Goal: Task Accomplishment & Management: Use online tool/utility

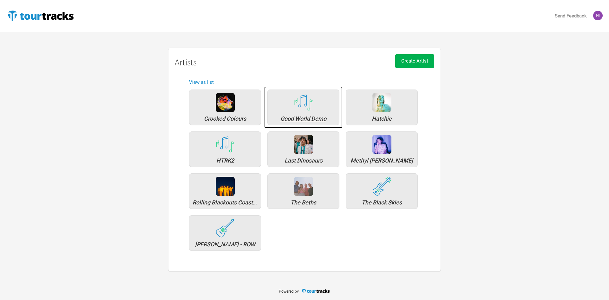
click at [314, 96] on div "Good World Demo" at bounding box center [304, 107] width 72 height 36
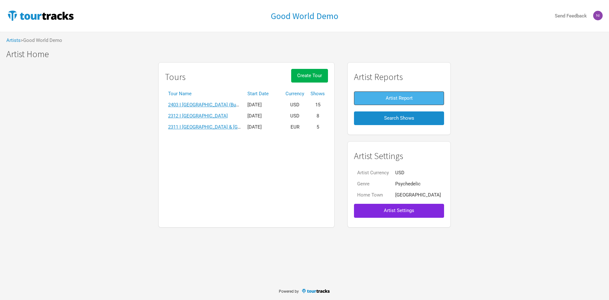
click at [411, 102] on button "Artist Report" at bounding box center [399, 98] width 90 height 14
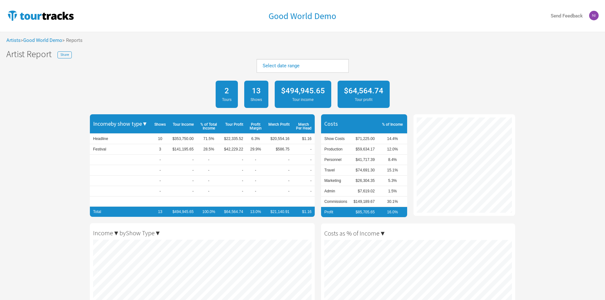
scroll to position [300, 605]
click at [270, 66] on link "Select date range" at bounding box center [280, 66] width 37 height 6
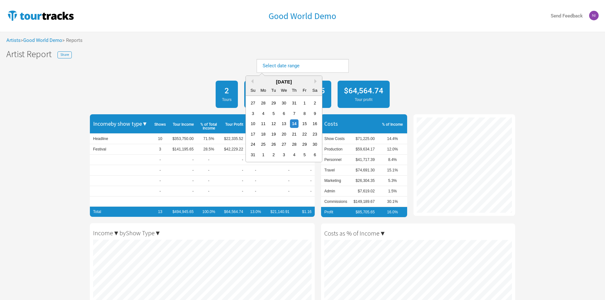
click at [255, 76] on div "[DATE] Su Mo Tu We Th Fr Sa" at bounding box center [284, 86] width 76 height 20
click at [253, 81] on button "Previous Month" at bounding box center [251, 81] width 4 height 4
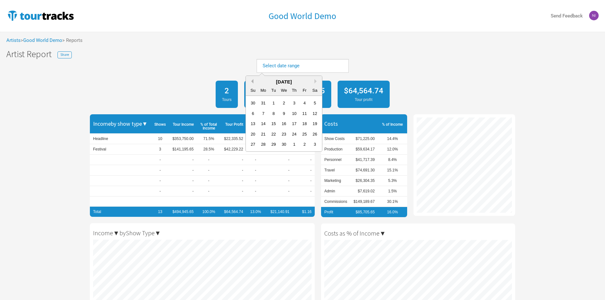
click at [253, 81] on button "Previous Month" at bounding box center [251, 81] width 4 height 4
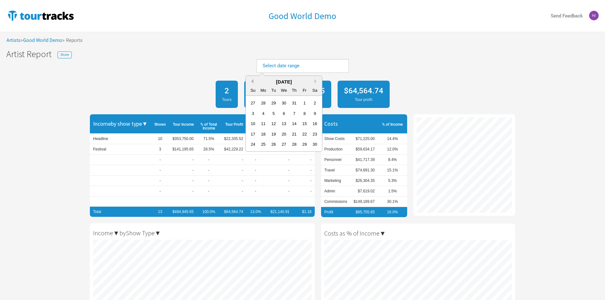
click at [253, 81] on button "Previous Month" at bounding box center [251, 81] width 4 height 4
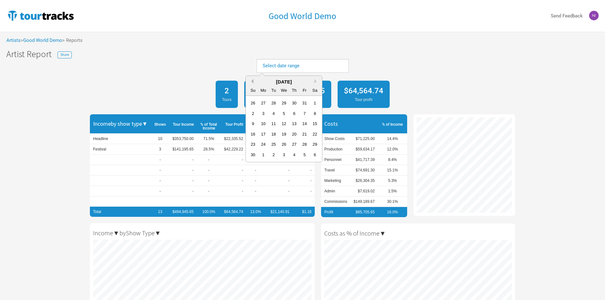
click at [253, 81] on button "Previous Month" at bounding box center [251, 81] width 4 height 4
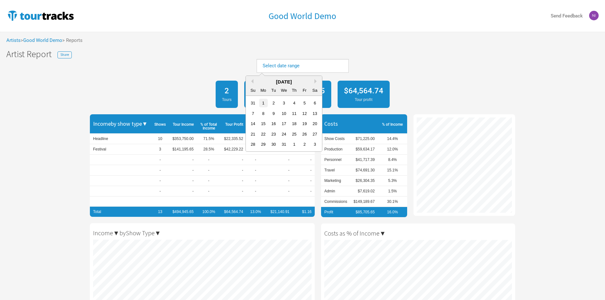
click at [265, 103] on div "1" at bounding box center [263, 103] width 9 height 9
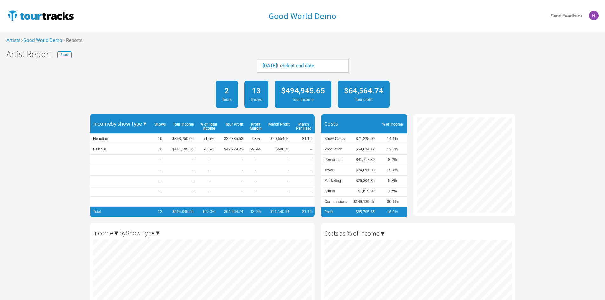
click at [314, 69] on div "Select end date" at bounding box center [297, 66] width 33 height 7
click at [314, 67] on link "Select end date" at bounding box center [297, 66] width 33 height 6
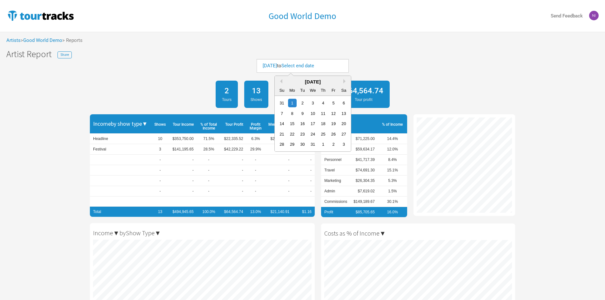
click at [343, 85] on div "Su Mo Tu We Th Fr Sa" at bounding box center [313, 90] width 76 height 10
click at [343, 83] on div "[DATE]" at bounding box center [313, 81] width 76 height 7
click at [343, 79] on div "[DATE]" at bounding box center [313, 81] width 76 height 7
click at [344, 80] on div "Previous Month Next Month [DATE] Su Mo Tu We Th Fr Sa 31 1 2 3 4 5 6 7 8 9 10 1…" at bounding box center [312, 114] width 77 height 76
click at [345, 80] on button "Next Month" at bounding box center [345, 81] width 4 height 4
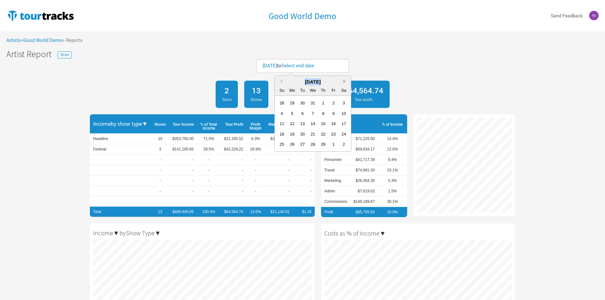
click at [345, 80] on button "Next Month" at bounding box center [345, 81] width 4 height 4
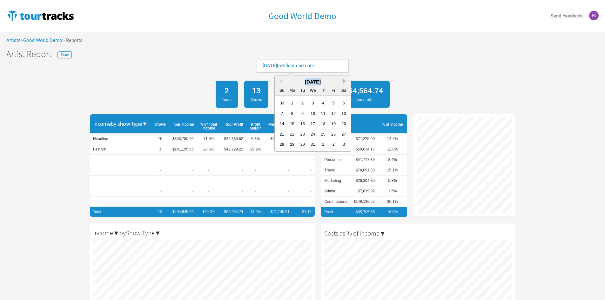
click at [345, 80] on button "Next Month" at bounding box center [345, 81] width 4 height 4
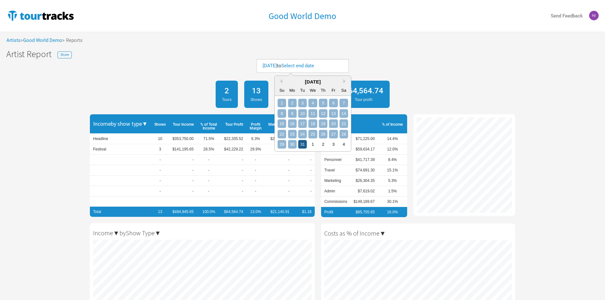
click at [303, 146] on div "31" at bounding box center [302, 144] width 9 height 9
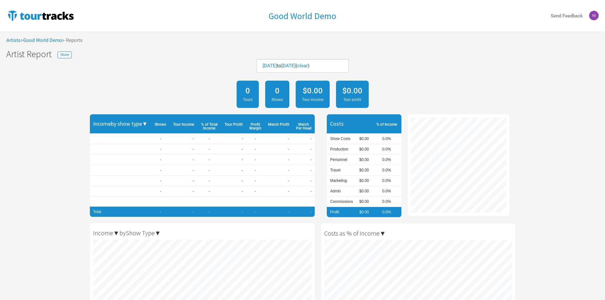
click at [187, 78] on div "0 Tours 0 Shows $0.00 Tour income $0.00 Tour profit" at bounding box center [302, 94] width 605 height 34
click at [36, 41] on link "Good World Demo" at bounding box center [42, 40] width 39 height 6
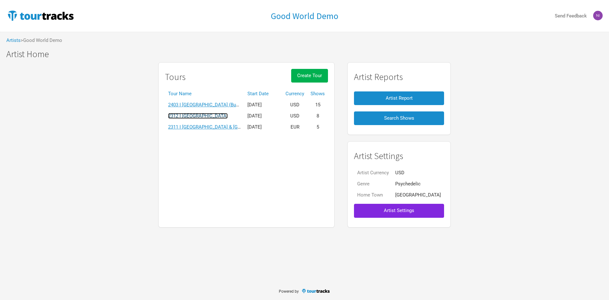
click at [211, 114] on link "2312 I [GEOGRAPHIC_DATA]" at bounding box center [198, 116] width 60 height 6
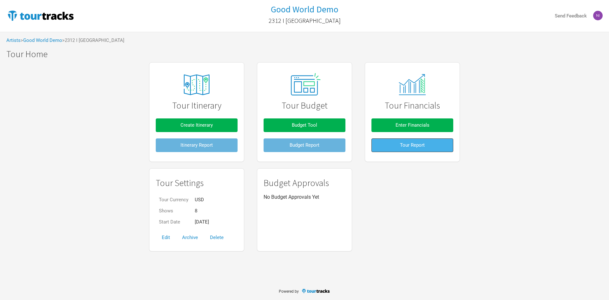
click at [435, 147] on button "Tour Report" at bounding box center [413, 145] width 82 height 14
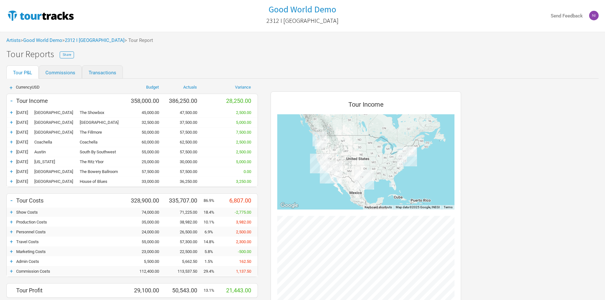
click at [10, 116] on div "+" at bounding box center [12, 112] width 10 height 6
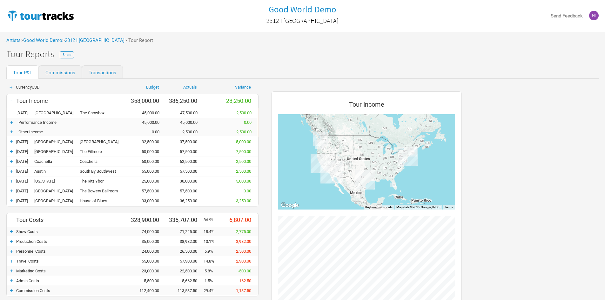
click at [15, 112] on div "-" at bounding box center [12, 112] width 10 height 6
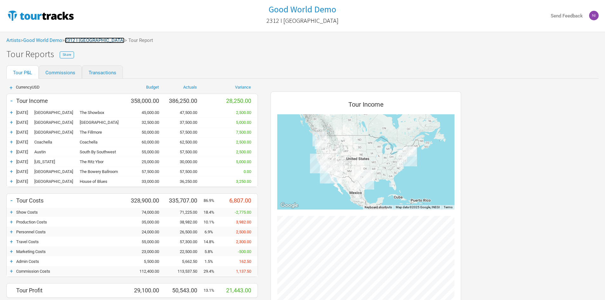
click at [102, 41] on link "2312 I [GEOGRAPHIC_DATA]" at bounding box center [95, 40] width 60 height 6
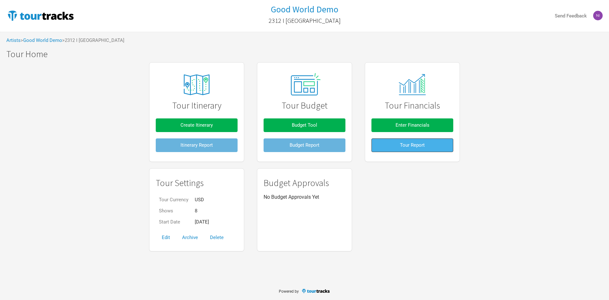
click at [394, 146] on button "Tour Report" at bounding box center [413, 145] width 82 height 14
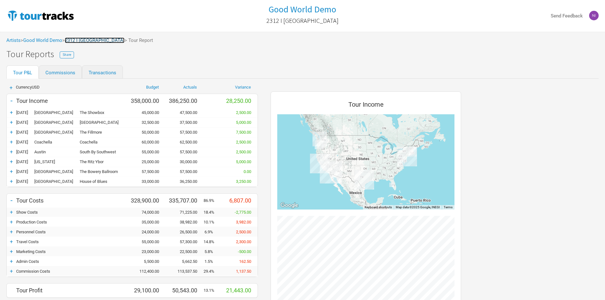
click at [100, 41] on link "2312 I [GEOGRAPHIC_DATA]" at bounding box center [95, 40] width 60 height 6
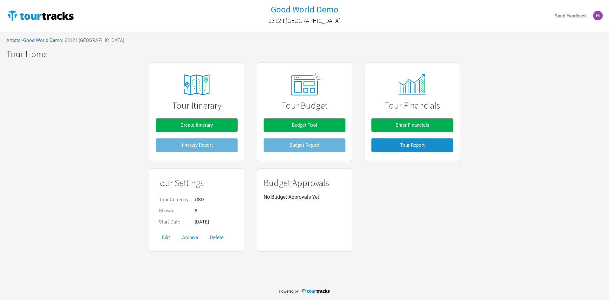
click at [23, 235] on div "Tour Itinerary Create Itinerary Itinerary Report Tour Budget Budget Tool Budget…" at bounding box center [304, 156] width 609 height 195
click at [57, 40] on link "Good World Demo" at bounding box center [42, 40] width 39 height 6
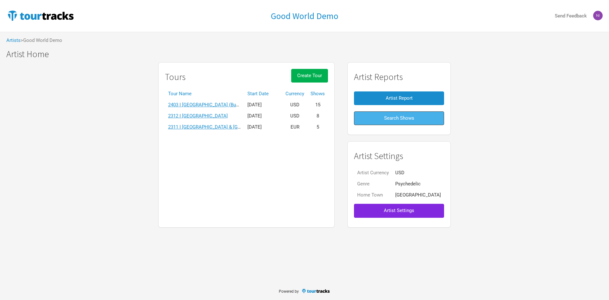
click at [392, 123] on button "Search Shows" at bounding box center [399, 118] width 90 height 14
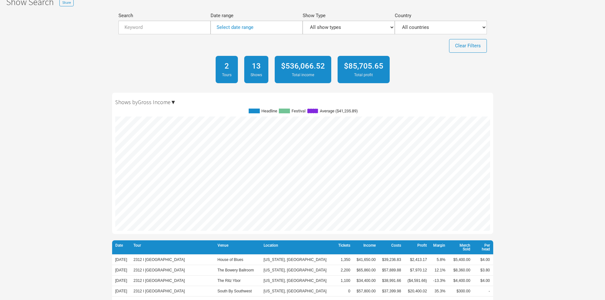
scroll to position [30, 0]
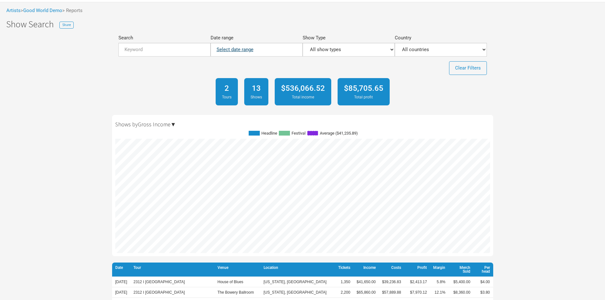
click at [222, 50] on link "Select date range" at bounding box center [234, 50] width 37 height 6
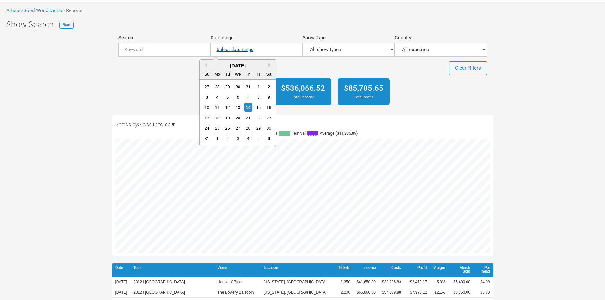
click at [222, 50] on link "Select date range" at bounding box center [234, 50] width 37 height 6
click at [116, 93] on div "2 Tours 13 Shows $536,066.52 Total income $85,705.65 Total profit" at bounding box center [302, 92] width 381 height 34
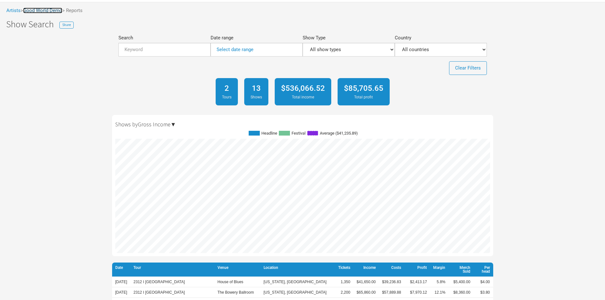
click at [52, 11] on link "Good World Demo" at bounding box center [42, 11] width 39 height 6
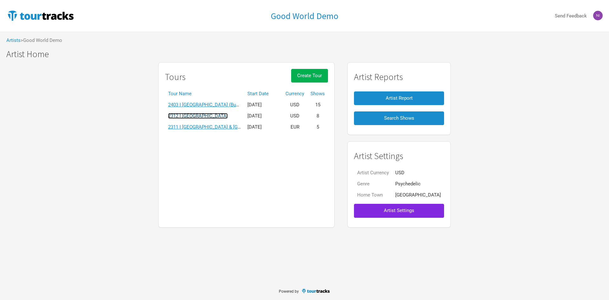
click at [206, 116] on link "2312 I [GEOGRAPHIC_DATA]" at bounding box center [198, 116] width 60 height 6
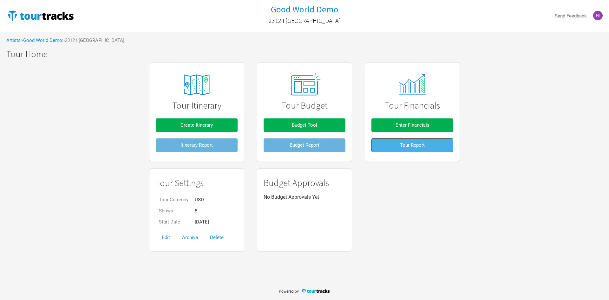
click at [409, 146] on span "Tour Report" at bounding box center [412, 145] width 25 height 6
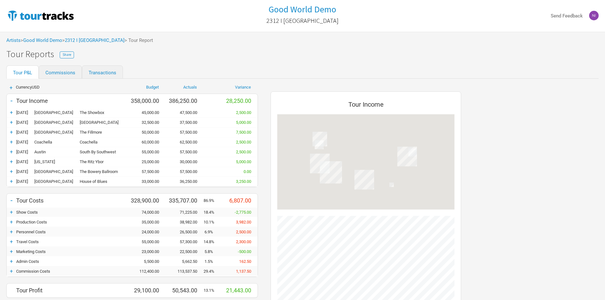
scroll to position [330, 203]
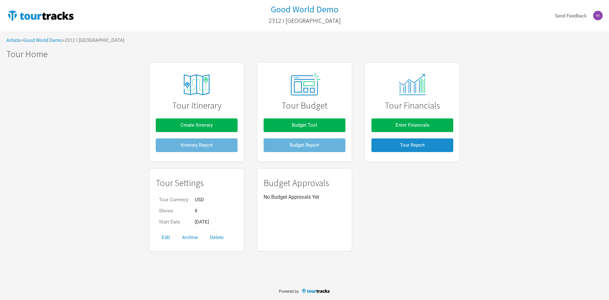
click at [33, 36] on div "Artists > Good World Demo > [STREET_ADDRESS]" at bounding box center [304, 40] width 609 height 17
click at [33, 41] on link "Good World Demo" at bounding box center [42, 40] width 39 height 6
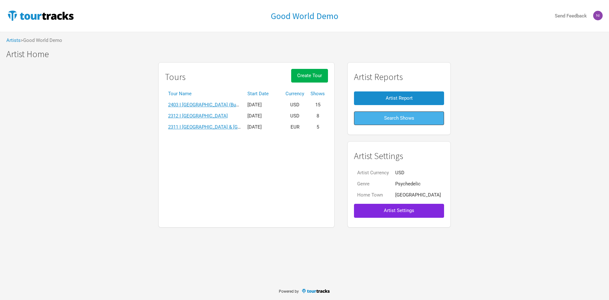
click at [393, 122] on button "Search Shows" at bounding box center [399, 118] width 90 height 14
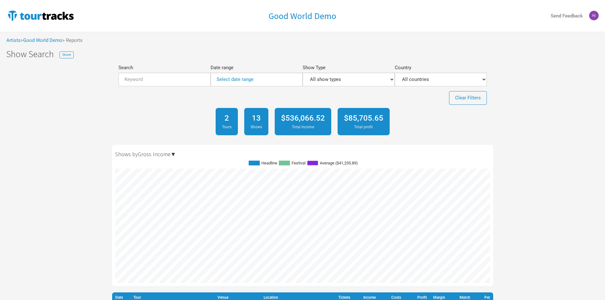
scroll to position [114, 374]
click at [234, 79] on link "Select date range" at bounding box center [234, 79] width 37 height 6
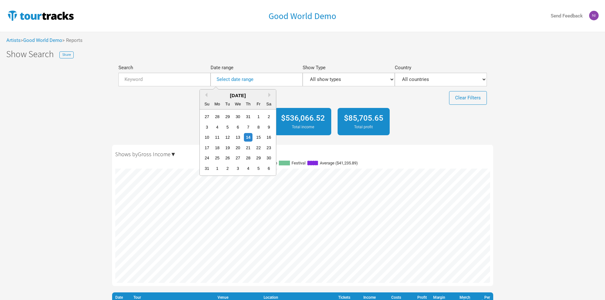
click at [208, 93] on div "[DATE]" at bounding box center [238, 95] width 76 height 7
click at [208, 96] on div "[DATE]" at bounding box center [238, 95] width 76 height 7
click at [205, 96] on button "Previous Month" at bounding box center [205, 95] width 4 height 4
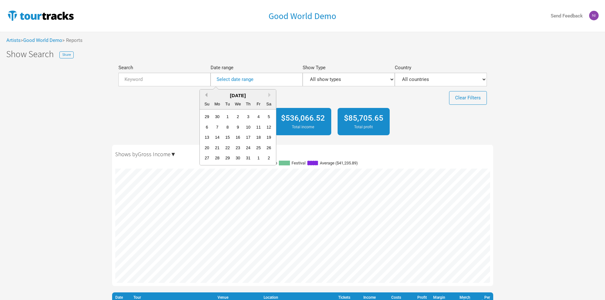
click at [205, 96] on button "Previous Month" at bounding box center [205, 95] width 4 height 4
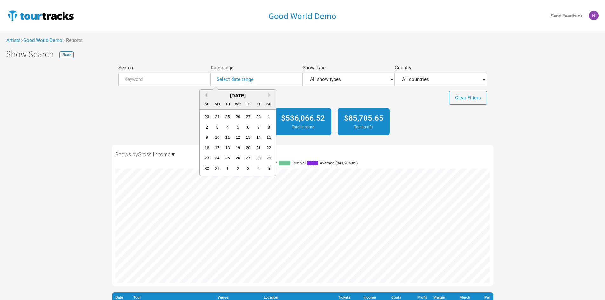
click at [205, 96] on button "Previous Month" at bounding box center [205, 95] width 4 height 4
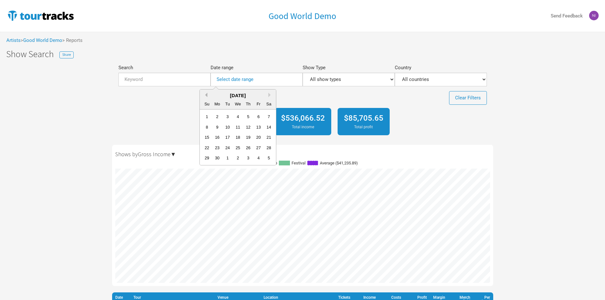
click at [205, 96] on button "Previous Month" at bounding box center [205, 95] width 4 height 4
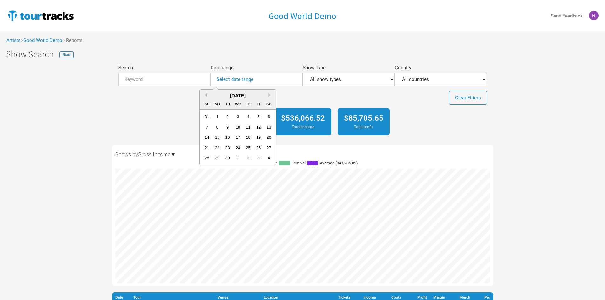
click at [205, 96] on button "Previous Month" at bounding box center [205, 95] width 4 height 4
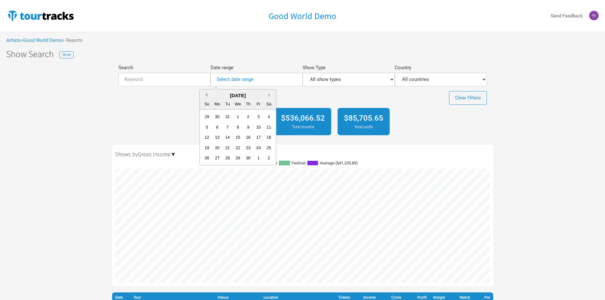
click at [205, 94] on button "Previous Month" at bounding box center [205, 95] width 4 height 4
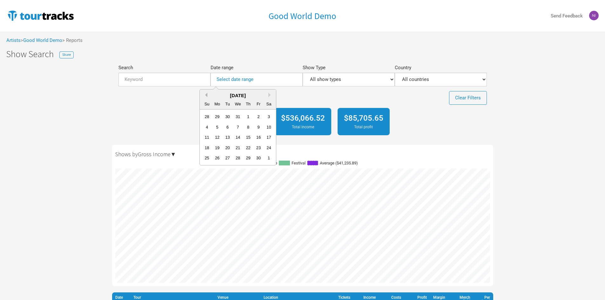
click at [205, 94] on button "Previous Month" at bounding box center [205, 95] width 4 height 4
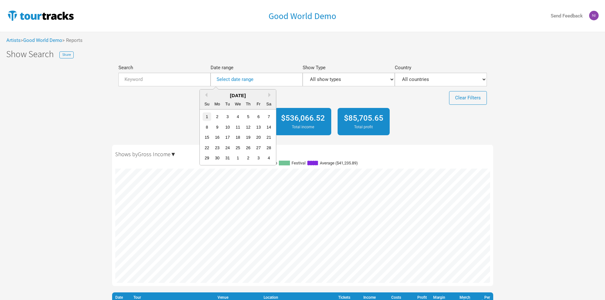
click at [210, 114] on div "1" at bounding box center [206, 116] width 9 height 9
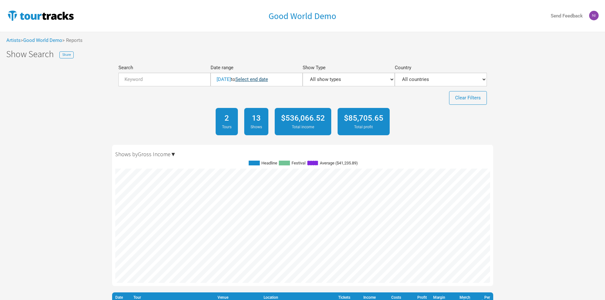
click at [267, 79] on link "Select end date" at bounding box center [251, 79] width 33 height 6
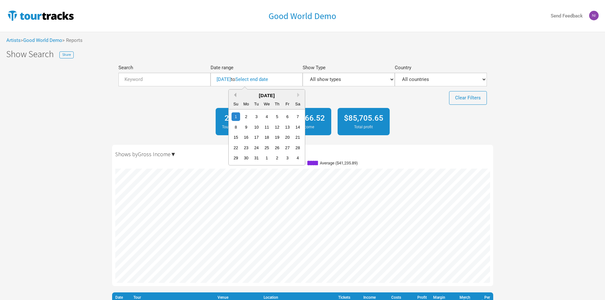
click at [233, 94] on button "Previous Month" at bounding box center [234, 95] width 4 height 4
click at [288, 80] on span "[DATE] to Select end date Previous Month Next Month [DATE] Su Mo Tu We Th Fr Sa…" at bounding box center [256, 79] width 80 height 7
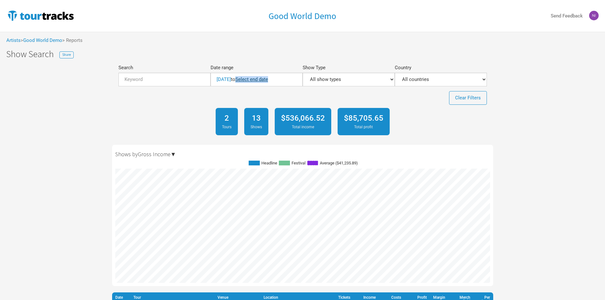
drag, startPoint x: 285, startPoint y: 81, endPoint x: 248, endPoint y: 80, distance: 36.2
click at [248, 80] on span "[DATE] to Select end date" at bounding box center [256, 79] width 80 height 7
click at [260, 77] on link "Select end date" at bounding box center [251, 79] width 33 height 6
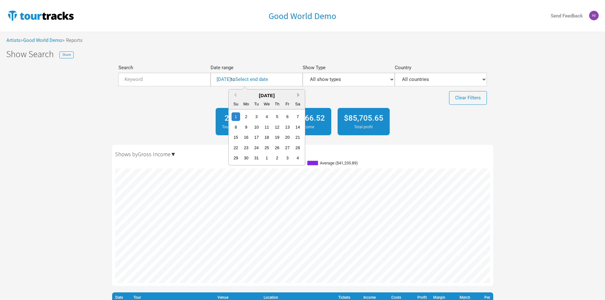
click at [297, 95] on button "Next Month" at bounding box center [299, 95] width 4 height 4
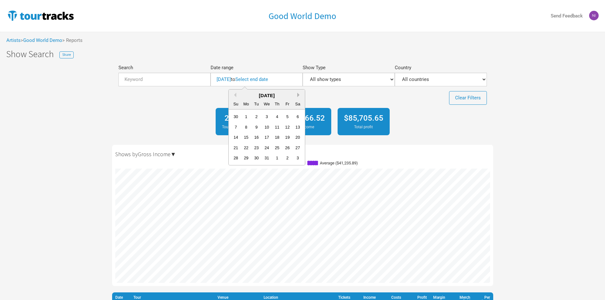
click at [297, 95] on button "Next Month" at bounding box center [299, 95] width 4 height 4
click at [301, 96] on button "Next Month" at bounding box center [299, 95] width 4 height 4
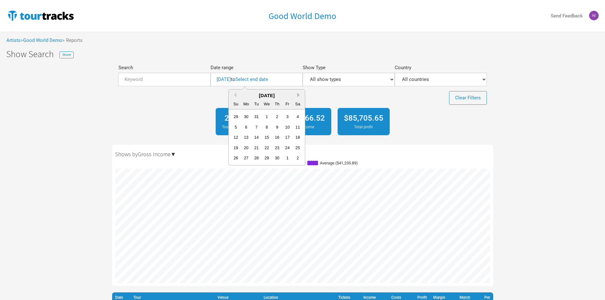
click at [301, 95] on button "Next Month" at bounding box center [299, 95] width 4 height 4
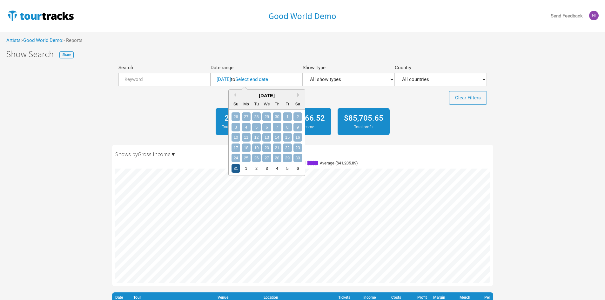
click at [237, 168] on div "31" at bounding box center [235, 168] width 9 height 9
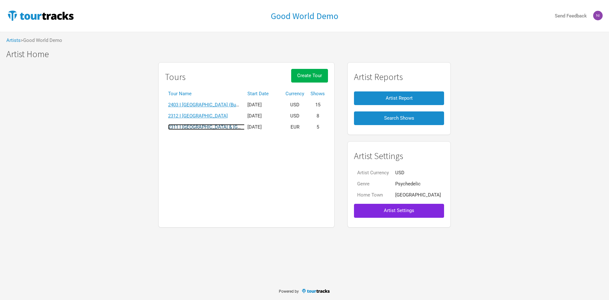
click at [205, 128] on link "2311 I [GEOGRAPHIC_DATA] & [GEOGRAPHIC_DATA]" at bounding box center [223, 127] width 111 height 6
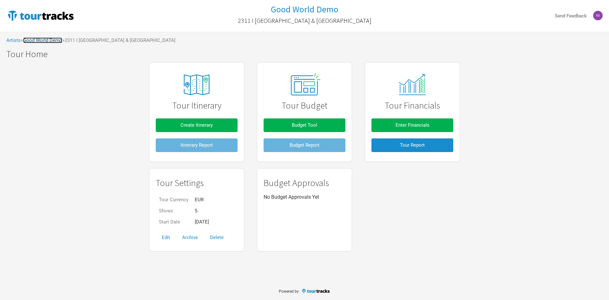
click at [44, 43] on link "Good World Demo" at bounding box center [42, 40] width 39 height 6
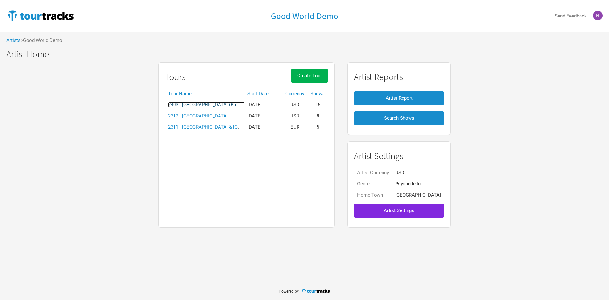
click at [210, 107] on link "2403 I [GEOGRAPHIC_DATA] (Budget)" at bounding box center [207, 105] width 79 height 6
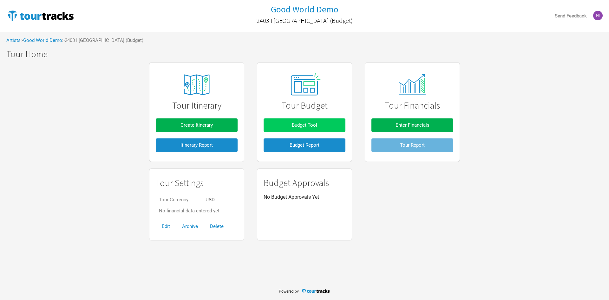
click at [281, 126] on button "Budget Tool" at bounding box center [305, 125] width 82 height 14
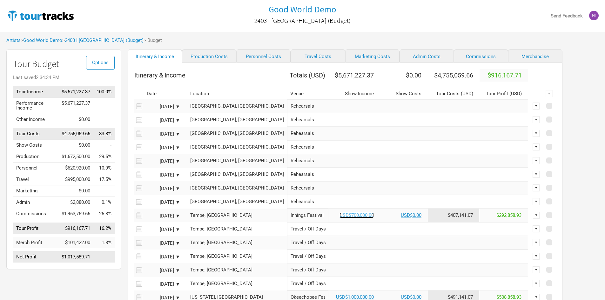
click at [339, 218] on link "USD$700,000.00" at bounding box center [356, 215] width 34 height 6
select select "Festival"
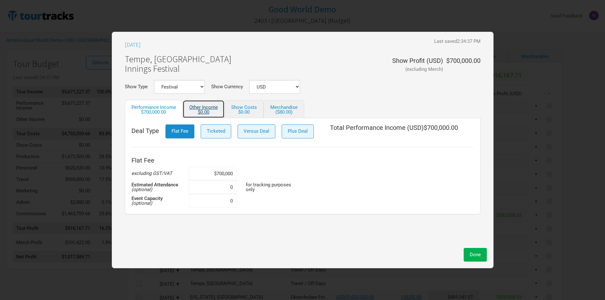
click at [217, 113] on div "$0.00" at bounding box center [203, 112] width 29 height 5
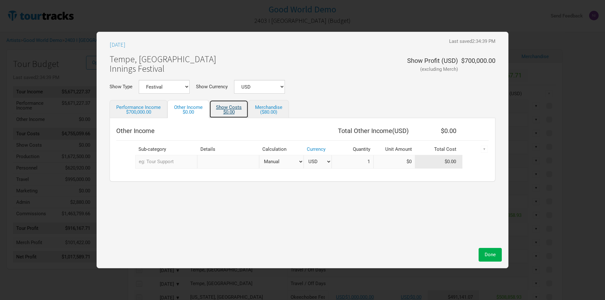
click at [247, 111] on link "Show Costs $0.00" at bounding box center [228, 109] width 39 height 18
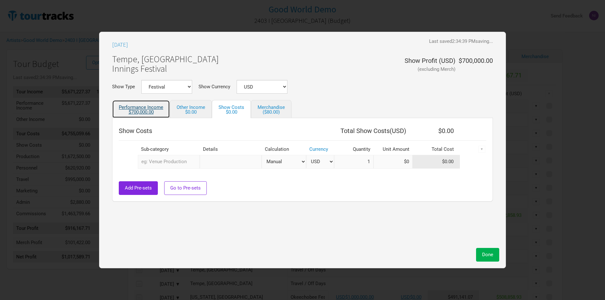
click at [157, 110] on div "$700,000.00" at bounding box center [141, 112] width 44 height 5
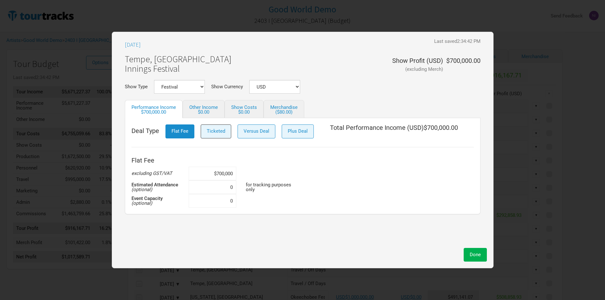
click at [215, 136] on button "Ticketed" at bounding box center [216, 131] width 30 height 14
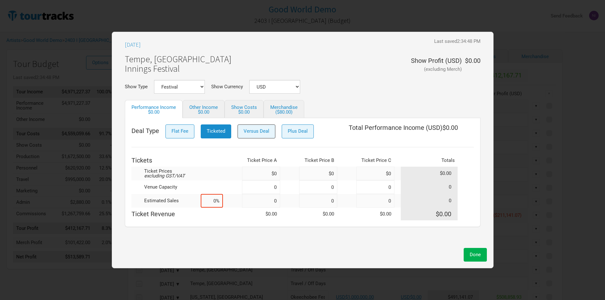
click at [255, 132] on span "Versus Deal" at bounding box center [256, 131] width 26 height 6
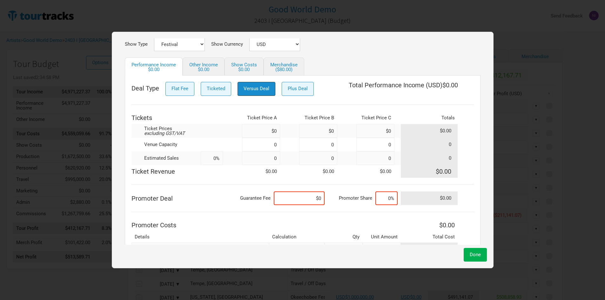
scroll to position [32, 0]
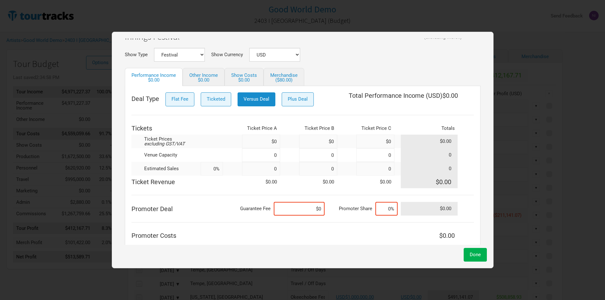
click at [299, 109] on div "Deal Type Flat Fee Ticketed Versus Deal Plus Deal Total Performance Income ( US…" at bounding box center [302, 179] width 342 height 174
click at [299, 104] on button "Plus Deal" at bounding box center [297, 99] width 32 height 14
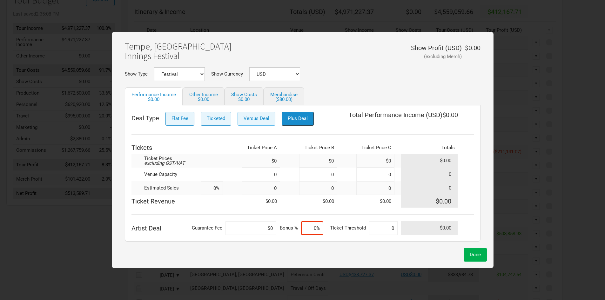
scroll to position [0, 0]
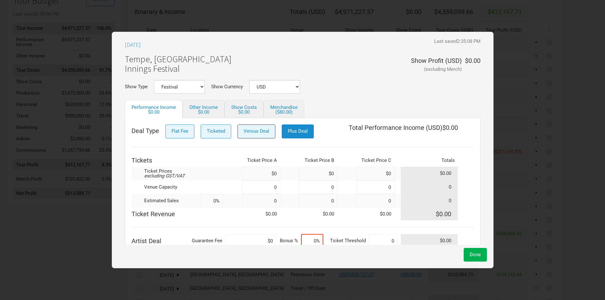
click at [252, 133] on span "Versus Deal" at bounding box center [256, 131] width 26 height 6
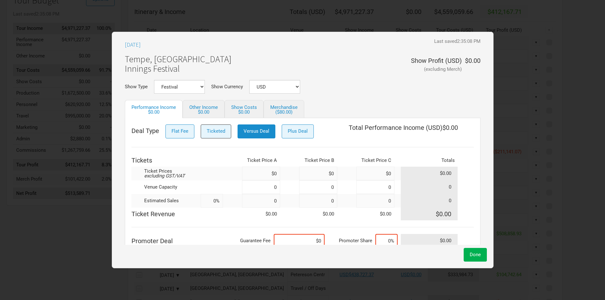
click at [208, 137] on button "Ticketed" at bounding box center [216, 131] width 30 height 14
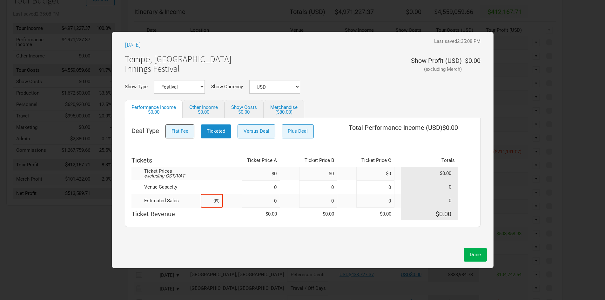
click at [174, 134] on span "Flat Fee" at bounding box center [179, 131] width 17 height 6
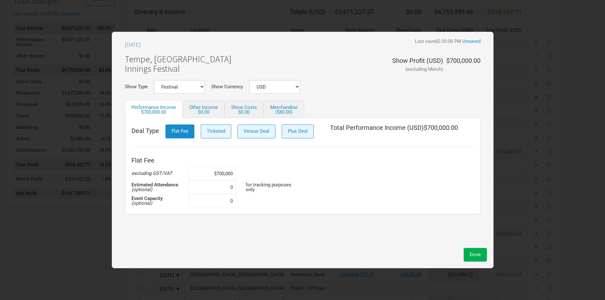
click at [254, 150] on div "Deal Type Flat Fee Ticketed Versus Deal Plus Deal Total Performance Income ( US…" at bounding box center [302, 165] width 342 height 83
click at [198, 247] on div "Done" at bounding box center [302, 253] width 368 height 17
click at [480, 259] on button "Done" at bounding box center [474, 255] width 23 height 14
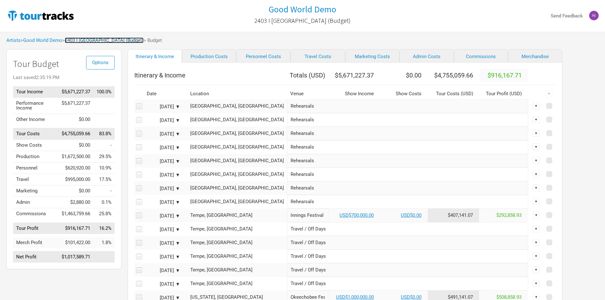
click at [98, 40] on link "2403 I [GEOGRAPHIC_DATA] (Budget)" at bounding box center [104, 40] width 79 height 6
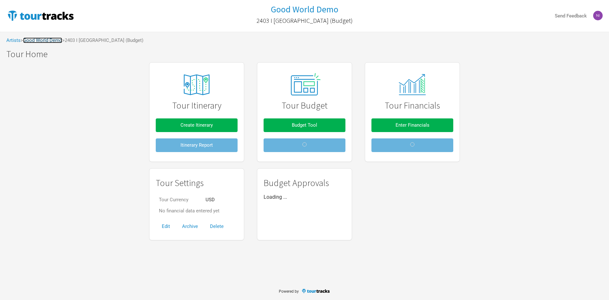
click at [62, 41] on link "Good World Demo" at bounding box center [42, 40] width 39 height 6
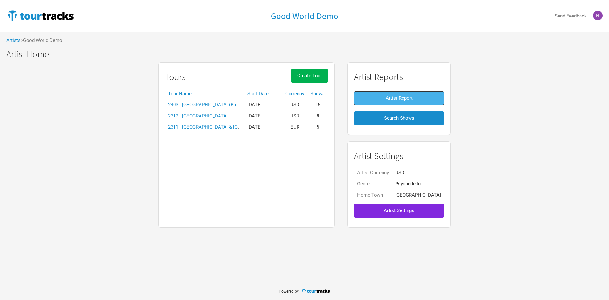
click at [412, 103] on button "Artist Report" at bounding box center [399, 98] width 90 height 14
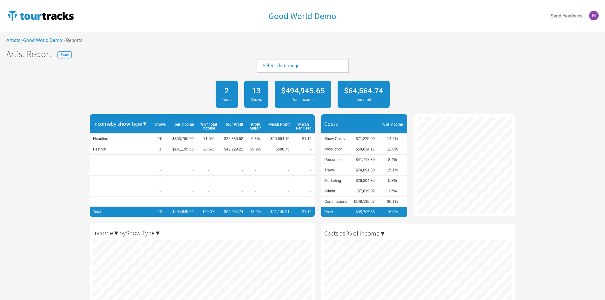
scroll to position [300, 605]
click at [263, 63] on div "Select date range" at bounding box center [302, 66] width 92 height 14
click at [266, 64] on link "Select date range" at bounding box center [280, 66] width 37 height 6
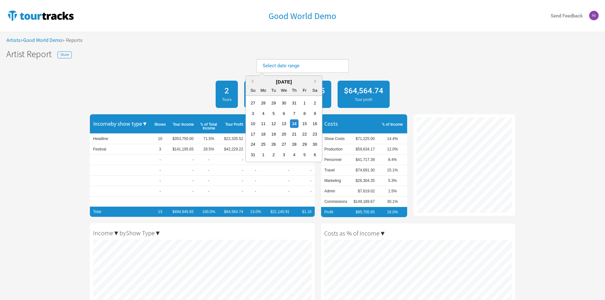
click at [254, 82] on div "[DATE]" at bounding box center [284, 81] width 76 height 7
click at [251, 82] on button "Previous Month" at bounding box center [251, 81] width 4 height 4
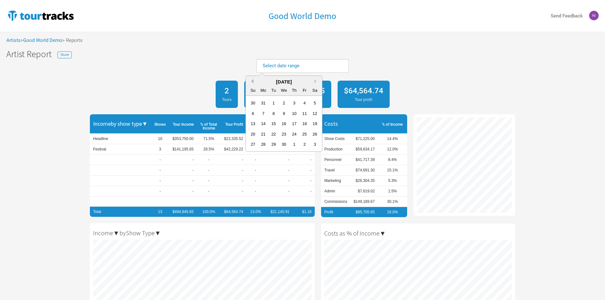
click at [251, 82] on button "Previous Month" at bounding box center [251, 81] width 4 height 4
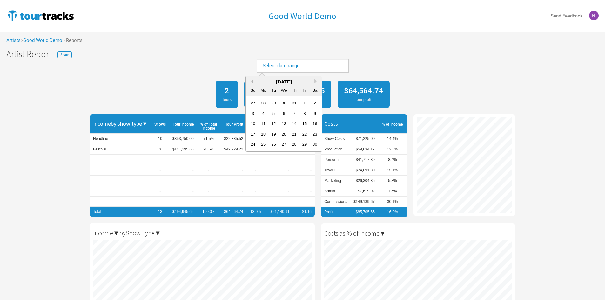
click at [251, 82] on button "Previous Month" at bounding box center [251, 81] width 4 height 4
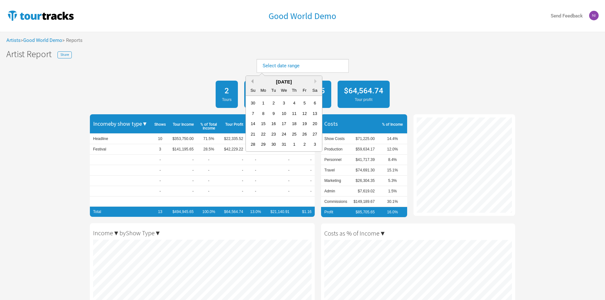
click at [251, 82] on button "Previous Month" at bounding box center [251, 81] width 4 height 4
click at [292, 101] on div "1" at bounding box center [294, 103] width 9 height 9
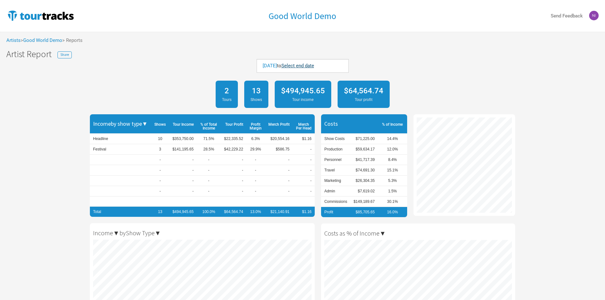
click at [313, 66] on link "Select end date" at bounding box center [297, 66] width 33 height 6
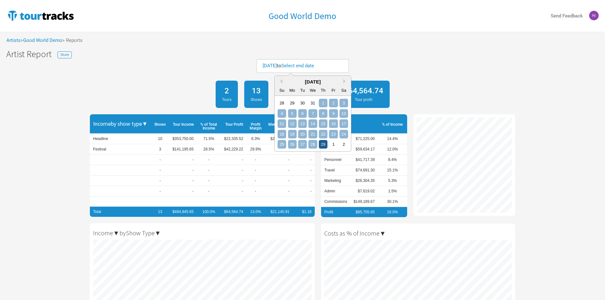
click at [324, 146] on div "29" at bounding box center [323, 144] width 9 height 9
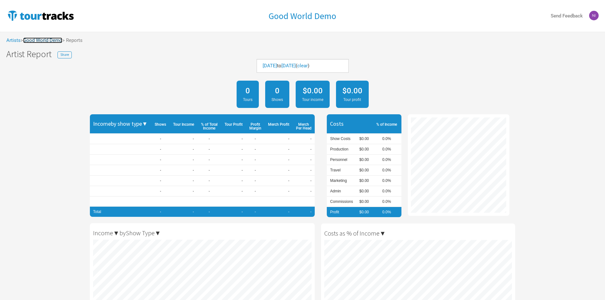
click at [53, 38] on link "Good World Demo" at bounding box center [42, 40] width 39 height 6
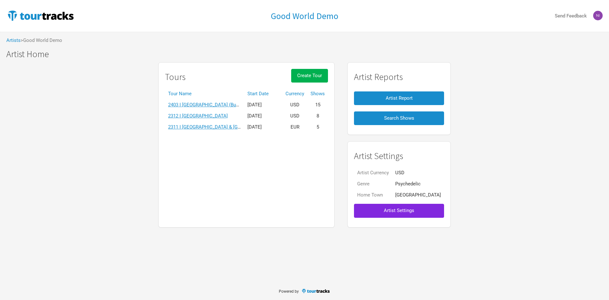
click at [87, 165] on div "Tours Create Tour Tour Name Start Date Currency Shows 2403 I [GEOGRAPHIC_DATA] …" at bounding box center [304, 145] width 609 height 172
click at [181, 194] on div "Tours Create Tour Tour Name Start Date Currency Shows 2403 I [GEOGRAPHIC_DATA] …" at bounding box center [246, 144] width 176 height 165
click at [251, 168] on div "Tours Create Tour Tour Name Start Date Currency Shows 2403 I [GEOGRAPHIC_DATA] …" at bounding box center [246, 144] width 176 height 165
click at [309, 249] on div "Good World Demo Send Feedback Artists > Good World Demo Good World Demo Good Wo…" at bounding box center [304, 141] width 609 height 282
click at [319, 263] on div "Good World Demo Send Feedback Artists > Good World Demo Good World Demo Good Wo…" at bounding box center [304, 141] width 609 height 282
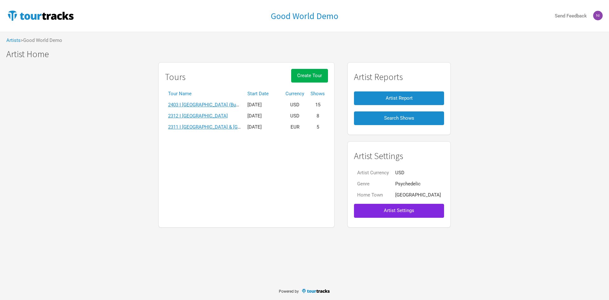
click at [353, 252] on div "Good World Demo Send Feedback Artists > Good World Demo Good World Demo Good Wo…" at bounding box center [304, 141] width 609 height 282
click at [306, 180] on div "Tours Create Tour Tour Name Start Date Currency Shows 2403 I [GEOGRAPHIC_DATA] …" at bounding box center [246, 144] width 176 height 165
click at [541, 156] on div "Tours Create Tour Tour Name Start Date Currency Shows 2403 I [GEOGRAPHIC_DATA] …" at bounding box center [304, 145] width 609 height 172
click at [484, 183] on div "Tours Create Tour Tour Name Start Date Currency Shows 2403 I [GEOGRAPHIC_DATA] …" at bounding box center [304, 145] width 609 height 172
click at [403, 212] on span "Artist Settings" at bounding box center [399, 211] width 30 height 6
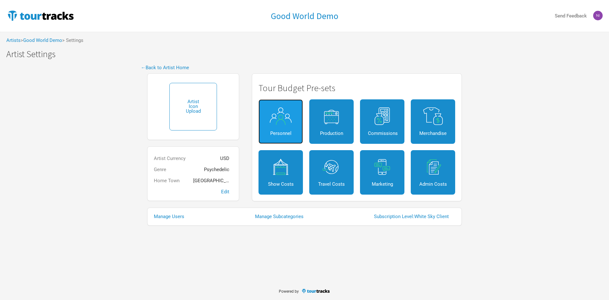
click at [281, 121] on img at bounding box center [281, 116] width 29 height 18
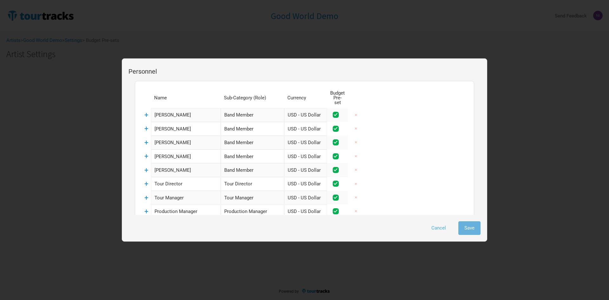
click at [446, 229] on button "Cancel" at bounding box center [439, 228] width 27 height 14
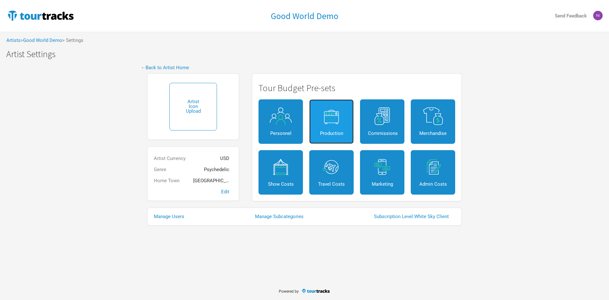
click at [333, 123] on img at bounding box center [331, 116] width 29 height 18
select select "Shows"
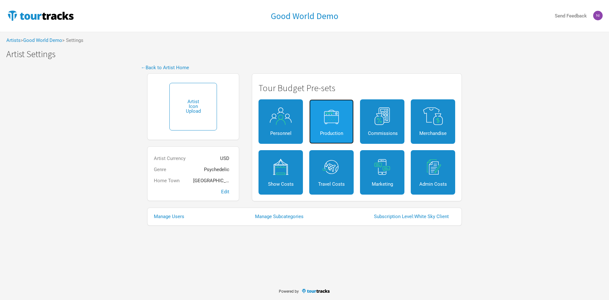
select select "Shows"
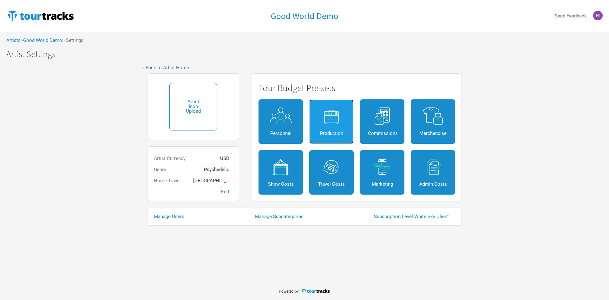
select select "Shows"
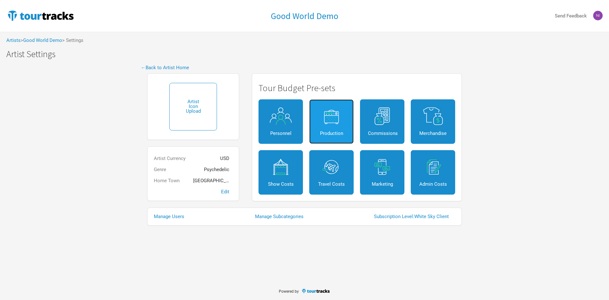
select select "Shows"
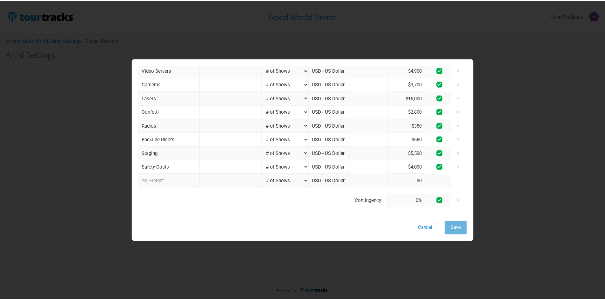
scroll to position [189, 0]
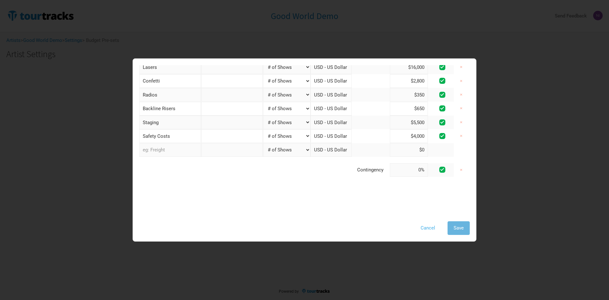
click at [430, 235] on button "Cancel" at bounding box center [428, 228] width 27 height 14
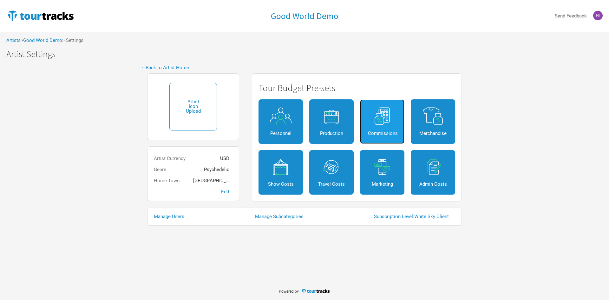
click at [377, 108] on img at bounding box center [382, 116] width 29 height 18
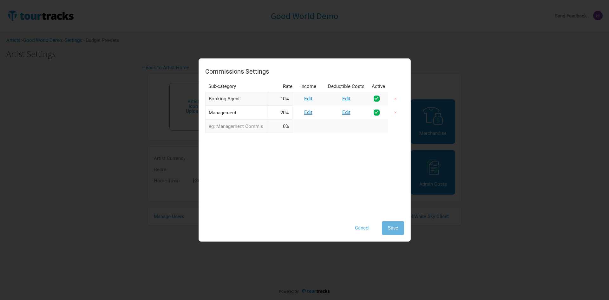
click at [357, 230] on button "Cancel" at bounding box center [362, 228] width 27 height 14
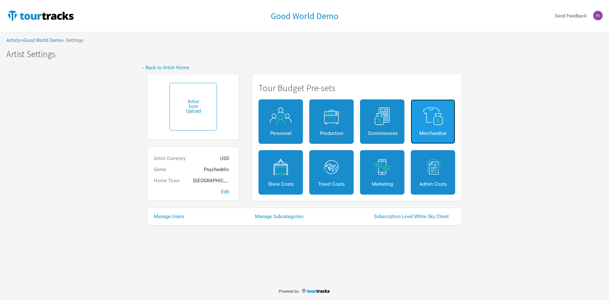
click at [416, 135] on link "Merchandise" at bounding box center [433, 121] width 44 height 44
select select "Shows"
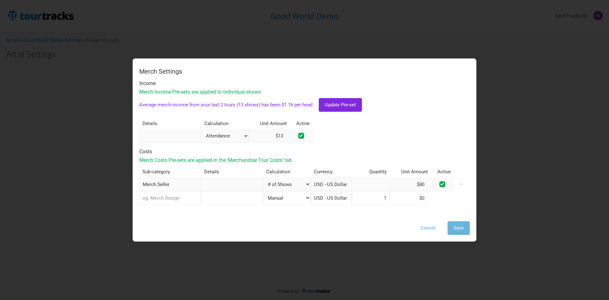
click at [424, 228] on button "Cancel" at bounding box center [428, 228] width 27 height 14
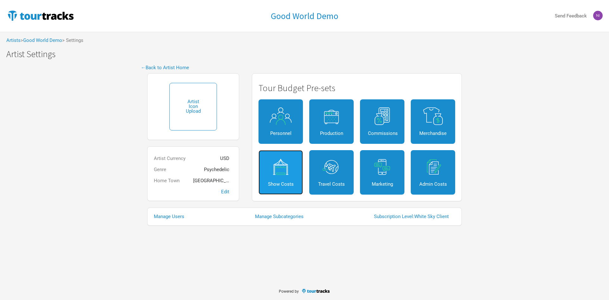
click at [293, 164] on img at bounding box center [281, 167] width 29 height 18
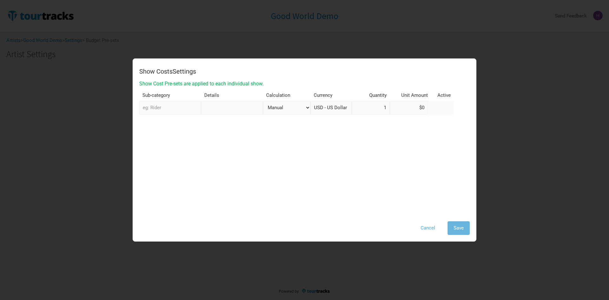
click at [417, 229] on button "Cancel" at bounding box center [428, 228] width 27 height 14
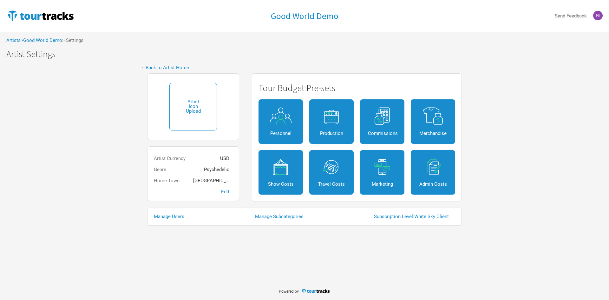
click at [372, 237] on div "Good World Demo Send Feedback Artists > Good World Demo > Settings Good World D…" at bounding box center [304, 141] width 609 height 282
click at [168, 72] on div "Artist Icon Upload Artist Currency USD Genre Psychedelic Home Town [GEOGRAPHIC_…" at bounding box center [193, 137] width 105 height 134
click at [169, 69] on link "← Back to Artist Home" at bounding box center [165, 68] width 48 height 6
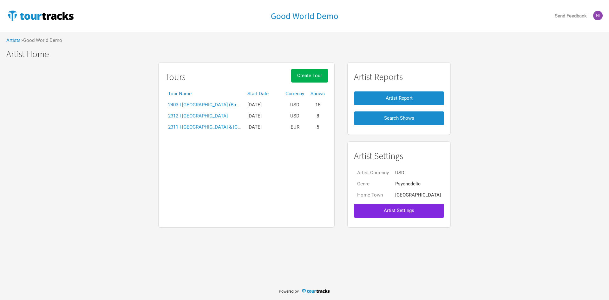
click at [160, 215] on div "Tours Create Tour Tour Name Start Date Currency Shows 2403 I [GEOGRAPHIC_DATA] …" at bounding box center [304, 145] width 609 height 172
click at [318, 79] on button "Create Tour" at bounding box center [309, 76] width 37 height 14
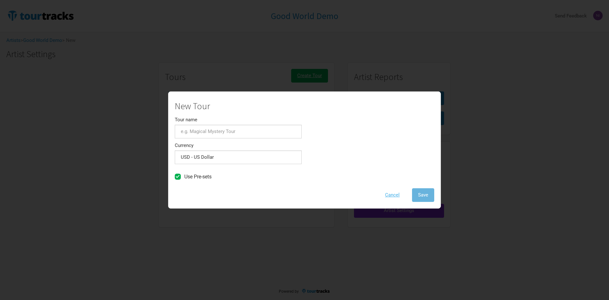
click at [386, 197] on button "Cancel" at bounding box center [392, 195] width 27 height 14
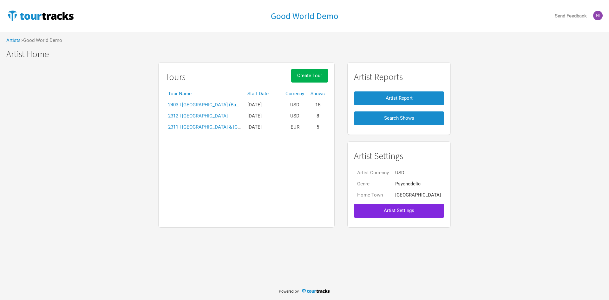
click at [314, 66] on div "Tours Create Tour Tour Name Start Date Currency Shows 2403 I [GEOGRAPHIC_DATA] …" at bounding box center [246, 144] width 176 height 165
click at [314, 73] on span "Create Tour" at bounding box center [309, 76] width 25 height 6
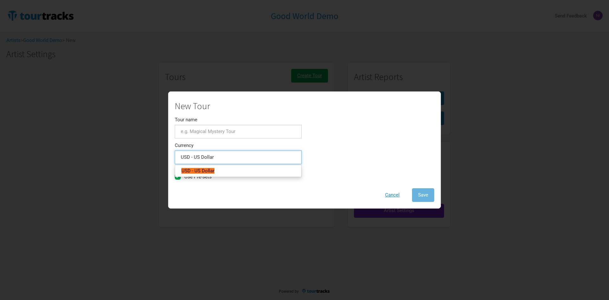
click at [230, 154] on input "USD - US Dollar" at bounding box center [238, 157] width 127 height 14
click at [225, 185] on div "New Tour Tour name Currency USD - US Dollar 1 result. Use up and down arrow key…" at bounding box center [305, 151] width 260 height 101
click at [226, 158] on input "USD - US Dollar" at bounding box center [238, 157] width 127 height 14
click at [236, 184] on div "New Tour Tour name Currency USD - US Dollar 1 result. Use up and down arrow key…" at bounding box center [305, 151] width 260 height 101
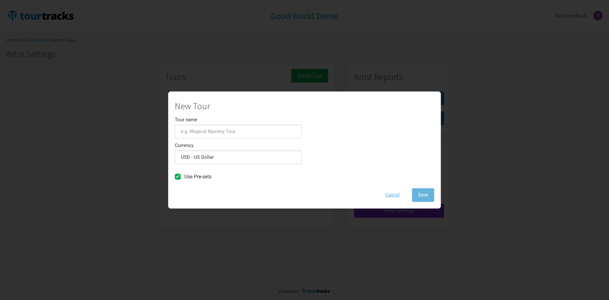
click at [387, 196] on button "Cancel" at bounding box center [392, 195] width 27 height 14
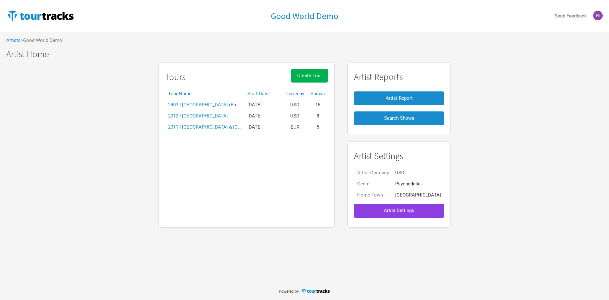
click at [390, 212] on span "Artist Settings" at bounding box center [399, 211] width 30 height 6
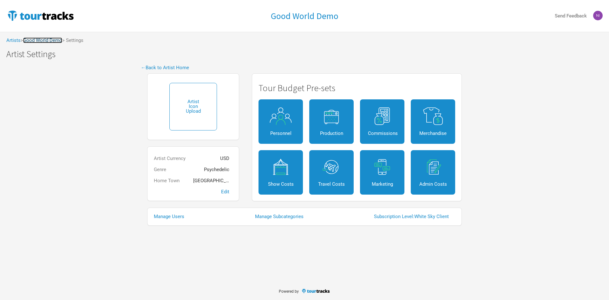
click at [43, 40] on link "Good World Demo" at bounding box center [42, 40] width 39 height 6
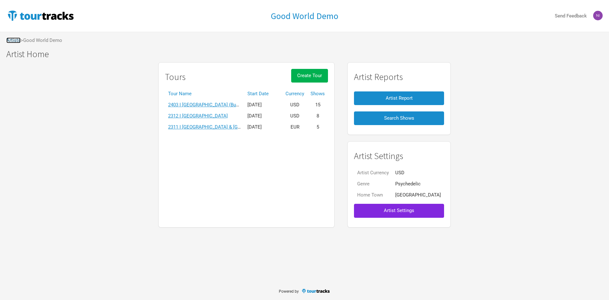
click at [8, 38] on link "Artists" at bounding box center [13, 40] width 14 height 6
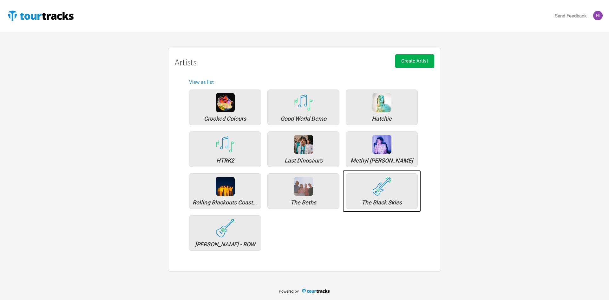
click at [370, 197] on div "The Black Skies" at bounding box center [382, 191] width 72 height 36
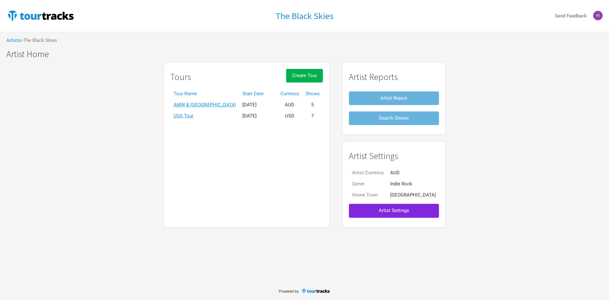
click at [249, 154] on div "Tours Create Tour Tour Name Start Date Currency Shows AMW & [GEOGRAPHIC_DATA] […" at bounding box center [247, 144] width 166 height 165
click at [408, 212] on button "Artist Settings" at bounding box center [394, 211] width 90 height 14
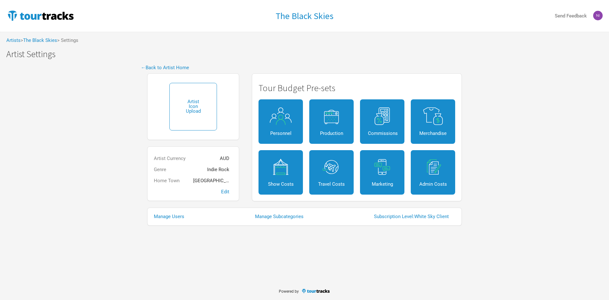
drag, startPoint x: 316, startPoint y: 249, endPoint x: 201, endPoint y: 161, distance: 145.5
click at [316, 250] on div "The Black Skies Send Feedback Artists > The Black Skies > Settings The Black Sk…" at bounding box center [304, 141] width 609 height 282
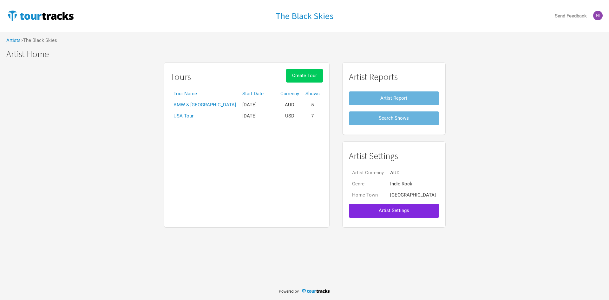
click at [313, 74] on span "Create Tour" at bounding box center [304, 76] width 25 height 6
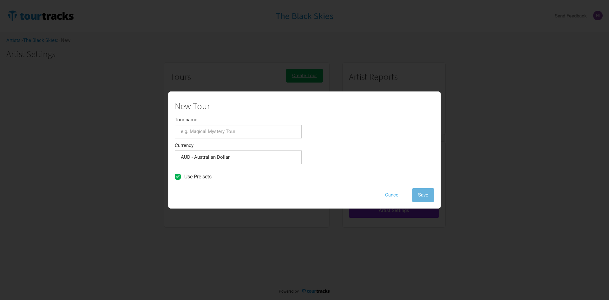
click at [389, 196] on button "Cancel" at bounding box center [392, 195] width 27 height 14
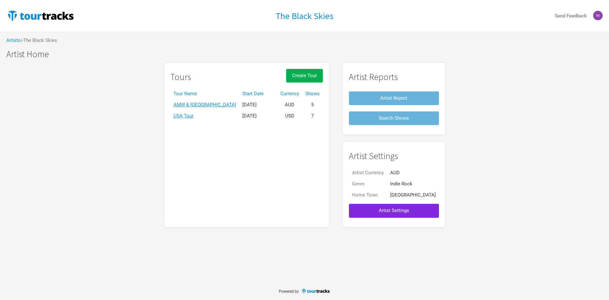
click at [322, 193] on div "Tours Create Tour Tour Name Start Date Currency Shows AMW & [GEOGRAPHIC_DATA] […" at bounding box center [247, 144] width 166 height 165
click at [233, 183] on div "Tours Create Tour Tour Name Start Date Currency Shows AMW & [GEOGRAPHIC_DATA] […" at bounding box center [247, 144] width 166 height 165
click at [235, 160] on div "Tours Create Tour Tour Name Start Date Currency Shows AMW & [GEOGRAPHIC_DATA] […" at bounding box center [247, 144] width 166 height 165
click at [88, 170] on div "Tours Create Tour Tour Name Start Date Currency Shows AMW & [GEOGRAPHIC_DATA] […" at bounding box center [304, 145] width 609 height 172
click at [550, 147] on div "Tours Create Tour Tour Name Start Date Currency Shows AMW & [GEOGRAPHIC_DATA] […" at bounding box center [304, 145] width 609 height 172
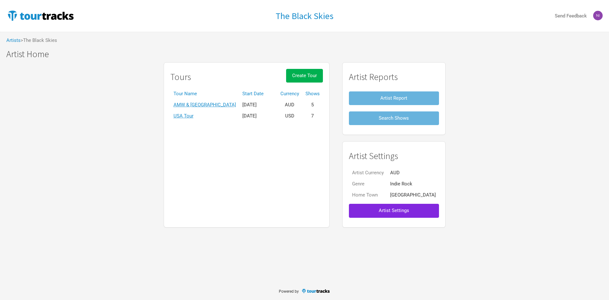
click at [288, 35] on div "Artists > The Black Skies" at bounding box center [304, 40] width 609 height 17
click at [323, 72] on button "Create Tour" at bounding box center [304, 76] width 37 height 14
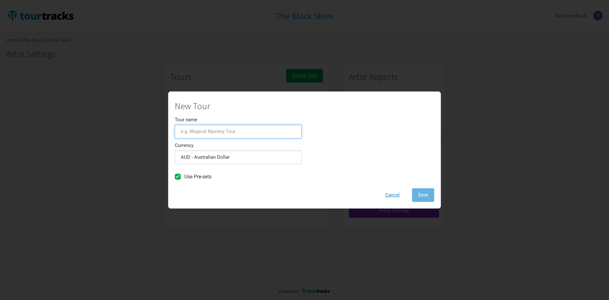
drag, startPoint x: 244, startPoint y: 127, endPoint x: 243, endPoint y: 135, distance: 8.0
click at [244, 127] on input "Tour name" at bounding box center [238, 132] width 127 height 14
click at [323, 123] on div "New Tour Tour name Currency AUD - Australian Dollar 1 selection Use Pre-sets Ca…" at bounding box center [305, 151] width 260 height 101
click at [265, 129] on input "Tour name" at bounding box center [238, 132] width 127 height 14
click at [266, 130] on input "Tour name" at bounding box center [238, 132] width 127 height 14
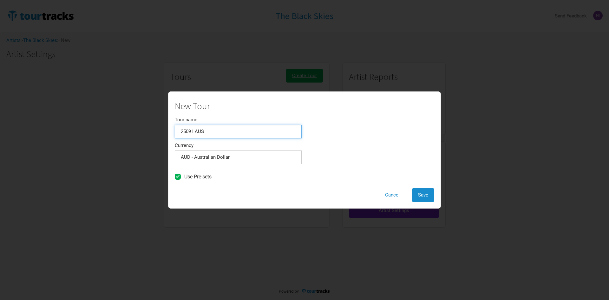
type input "2509 I AUS"
click at [261, 169] on div "New Tour Tour name 2509 I AUS Currency AUD - Australian Dollar 1 selection Use …" at bounding box center [238, 141] width 127 height 81
click at [263, 186] on div "New Tour Tour name 2509 I AUS Currency AUD - Australian Dollar 1 selection Use …" at bounding box center [305, 151] width 260 height 101
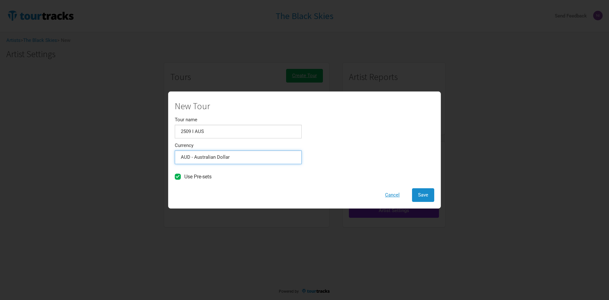
click at [263, 161] on input "AUD - Australian Dollar" at bounding box center [238, 157] width 127 height 14
click at [317, 157] on div "New Tour Tour name 2509 I AUS Currency AUD - Australian Dollar 1 result. Use up…" at bounding box center [305, 151] width 260 height 101
click at [423, 192] on span "Save" at bounding box center [423, 195] width 10 height 6
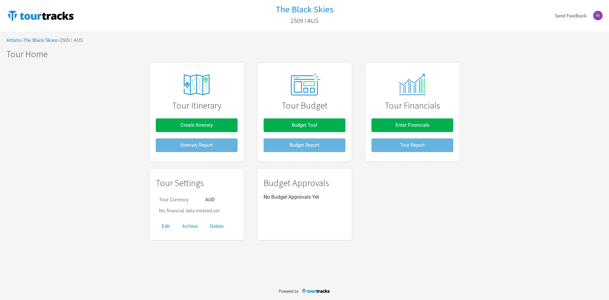
click at [475, 208] on div "Tour Itinerary Create Itinerary Itinerary Report Tour Budget Budget Tool Budget…" at bounding box center [304, 151] width 609 height 184
drag, startPoint x: 171, startPoint y: 104, endPoint x: 220, endPoint y: 106, distance: 49.2
click at [220, 106] on h1 "Tour Itinerary" at bounding box center [197, 106] width 82 height 10
drag, startPoint x: 281, startPoint y: 106, endPoint x: 327, endPoint y: 106, distance: 45.4
click at [327, 106] on h1 "Tour Budget" at bounding box center [305, 106] width 82 height 10
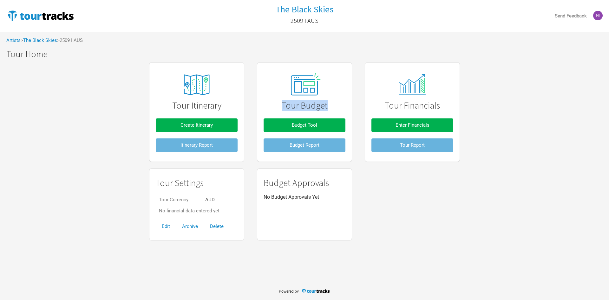
click at [329, 106] on h1 "Tour Budget" at bounding box center [305, 106] width 82 height 10
drag, startPoint x: 386, startPoint y: 106, endPoint x: 453, endPoint y: 107, distance: 66.3
click at [453, 107] on h1 "Tour Financials" at bounding box center [413, 106] width 82 height 10
click at [496, 200] on div "Tour Itinerary Create Itinerary Itinerary Report Tour Budget Budget Tool Budget…" at bounding box center [304, 151] width 609 height 184
click at [187, 122] on span "Create Itinerary" at bounding box center [197, 125] width 32 height 6
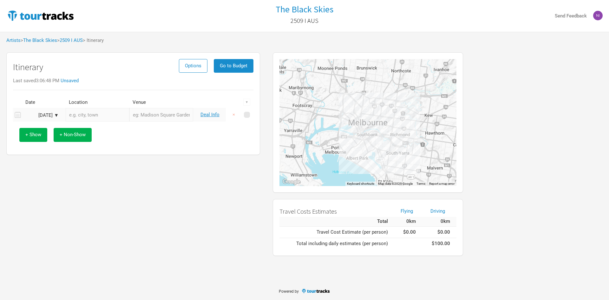
click at [207, 167] on div "Itinerary Options Go to Budget Last saved 3:06:48 PM Unsaved Date Location Venu…" at bounding box center [133, 154] width 267 height 210
click at [58, 115] on div "[DATE] ▼" at bounding box center [41, 115] width 35 height 5
click at [91, 126] on button "Next Month" at bounding box center [93, 126] width 4 height 4
click at [40, 147] on div "1" at bounding box center [40, 146] width 9 height 9
click at [96, 118] on input "text" at bounding box center [98, 115] width 64 height 14
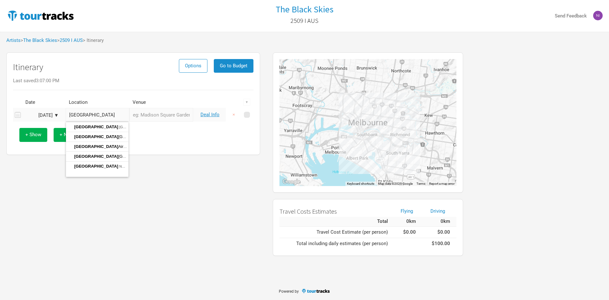
type input "[GEOGRAPHIC_DATA]"
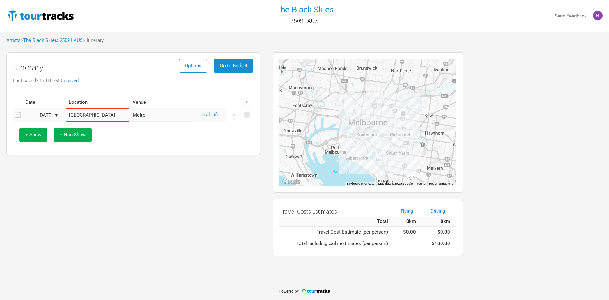
type input "Metro"
click at [205, 149] on div "Itinerary Options Go to Budget Last saved 3:07:00 PM Unsaved Date Location Venu…" at bounding box center [133, 103] width 254 height 103
click at [28, 137] on span "+ Show" at bounding box center [33, 135] width 16 height 6
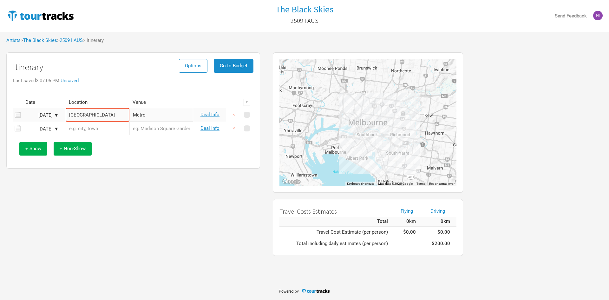
click at [84, 132] on input "text" at bounding box center [98, 129] width 64 height 14
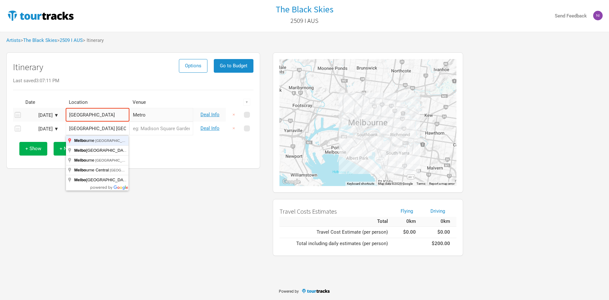
type input "[GEOGRAPHIC_DATA] [GEOGRAPHIC_DATA], [GEOGRAPHIC_DATA]"
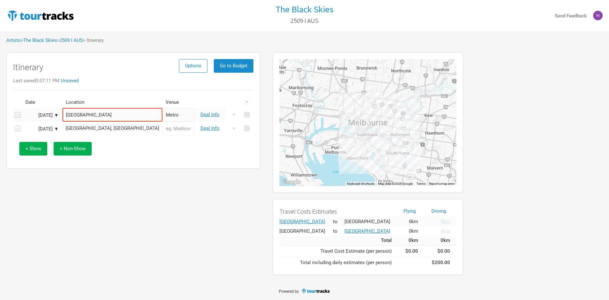
click at [162, 131] on input "text" at bounding box center [178, 129] width 32 height 14
type input "The Tote"
click at [157, 151] on div "+ Show + Non-Show" at bounding box center [133, 149] width 234 height 26
click at [84, 149] on span "+ Non-Show" at bounding box center [73, 149] width 26 height 6
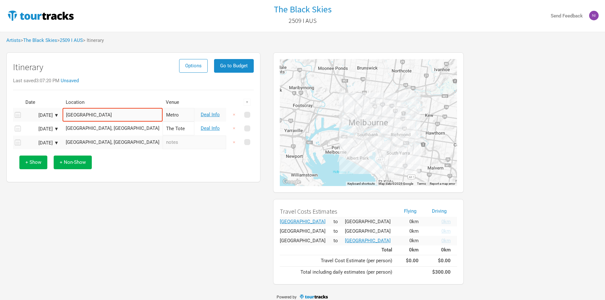
click at [162, 143] on input "text" at bounding box center [193, 143] width 63 height 14
type input "Day off/ Travel"
click at [116, 144] on div "[GEOGRAPHIC_DATA], [GEOGRAPHIC_DATA]" at bounding box center [113, 142] width 94 height 5
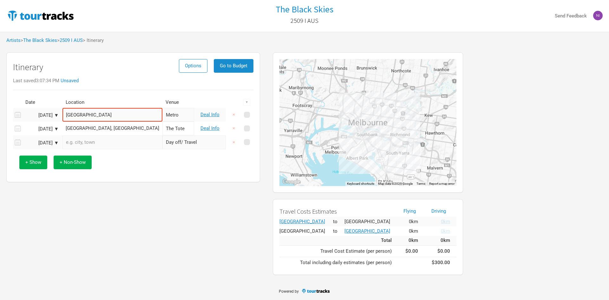
click at [113, 165] on div "+ Show + Non-Show" at bounding box center [133, 162] width 234 height 26
click at [109, 142] on input "text" at bounding box center [113, 143] width 100 height 14
click at [33, 165] on span "+ Show" at bounding box center [33, 162] width 16 height 6
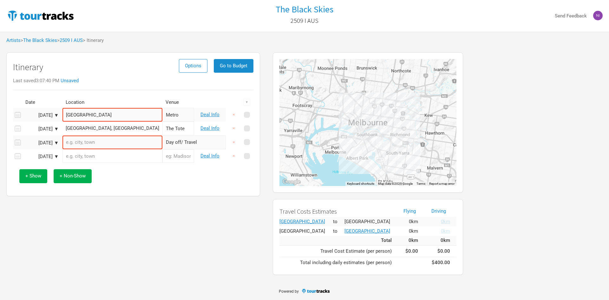
click at [84, 160] on input "text" at bounding box center [113, 156] width 100 height 14
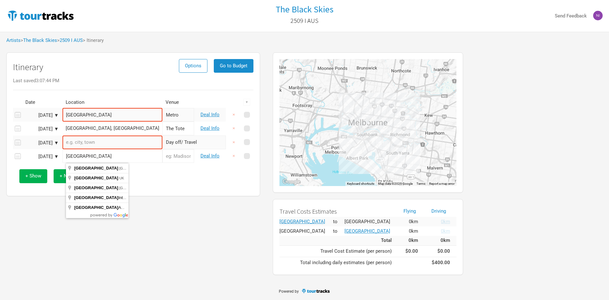
drag, startPoint x: 85, startPoint y: 156, endPoint x: 67, endPoint y: 156, distance: 18.4
click at [68, 156] on input "[GEOGRAPHIC_DATA]" at bounding box center [113, 156] width 100 height 14
type input "Fremantle [GEOGRAPHIC_DATA], [GEOGRAPHIC_DATA]"
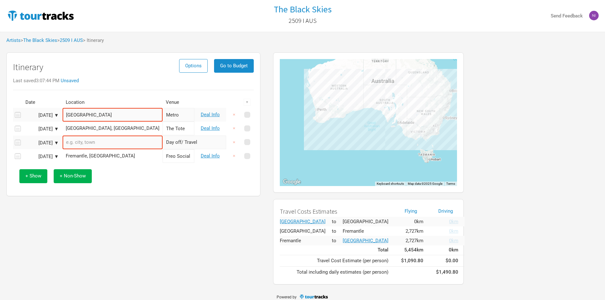
type input "Freo Social"
click at [132, 187] on div "+ Show + Non-Show" at bounding box center [133, 176] width 234 height 26
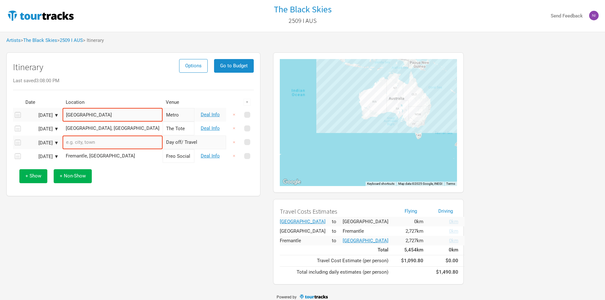
drag, startPoint x: 437, startPoint y: 127, endPoint x: 400, endPoint y: 130, distance: 37.6
click at [400, 130] on div "To navigate, press the arrow keys." at bounding box center [368, 122] width 177 height 127
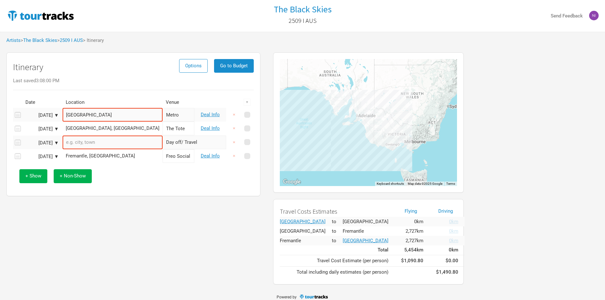
click at [87, 143] on input "text" at bounding box center [113, 143] width 100 height 14
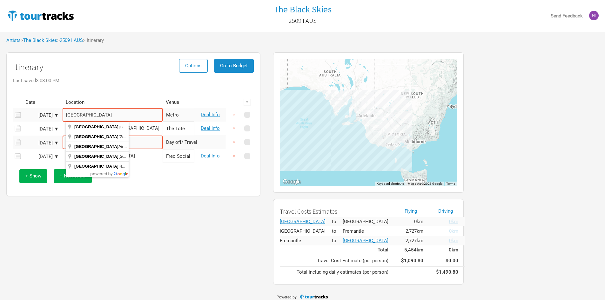
click at [128, 119] on input "[GEOGRAPHIC_DATA]" at bounding box center [113, 115] width 100 height 14
click at [166, 177] on div "+ Show + Non-Show" at bounding box center [133, 176] width 234 height 26
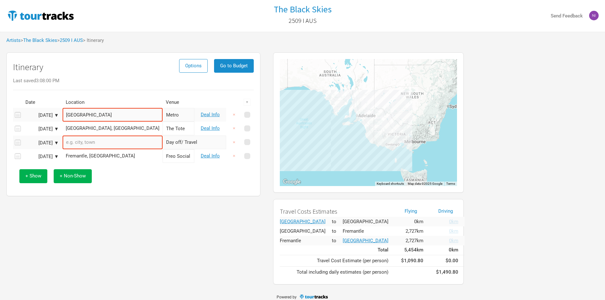
click at [112, 115] on input "[GEOGRAPHIC_DATA]" at bounding box center [113, 115] width 100 height 14
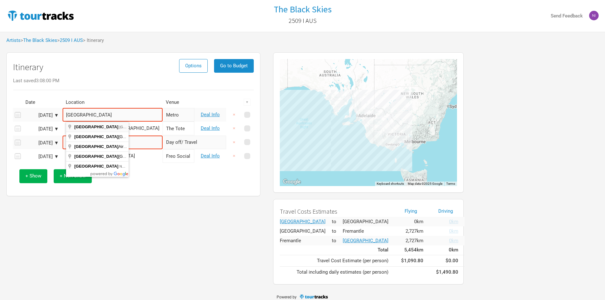
type input "[GEOGRAPHIC_DATA] [GEOGRAPHIC_DATA], [GEOGRAPHIC_DATA]"
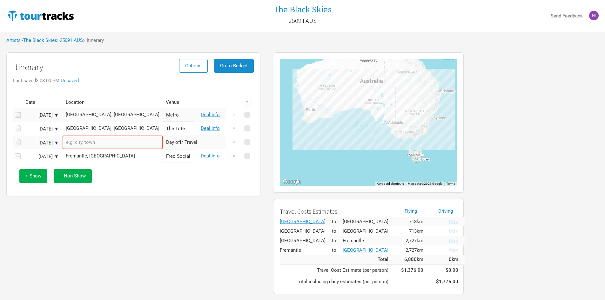
click at [152, 172] on div "+ Show + Non-Show" at bounding box center [133, 176] width 234 height 26
click at [207, 115] on link "Deal Info" at bounding box center [210, 115] width 19 height 6
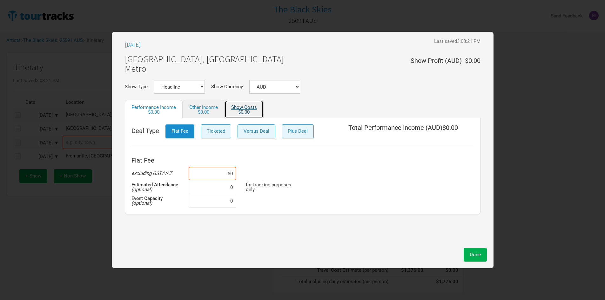
click at [240, 110] on div "$0.00" at bounding box center [244, 112] width 26 height 5
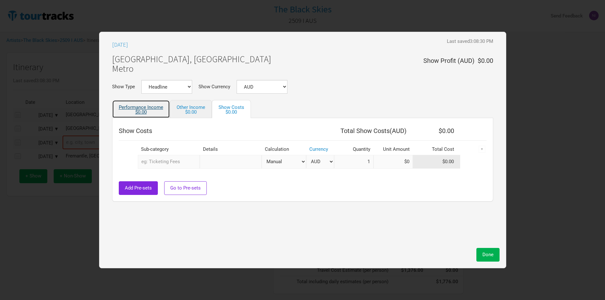
click at [142, 111] on div "$0.00" at bounding box center [141, 112] width 44 height 5
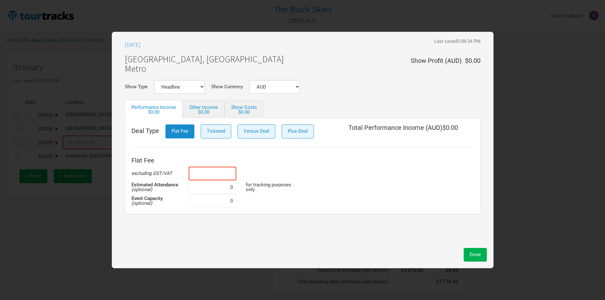
click at [219, 173] on input at bounding box center [213, 174] width 48 height 14
type input "$1,000"
click at [226, 187] on input at bounding box center [213, 187] width 48 height 14
type input "0"
click at [219, 205] on input at bounding box center [213, 201] width 48 height 14
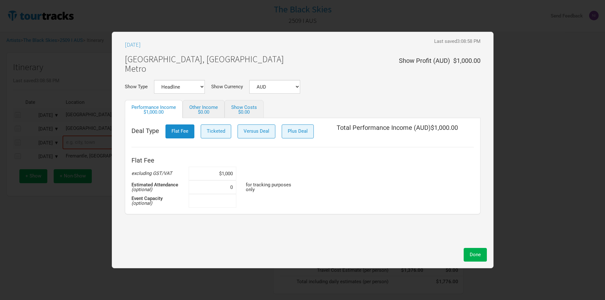
type input "0"
click at [220, 190] on input at bounding box center [213, 187] width 48 height 14
type input "0"
click at [201, 108] on link "Other Income $0.00" at bounding box center [203, 109] width 42 height 18
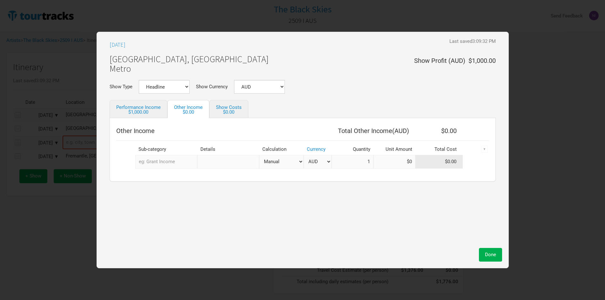
click at [178, 162] on input "text" at bounding box center [166, 162] width 62 height 14
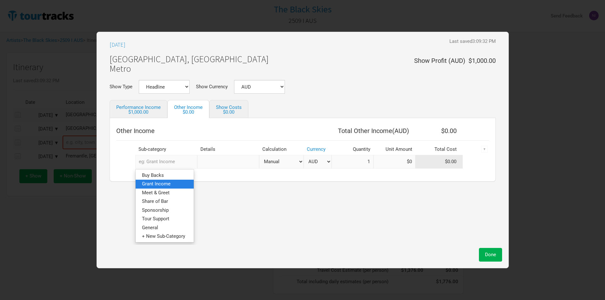
click at [181, 184] on link "Grant Income" at bounding box center [165, 184] width 58 height 9
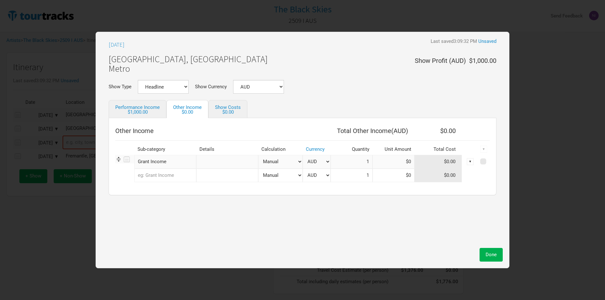
click at [218, 162] on input "text" at bounding box center [227, 162] width 62 height 14
click at [335, 225] on div "[DATE] Last saved 3:09:32 PM Unsaved [GEOGRAPHIC_DATA], [GEOGRAPHIC_DATA] Metro…" at bounding box center [302, 141] width 400 height 206
drag, startPoint x: 226, startPoint y: 162, endPoint x: 237, endPoint y: 165, distance: 11.8
click at [226, 162] on input "text" at bounding box center [227, 162] width 62 height 14
type input "Creative Australia"
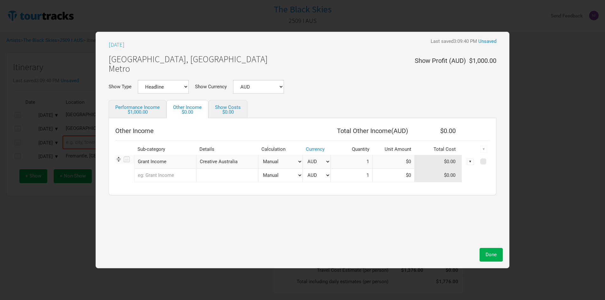
click at [325, 213] on div "[DATE] Last saved 3:09:40 PM Unsaved [GEOGRAPHIC_DATA], [GEOGRAPHIC_DATA] Metro…" at bounding box center [302, 141] width 400 height 206
click at [382, 165] on input at bounding box center [393, 162] width 42 height 14
type input "$10,000"
click at [242, 209] on div "[DATE] Last saved 3:10:05 PM [GEOGRAPHIC_DATA], [GEOGRAPHIC_DATA] Metro Show Pr…" at bounding box center [302, 141] width 400 height 206
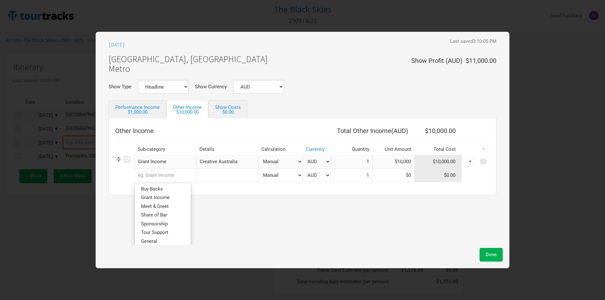
click at [171, 177] on input "text" at bounding box center [165, 176] width 62 height 14
click at [224, 208] on div "[DATE] Last saved 3:10:05 PM [GEOGRAPHIC_DATA], [GEOGRAPHIC_DATA] Metro Show Pr…" at bounding box center [302, 141] width 400 height 206
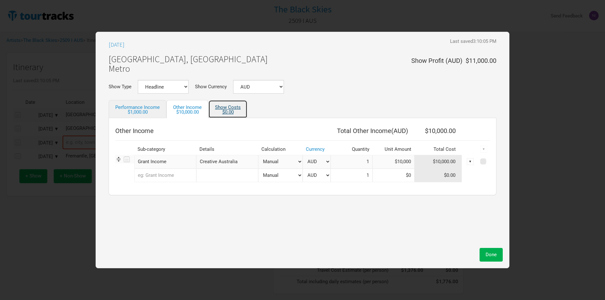
click at [228, 111] on div "$0.00" at bounding box center [228, 112] width 26 height 5
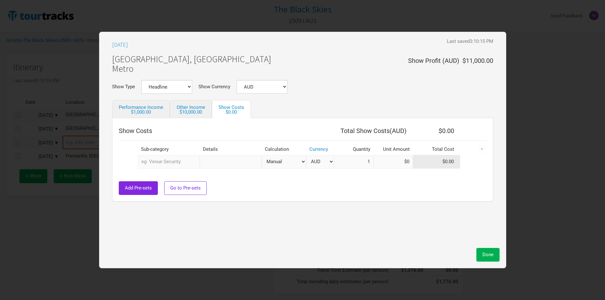
click at [189, 162] on input "text" at bounding box center [169, 162] width 62 height 14
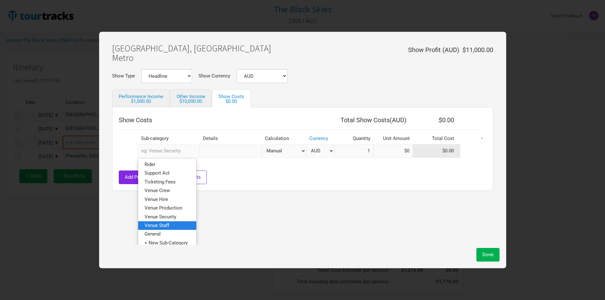
scroll to position [15, 0]
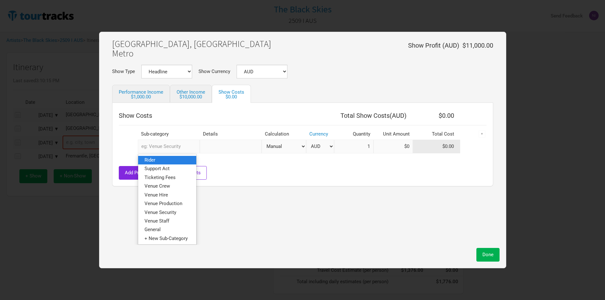
click at [163, 157] on link "Rider" at bounding box center [167, 160] width 58 height 9
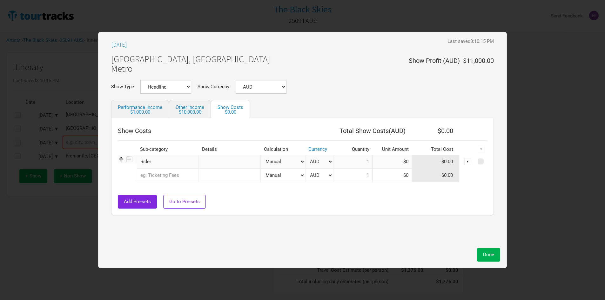
scroll to position [0, 0]
click at [227, 167] on input "text" at bounding box center [230, 162] width 62 height 14
click at [383, 163] on input at bounding box center [391, 162] width 39 height 14
type input "$100"
click at [484, 252] on span "Done" at bounding box center [488, 255] width 11 height 6
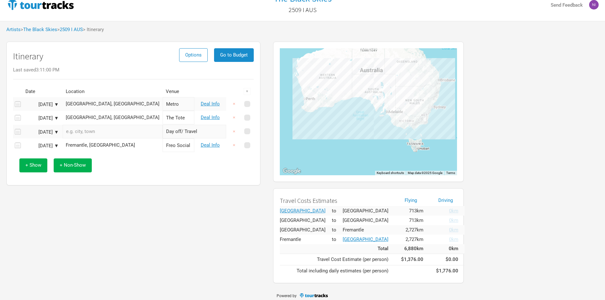
scroll to position [15, 0]
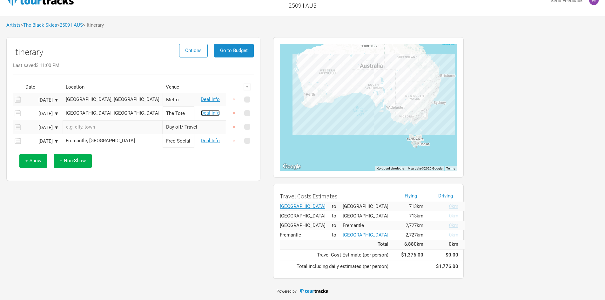
click at [206, 113] on link "Deal Info" at bounding box center [210, 113] width 19 height 6
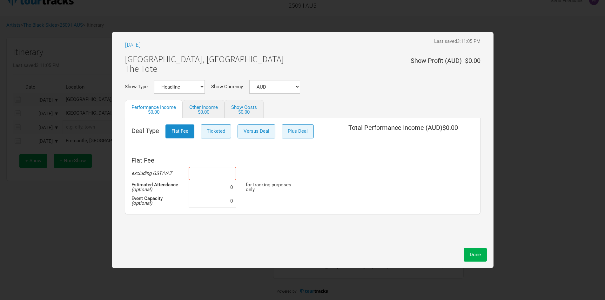
click at [212, 180] on input at bounding box center [213, 174] width 48 height 14
type input "$1,500"
type input "0"
click at [202, 110] on div "$0.00" at bounding box center [203, 112] width 29 height 5
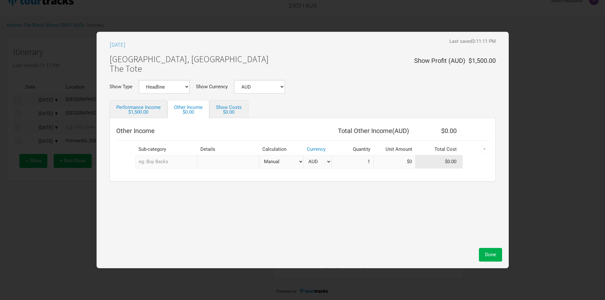
click at [174, 156] on input "text" at bounding box center [166, 162] width 62 height 14
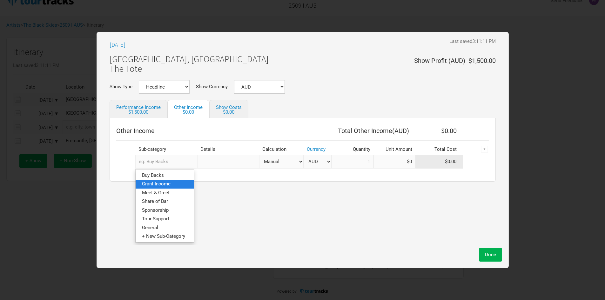
click at [164, 185] on span "Grant Income" at bounding box center [156, 184] width 29 height 6
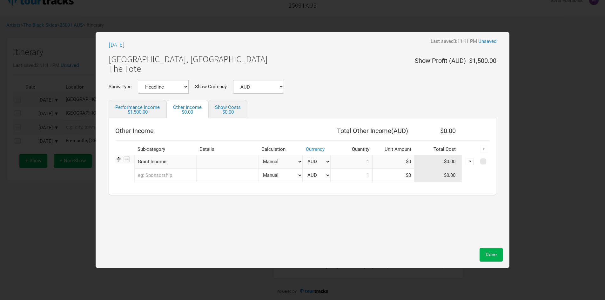
click at [202, 164] on input "text" at bounding box center [227, 162] width 62 height 14
type input "Creative Australia"
click at [402, 162] on input at bounding box center [393, 162] width 42 height 14
type input "$10,000"
click at [234, 113] on div "$0.00" at bounding box center [228, 112] width 26 height 5
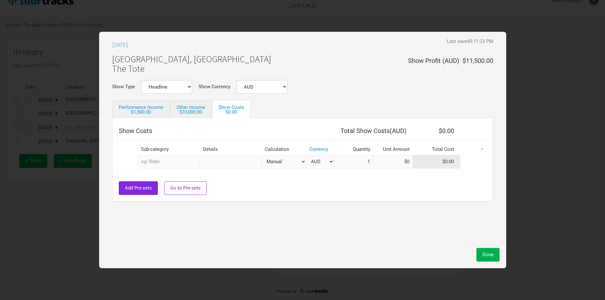
click at [181, 162] on input "text" at bounding box center [169, 162] width 62 height 14
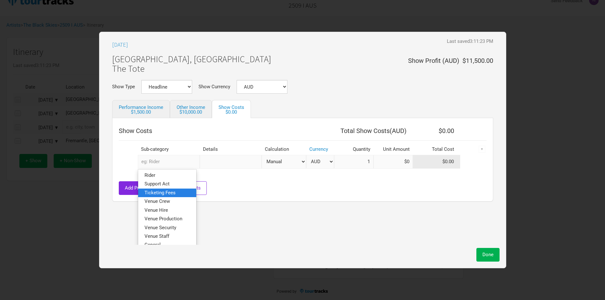
click at [192, 191] on link "Ticketing Fees" at bounding box center [167, 193] width 58 height 9
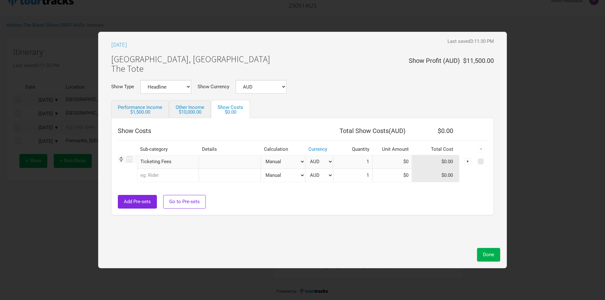
click at [383, 162] on input "$0" at bounding box center [391, 162] width 39 height 14
type input "$20"
drag, startPoint x: 223, startPoint y: 157, endPoint x: 356, endPoint y: 173, distance: 134.2
click at [223, 157] on input "text" at bounding box center [230, 162] width 62 height 14
click at [386, 165] on input "$20" at bounding box center [391, 162] width 39 height 14
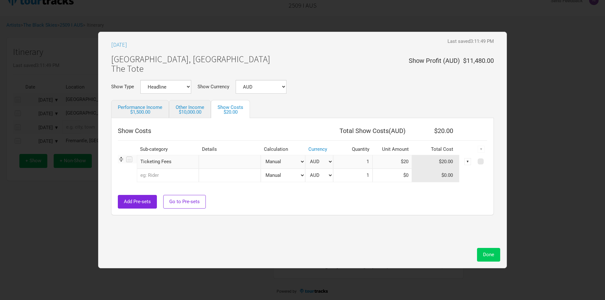
click at [491, 256] on span "Done" at bounding box center [488, 255] width 11 height 6
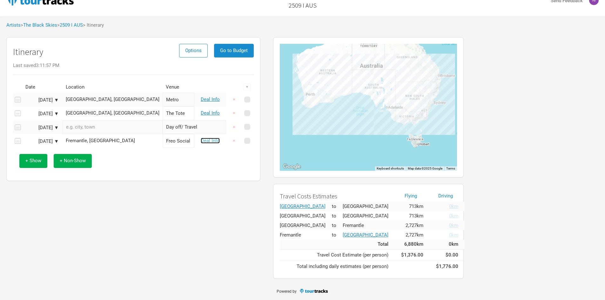
click at [206, 142] on link "Deal Info" at bounding box center [210, 141] width 19 height 6
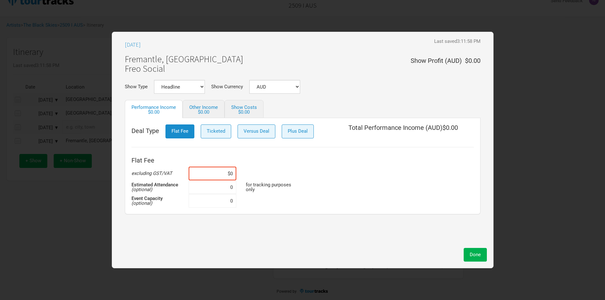
click at [305, 164] on div "Flat Fee excluding GST/VAT $0 Estimated Attendance (optional) 0 for tracking pu…" at bounding box center [302, 181] width 342 height 54
click at [482, 259] on button "Done" at bounding box center [474, 255] width 23 height 14
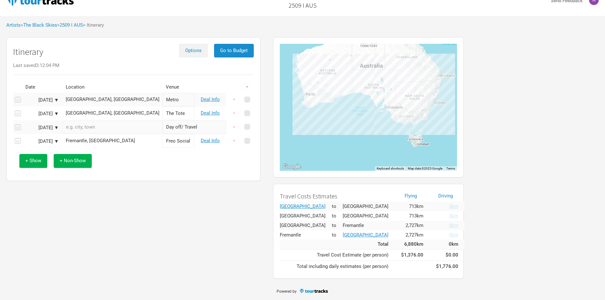
click at [200, 49] on span "Options" at bounding box center [193, 51] width 17 height 6
click at [229, 47] on button "Go to Budget" at bounding box center [234, 51] width 40 height 14
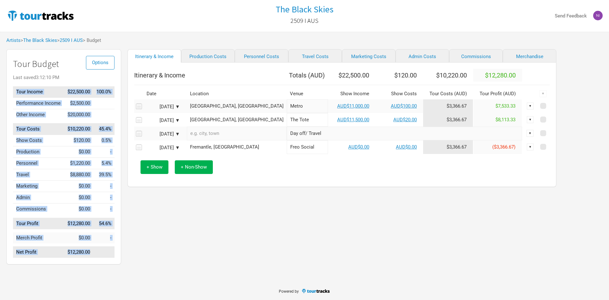
drag, startPoint x: 14, startPoint y: 94, endPoint x: 108, endPoint y: 253, distance: 184.4
click at [108, 253] on tbody "Tour Income $22,500.00 100.0% Performance Income $2,500.00 Other Income $20,000…" at bounding box center [64, 172] width 102 height 172
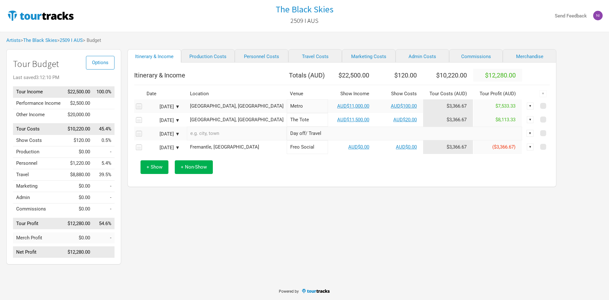
click at [124, 282] on body "The Black Skies 2509 I AUS Send Feedback Artists > The Black Skies > 2509 I AUS…" at bounding box center [304, 150] width 609 height 300
click at [81, 42] on link "2509 I AUS" at bounding box center [71, 40] width 23 height 6
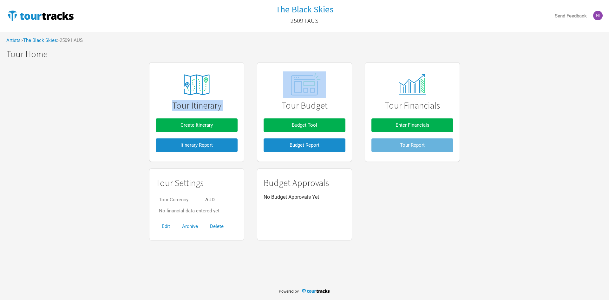
drag, startPoint x: 172, startPoint y: 109, endPoint x: 237, endPoint y: 153, distance: 78.1
click at [237, 153] on div "Tour Itinerary Create Itinerary Itinerary Report" at bounding box center [197, 112] width 82 height 87
click at [200, 80] on img at bounding box center [197, 85] width 48 height 30
click at [308, 121] on button "Budget Tool" at bounding box center [305, 125] width 82 height 14
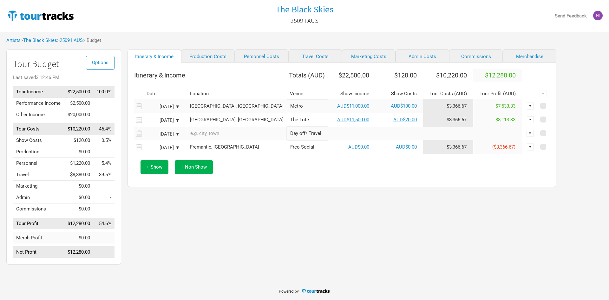
click at [286, 185] on div "Itinerary & Income Totals ( AUD ) $22,500.00 $120.00 $10,220.00 $12,280.00 Date…" at bounding box center [342, 125] width 429 height 124
click at [348, 150] on link "AUD$0.00" at bounding box center [358, 147] width 21 height 6
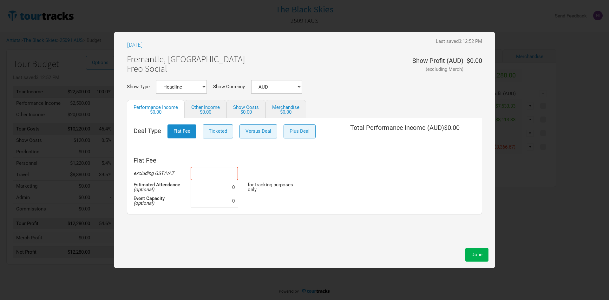
click at [224, 173] on input at bounding box center [215, 174] width 48 height 14
type input "$1"
type input "$1,000"
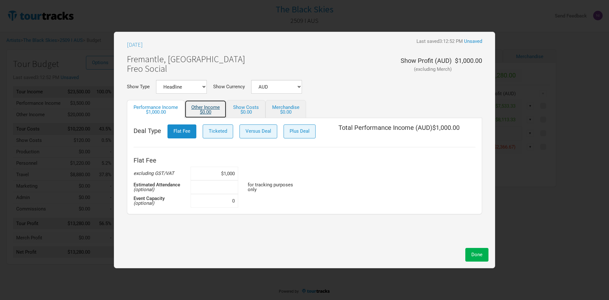
type input "0"
click at [220, 110] on div "$0.00" at bounding box center [205, 112] width 29 height 5
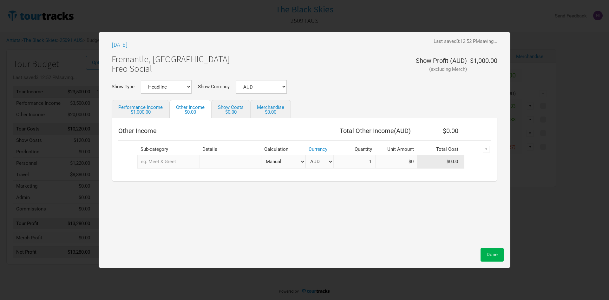
click at [173, 164] on input "text" at bounding box center [168, 162] width 62 height 14
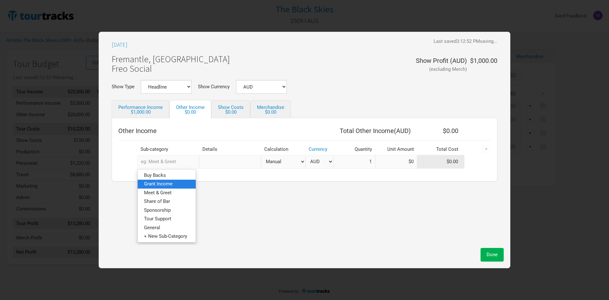
click at [169, 183] on span "Grant Income" at bounding box center [158, 184] width 29 height 6
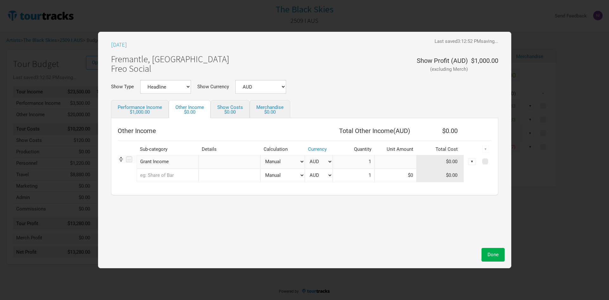
click at [394, 165] on input at bounding box center [396, 162] width 42 height 14
type input "$10,000"
click at [253, 195] on div "[DATE] Last saved 3:13:05 PM Unsaved [GEOGRAPHIC_DATA], [GEOGRAPHIC_DATA] Freo …" at bounding box center [305, 141] width 400 height 206
click at [237, 103] on link "Show Costs $0.00" at bounding box center [230, 109] width 39 height 18
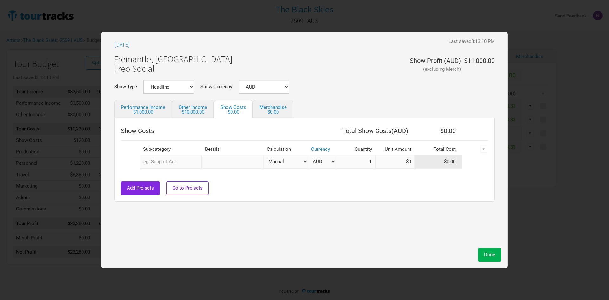
click at [158, 156] on input "text" at bounding box center [171, 162] width 62 height 14
click at [182, 182] on link "Support Act" at bounding box center [169, 184] width 58 height 9
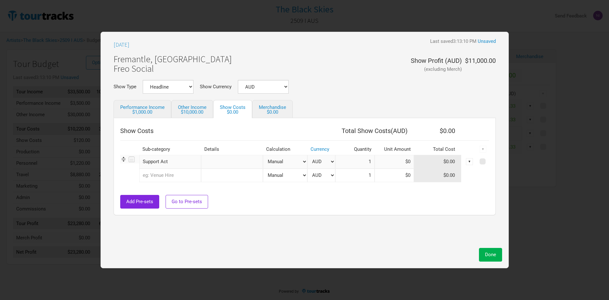
click at [265, 206] on div "Add Pre-sets Go to Pre-sets" at bounding box center [304, 202] width 369 height 14
click at [378, 164] on input at bounding box center [394, 162] width 39 height 14
type input "$100"
click at [389, 196] on div "Add Pre-sets Go to Pre-sets" at bounding box center [304, 202] width 369 height 14
click at [397, 170] on input at bounding box center [394, 176] width 39 height 14
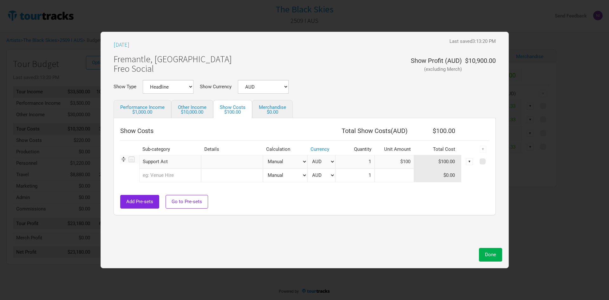
type input "$0"
click at [397, 164] on input "$100" at bounding box center [394, 162] width 39 height 14
drag, startPoint x: 401, startPoint y: 165, endPoint x: 406, endPoint y: 163, distance: 4.7
click at [409, 165] on input "$100" at bounding box center [394, 162] width 39 height 14
type input "$300"
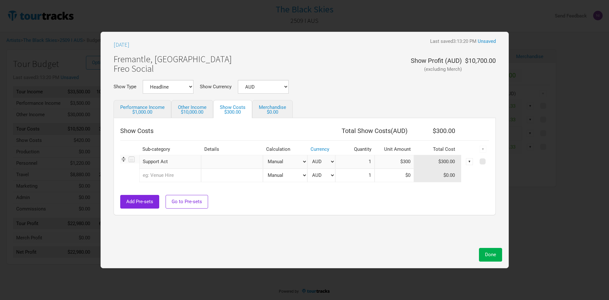
click at [348, 202] on div "Add Pre-sets Go to Pre-sets" at bounding box center [304, 202] width 369 height 14
click at [281, 111] on div "$0.00" at bounding box center [272, 112] width 27 height 5
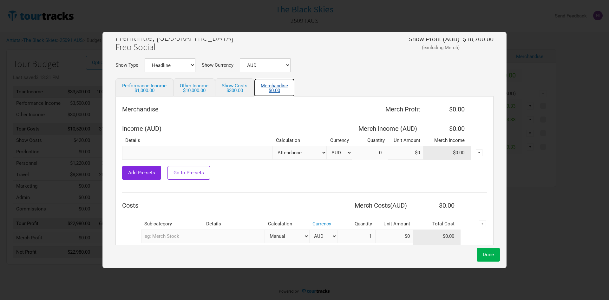
scroll to position [49, 0]
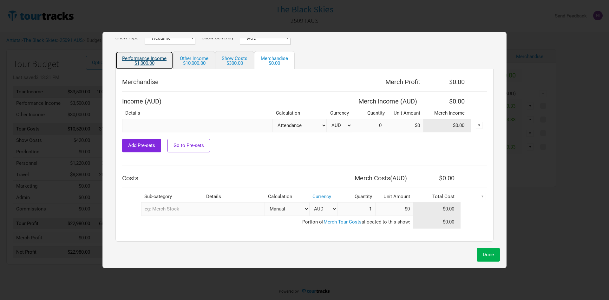
click at [167, 58] on link "Performance Income $1,000.00" at bounding box center [145, 60] width 58 height 18
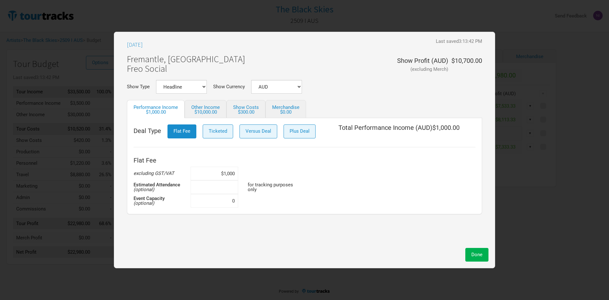
click at [213, 191] on input at bounding box center [215, 187] width 48 height 14
type input "0"
click at [231, 204] on input at bounding box center [215, 201] width 48 height 14
type input "0"
click at [232, 188] on input at bounding box center [215, 187] width 48 height 14
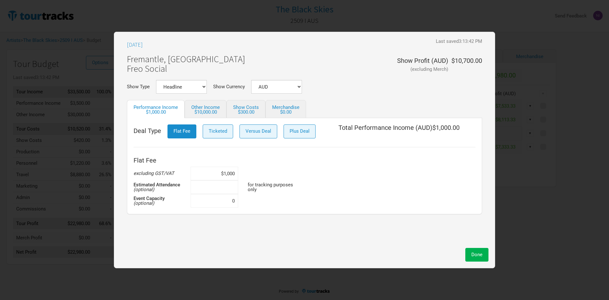
type input "0"
click at [277, 121] on div "Deal Type Flat Fee Ticketed Versus Deal Plus Deal Total Performance Income ( AU…" at bounding box center [304, 166] width 355 height 96
click at [278, 117] on link "Merchandise $0.00" at bounding box center [286, 109] width 41 height 18
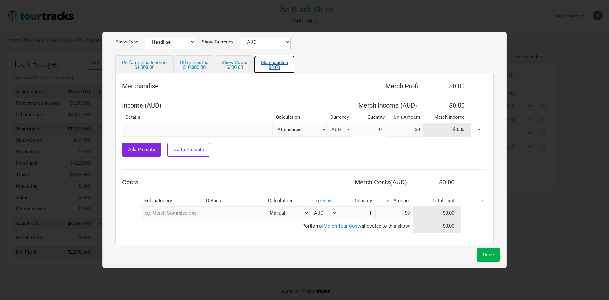
scroll to position [49, 0]
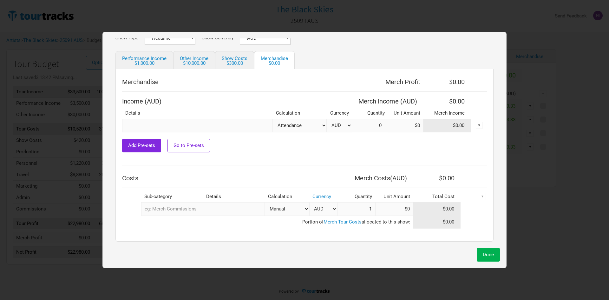
click at [202, 122] on input "text" at bounding box center [197, 126] width 151 height 14
click at [308, 127] on select "Attendance Manual % of Performance Income" at bounding box center [300, 126] width 54 height 14
click at [273, 119] on select "Attendance Manual % of Performance Income" at bounding box center [300, 126] width 54 height 14
click at [309, 141] on div "Add Pre-sets Go to Pre-sets" at bounding box center [304, 146] width 365 height 14
click at [154, 65] on div "$1,000.00" at bounding box center [144, 63] width 44 height 5
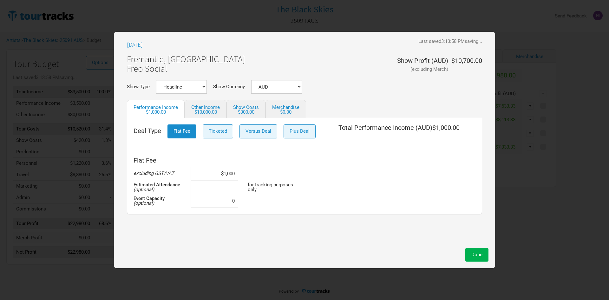
click at [206, 189] on input at bounding box center [215, 187] width 48 height 14
type input "1"
type input "200"
type input "240"
click at [283, 111] on div "$0.00" at bounding box center [285, 112] width 27 height 5
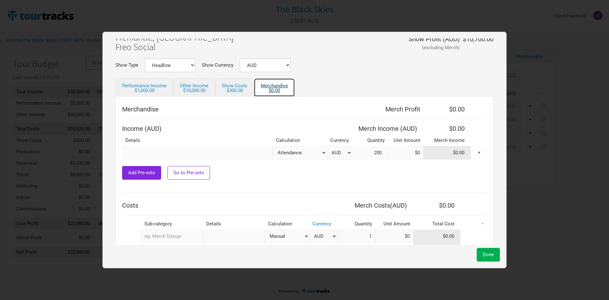
scroll to position [32, 0]
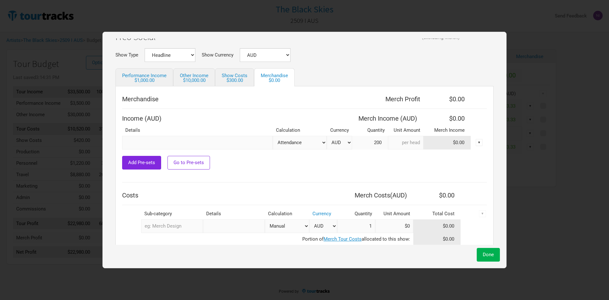
click at [400, 143] on input at bounding box center [406, 143] width 36 height 14
type input "$4"
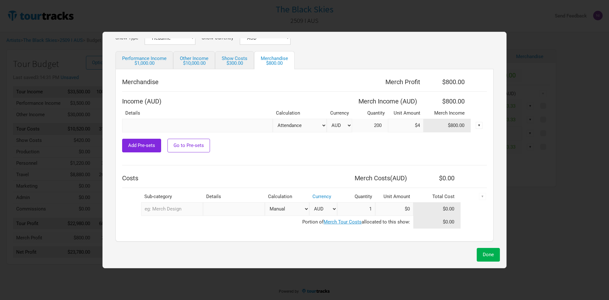
click at [441, 122] on td "$800.00" at bounding box center [448, 126] width 48 height 14
drag, startPoint x: 444, startPoint y: 123, endPoint x: 459, endPoint y: 122, distance: 14.3
click at [459, 122] on td "$800.00" at bounding box center [448, 126] width 48 height 14
click at [448, 138] on div at bounding box center [304, 135] width 365 height 6
click at [282, 151] on div "Add Pre-sets Go to Pre-sets" at bounding box center [304, 146] width 365 height 14
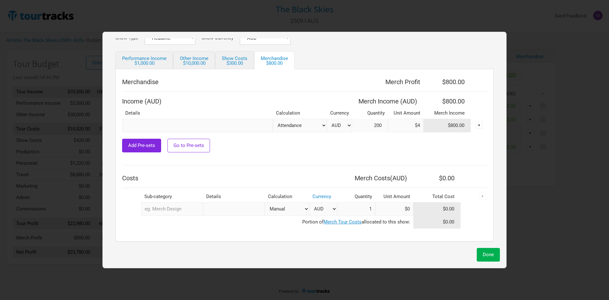
click at [235, 130] on input "text" at bounding box center [197, 126] width 151 height 14
click at [161, 210] on input "text" at bounding box center [172, 209] width 62 height 14
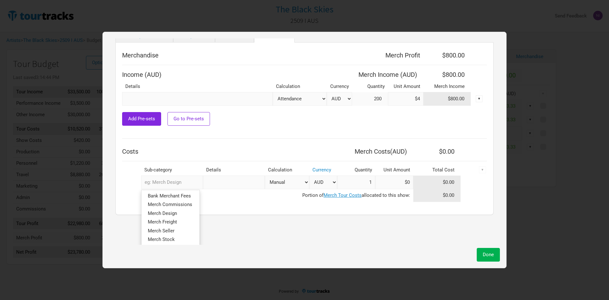
scroll to position [107, 0]
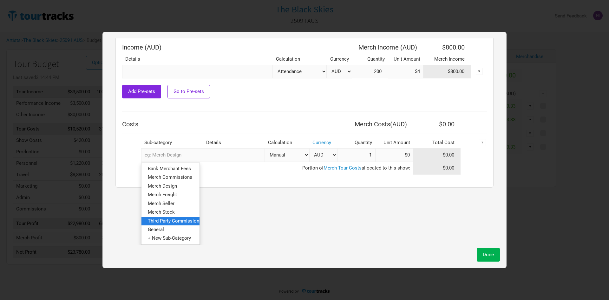
click at [191, 218] on span "Third Party Commissions" at bounding box center [175, 221] width 54 height 6
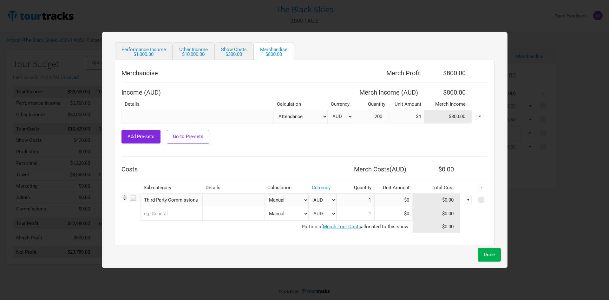
scroll to position [63, 0]
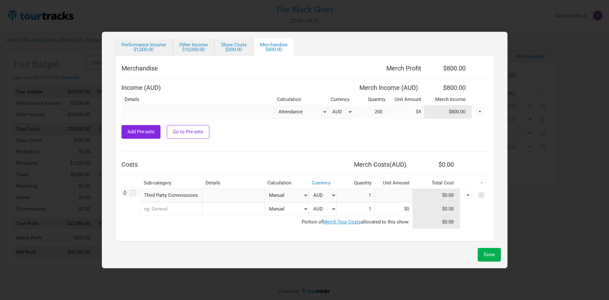
click at [386, 198] on input at bounding box center [394, 196] width 38 height 14
type input "$0"
drag, startPoint x: 295, startPoint y: 189, endPoint x: 289, endPoint y: 190, distance: 6.2
click at [295, 189] on select "Manual # of Tickets Sold % of Merch Income" at bounding box center [286, 196] width 44 height 14
select select "% of Gross Show Merch"
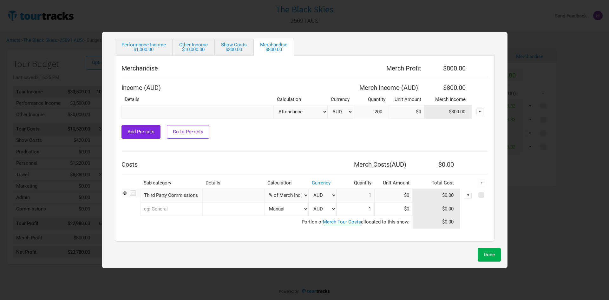
click at [264, 189] on select "Manual # of Tickets Sold % of Merch Income" at bounding box center [286, 196] width 44 height 14
type input "$1"
type input "0%"
type input "$800"
click at [396, 193] on input at bounding box center [394, 196] width 38 height 14
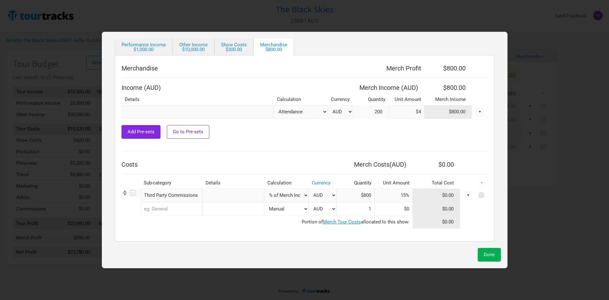
type input "15%"
click at [288, 195] on select "Manual # of Tickets Sold % of Merch Income" at bounding box center [286, 196] width 44 height 14
click at [298, 235] on td at bounding box center [299, 231] width 355 height 6
click at [494, 251] on button "Done" at bounding box center [489, 255] width 23 height 14
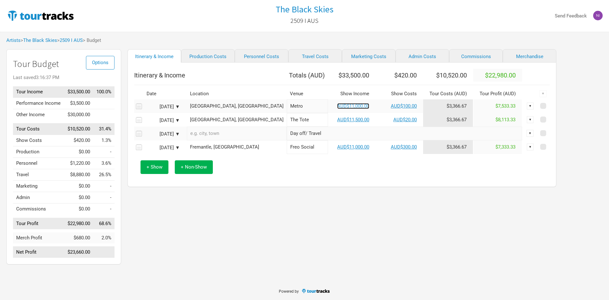
click at [337, 109] on link "AUD$11,000.00" at bounding box center [353, 106] width 32 height 6
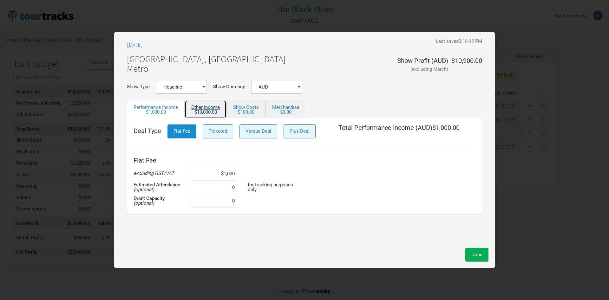
click at [206, 110] on div "$10,000.00" at bounding box center [205, 112] width 29 height 5
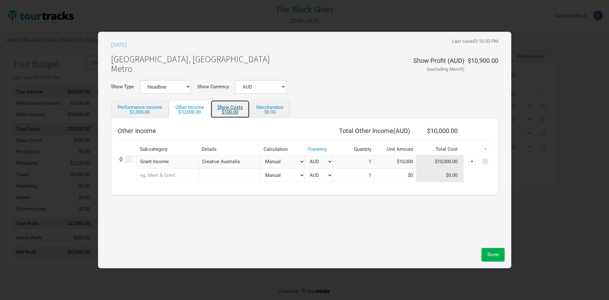
click at [233, 107] on link "Show Costs $100.00" at bounding box center [230, 109] width 39 height 18
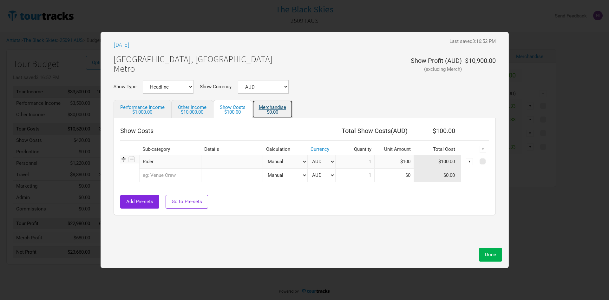
click at [276, 108] on link "Merchandise $0.00" at bounding box center [272, 109] width 41 height 18
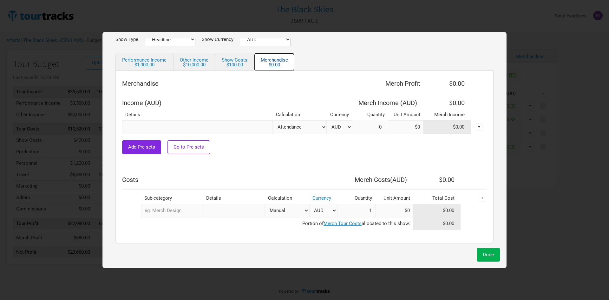
scroll to position [49, 0]
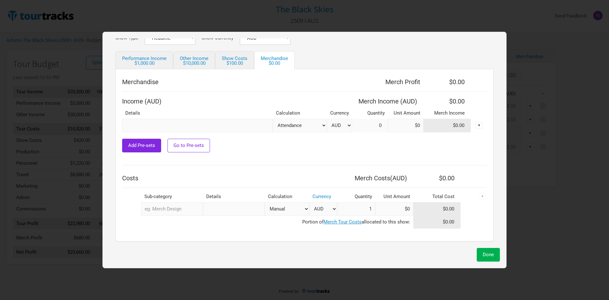
click at [302, 124] on select "Attendance Manual % of Performance Income" at bounding box center [300, 126] width 54 height 14
select select "Set Amount"
click at [273, 119] on select "Attendance Manual % of Performance Income" at bounding box center [300, 126] width 54 height 14
click at [407, 126] on input at bounding box center [406, 126] width 36 height 14
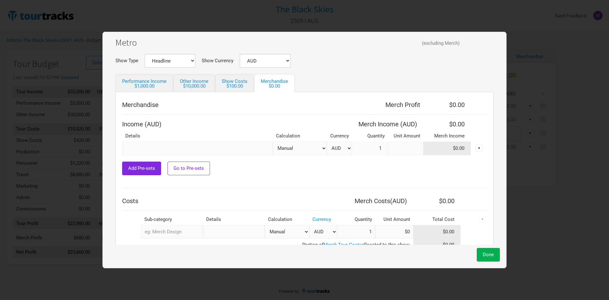
scroll to position [17, 0]
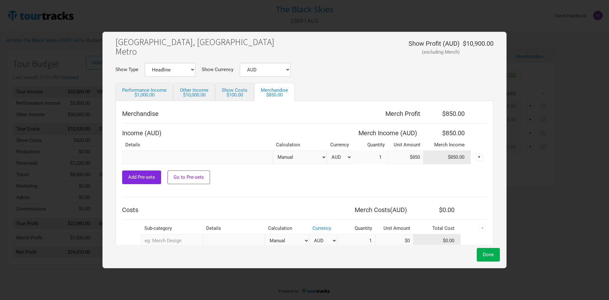
type input "$850"
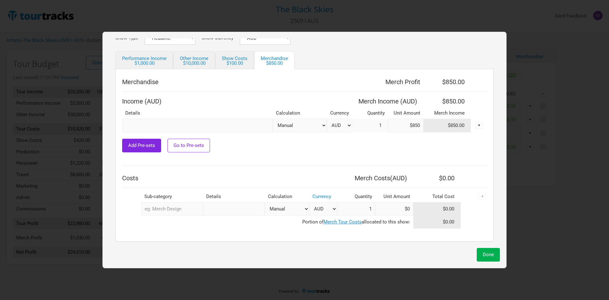
click at [189, 211] on input "text" at bounding box center [172, 209] width 62 height 14
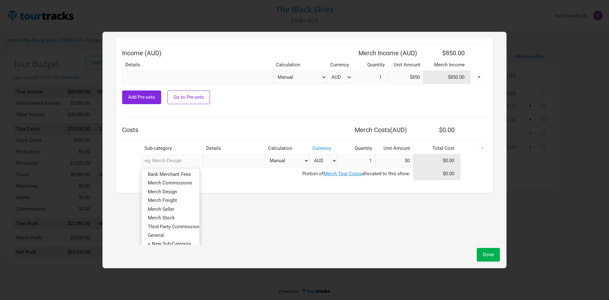
scroll to position [107, 0]
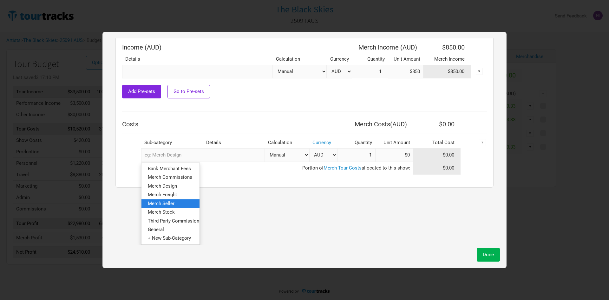
click at [171, 199] on link "Merch Seller" at bounding box center [171, 203] width 58 height 9
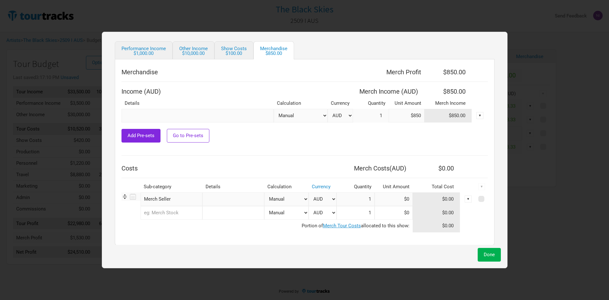
scroll to position [63, 0]
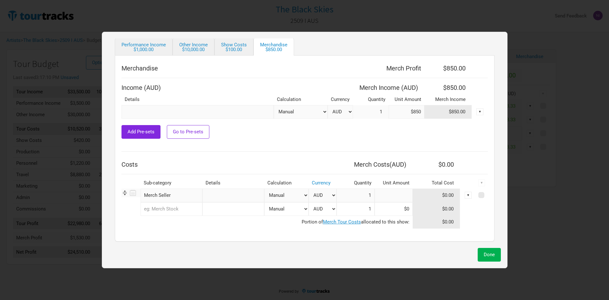
click at [387, 199] on input at bounding box center [394, 196] width 38 height 14
type input "$100"
click at [488, 255] on span "Done" at bounding box center [489, 255] width 11 height 6
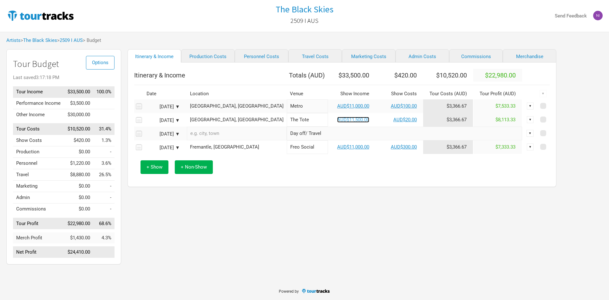
click at [337, 122] on link "AUD$11,500.00" at bounding box center [353, 120] width 32 height 6
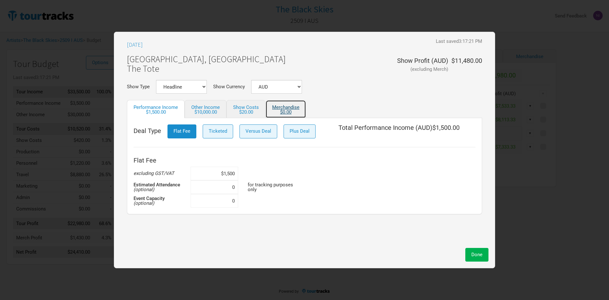
click at [282, 106] on link "Merchandise $0.00" at bounding box center [286, 109] width 41 height 18
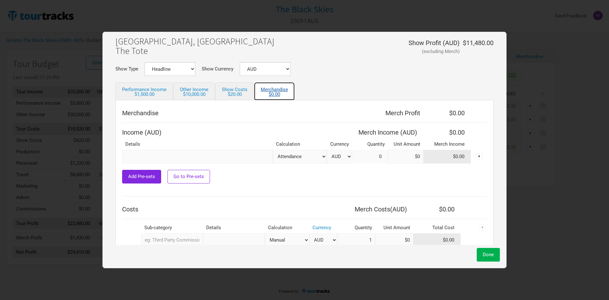
scroll to position [32, 0]
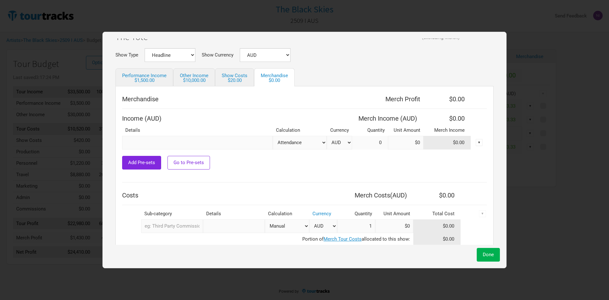
click at [298, 141] on select "Attendance Manual % of Performance Income" at bounding box center [300, 143] width 54 height 14
select select "Set Amount"
click at [273, 136] on select "Attendance Manual % of Performance Income" at bounding box center [300, 143] width 54 height 14
click at [391, 145] on input at bounding box center [406, 143] width 36 height 14
type input "$1,000"
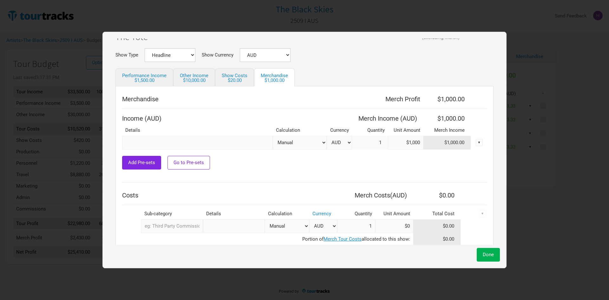
scroll to position [49, 0]
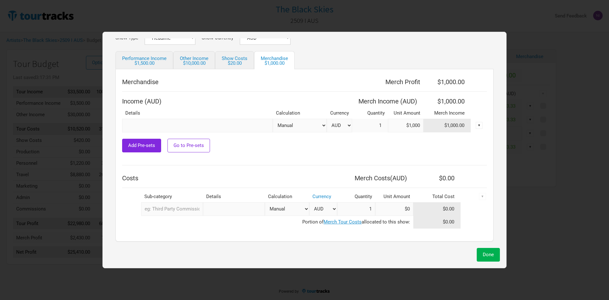
click at [171, 206] on input "text" at bounding box center [172, 209] width 62 height 14
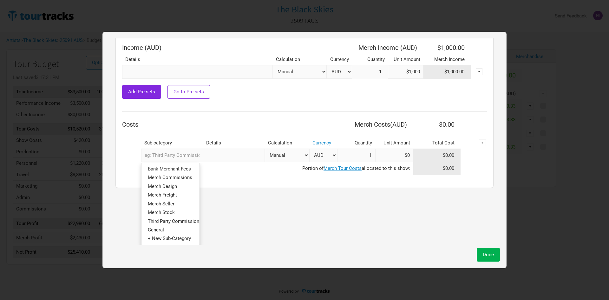
scroll to position [107, 0]
click at [192, 218] on span "Third Party Commissions" at bounding box center [175, 221] width 54 height 6
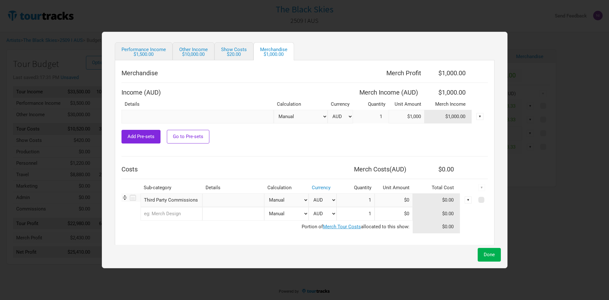
scroll to position [63, 0]
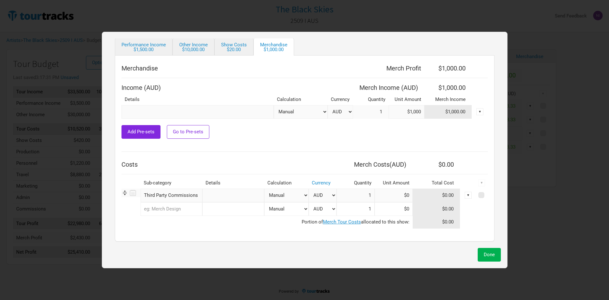
click at [286, 195] on select "Manual # of Tickets Sold % of Merch Income" at bounding box center [286, 196] width 44 height 14
select select "% of Gross Show Merch"
click at [264, 189] on select "Manual # of Tickets Sold % of Merch Income" at bounding box center [286, 196] width 44 height 14
type input "$1"
type input "0%"
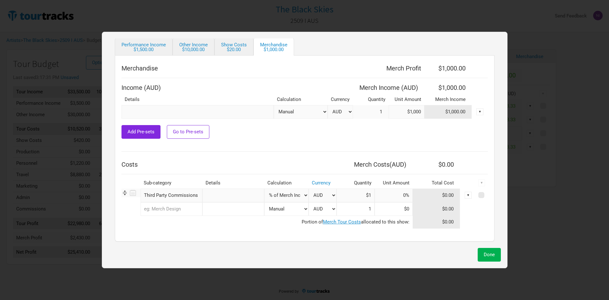
type input "$1,000"
click at [380, 195] on input at bounding box center [394, 196] width 38 height 14
type input "10%"
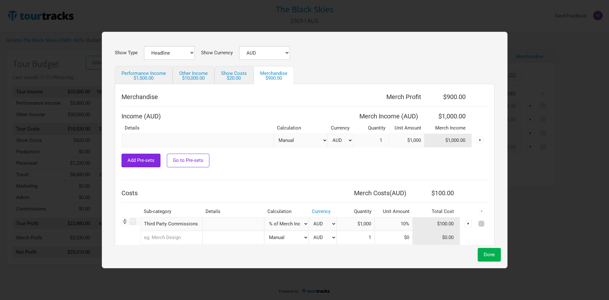
scroll to position [0, 0]
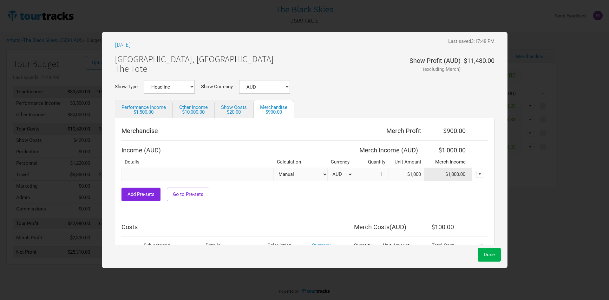
click at [409, 116] on div at bounding box center [394, 109] width 201 height 18
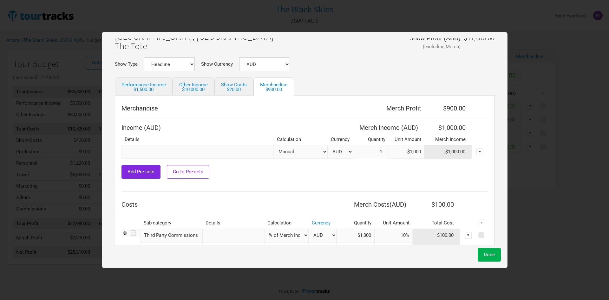
scroll to position [63, 0]
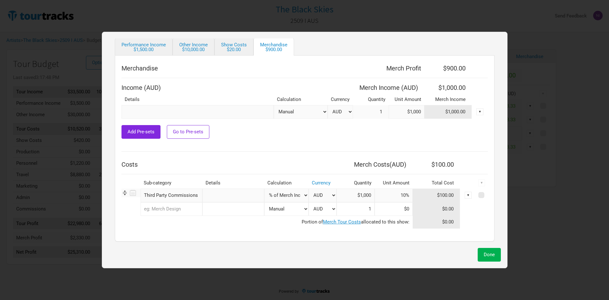
click at [400, 82] on th "Merch Income ( AUD )" at bounding box center [388, 87] width 71 height 13
drag, startPoint x: 386, startPoint y: 71, endPoint x: 514, endPoint y: 65, distance: 128.0
click at [514, 65] on div "[DATE] Last saved 3:17:48 PM [GEOGRAPHIC_DATA], [GEOGRAPHIC_DATA] The Tote Show…" at bounding box center [304, 150] width 609 height 300
click at [472, 68] on th at bounding box center [480, 68] width 16 height 13
drag, startPoint x: 433, startPoint y: 66, endPoint x: 463, endPoint y: 68, distance: 29.6
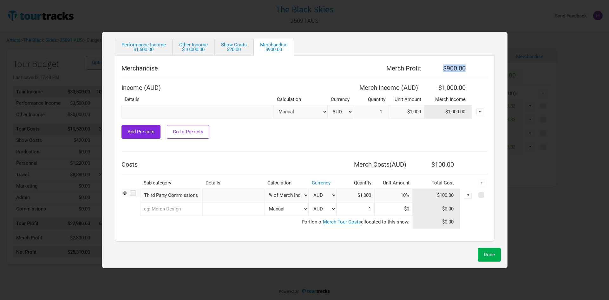
click at [463, 68] on th "$900.00" at bounding box center [449, 68] width 48 height 13
click at [466, 68] on th "$900.00" at bounding box center [449, 68] width 48 height 13
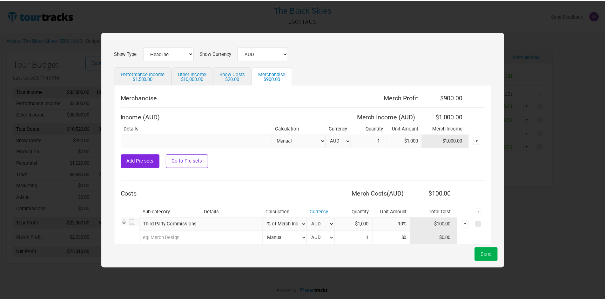
scroll to position [0, 0]
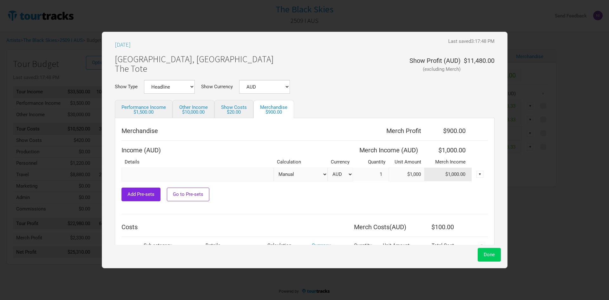
click at [492, 253] on span "Done" at bounding box center [489, 255] width 11 height 6
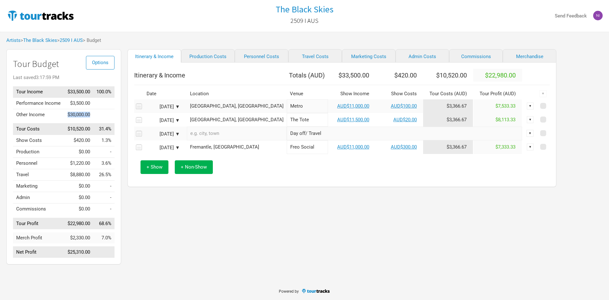
drag, startPoint x: 68, startPoint y: 121, endPoint x: 93, endPoint y: 122, distance: 25.1
click at [93, 120] on tr "Other Income $30,000.00" at bounding box center [64, 114] width 102 height 11
drag, startPoint x: 65, startPoint y: 103, endPoint x: 100, endPoint y: 103, distance: 34.6
click at [100, 103] on tr "Performance Income $3,500.00" at bounding box center [64, 102] width 102 height 11
drag, startPoint x: 67, startPoint y: 239, endPoint x: 93, endPoint y: 244, distance: 26.5
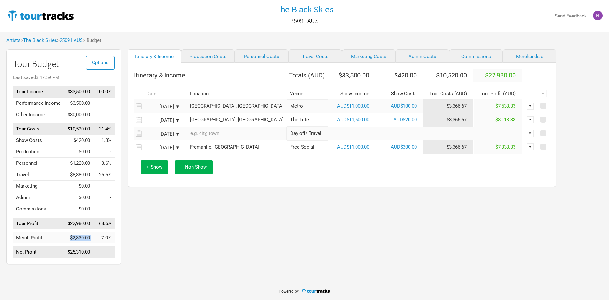
click at [93, 243] on tr "Merch Profit $2,330.00 7.0%" at bounding box center [64, 237] width 102 height 11
click at [76, 243] on td "$2,330.00" at bounding box center [78, 237] width 29 height 11
click at [93, 253] on td at bounding box center [103, 252] width 21 height 11
click at [202, 60] on link "Production Costs" at bounding box center [208, 55] width 54 height 13
select select "Shows"
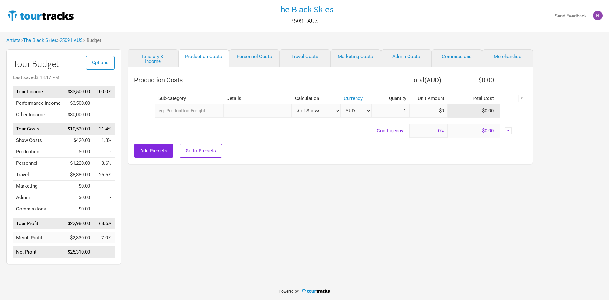
click at [188, 111] on input "text" at bounding box center [189, 111] width 68 height 14
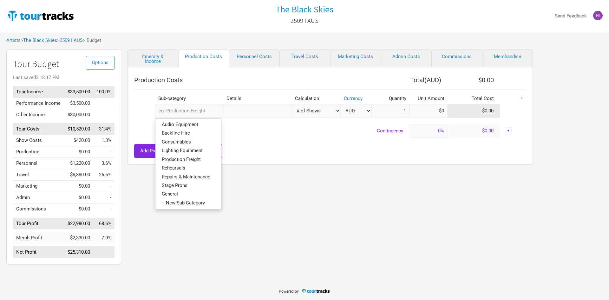
click at [240, 142] on div at bounding box center [330, 141] width 392 height 6
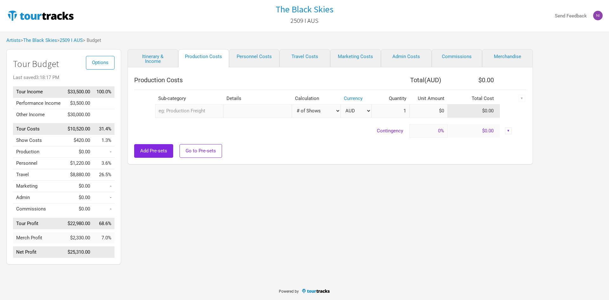
click at [203, 113] on input "text" at bounding box center [189, 111] width 68 height 14
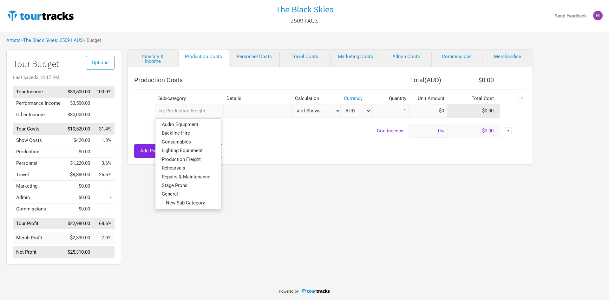
click at [281, 140] on div at bounding box center [330, 141] width 392 height 6
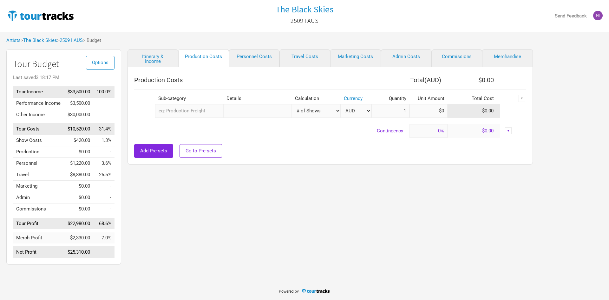
click at [211, 115] on input "text" at bounding box center [189, 111] width 68 height 14
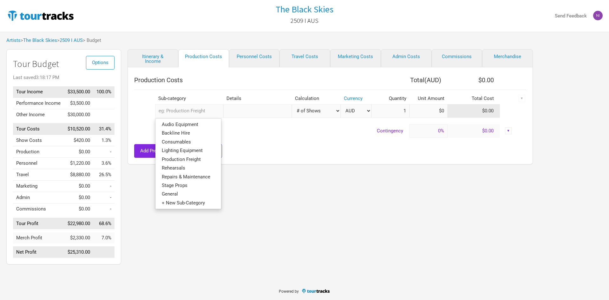
click at [237, 138] on div at bounding box center [330, 141] width 392 height 6
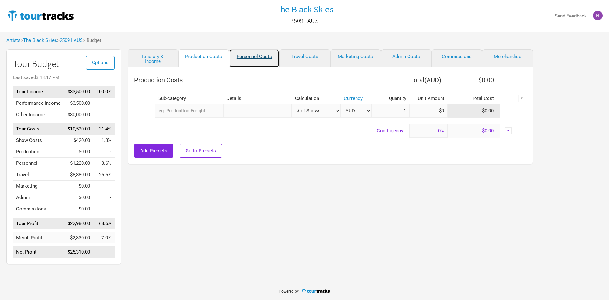
click at [254, 57] on link "Personnel Costs" at bounding box center [254, 58] width 51 height 18
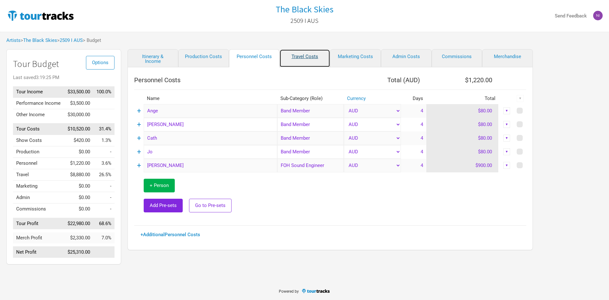
click at [307, 57] on link "Travel Costs" at bounding box center [305, 58] width 51 height 18
select select "Travel Estimates All"
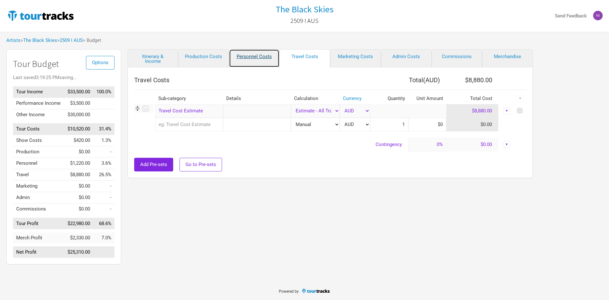
click at [271, 57] on link "Personnel Costs" at bounding box center [254, 58] width 51 height 18
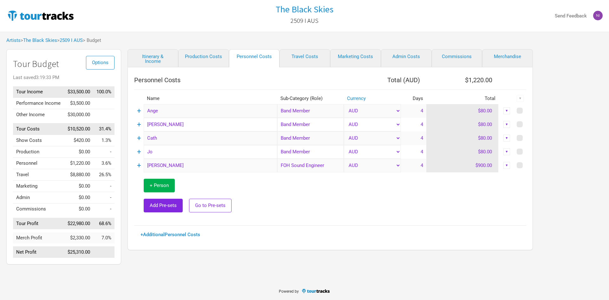
click at [167, 114] on input "Ange" at bounding box center [211, 111] width 134 height 14
click at [219, 155] on input "Jo" at bounding box center [211, 152] width 134 height 14
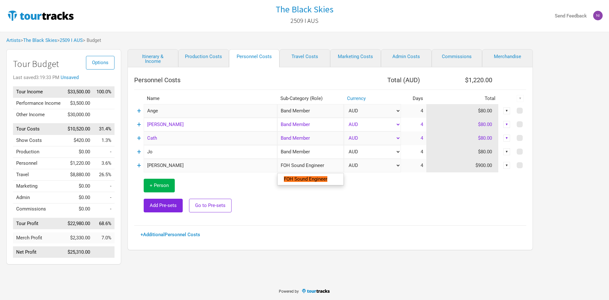
click at [289, 165] on input "FOH Sound Engineer" at bounding box center [310, 166] width 67 height 14
click at [255, 168] on input "[PERSON_NAME]" at bounding box center [211, 166] width 134 height 14
click at [197, 58] on link "Production Costs" at bounding box center [203, 58] width 51 height 18
select select "Shows"
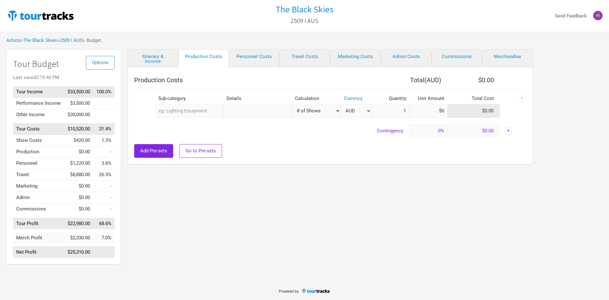
click at [201, 113] on input "text" at bounding box center [189, 111] width 68 height 14
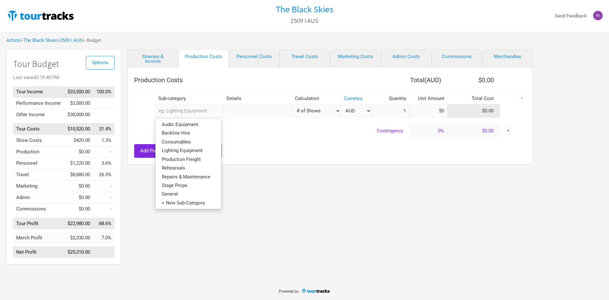
click at [277, 145] on div "Add Pre-sets Go to Pre-sets" at bounding box center [330, 151] width 392 height 14
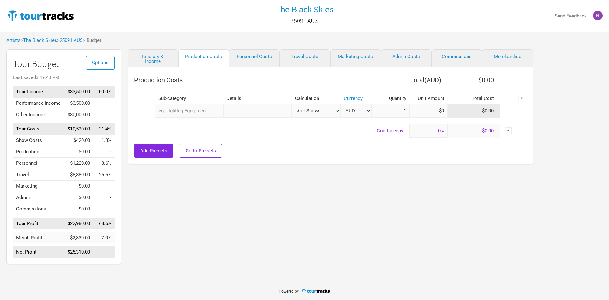
click at [200, 104] on input "text" at bounding box center [189, 111] width 68 height 14
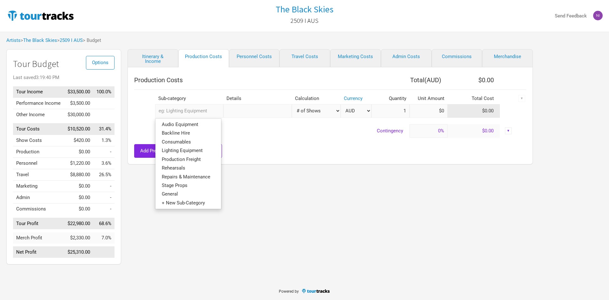
click at [284, 145] on div "Add Pre-sets Go to Pre-sets" at bounding box center [330, 151] width 392 height 14
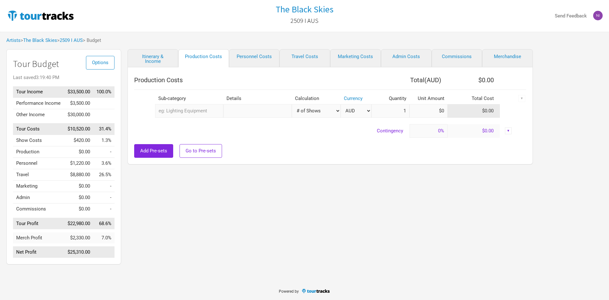
click at [201, 113] on input "text" at bounding box center [189, 111] width 68 height 14
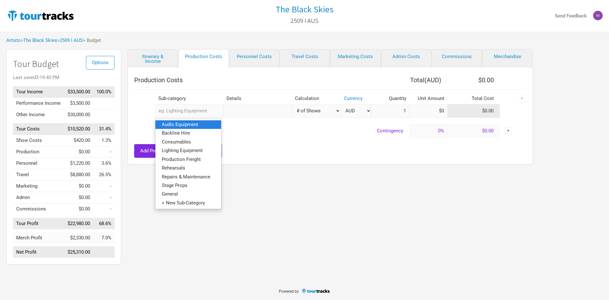
click at [201, 125] on link "Audio Equipment" at bounding box center [188, 124] width 66 height 9
select select "Shows"
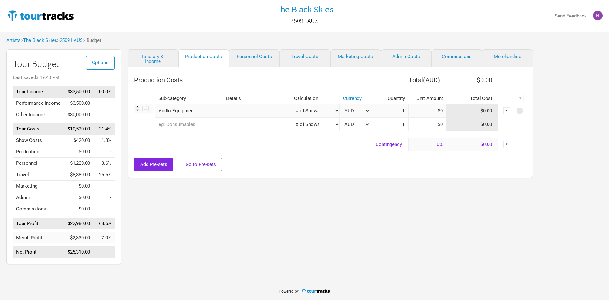
type input "3"
click at [214, 111] on input "Audio Equipment" at bounding box center [189, 111] width 68 height 14
click at [264, 153] on div at bounding box center [330, 154] width 392 height 6
click at [167, 113] on input "Audio Equipment" at bounding box center [189, 111] width 68 height 14
click at [204, 120] on ul "Audio Equipment" at bounding box center [188, 124] width 66 height 12
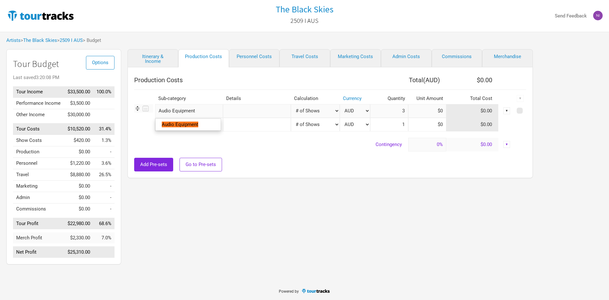
click at [200, 113] on input "Audio Equipment" at bounding box center [189, 111] width 68 height 14
drag, startPoint x: 204, startPoint y: 113, endPoint x: 131, endPoint y: 112, distance: 73.3
click at [131, 112] on div "Production Costs Total ( AUD ) $0.00 Sub-category Details Calculation Currency …" at bounding box center [331, 122] width 406 height 111
type input "ba"
click at [193, 123] on link "Ba ckline Hire" at bounding box center [187, 124] width 65 height 9
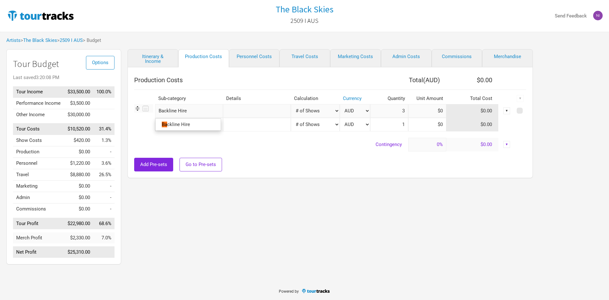
select select "Shows"
click at [302, 150] on td "Contingency" at bounding box center [271, 145] width 274 height 14
click at [269, 111] on input "text" at bounding box center [257, 111] width 68 height 14
click at [313, 111] on select "Manual # of Shows # of Show Days # of Non-Show Days # of Days # of Tickets Sold…" at bounding box center [315, 111] width 49 height 14
click at [363, 165] on div "Add Pre-sets Go to Pre-sets" at bounding box center [330, 165] width 392 height 14
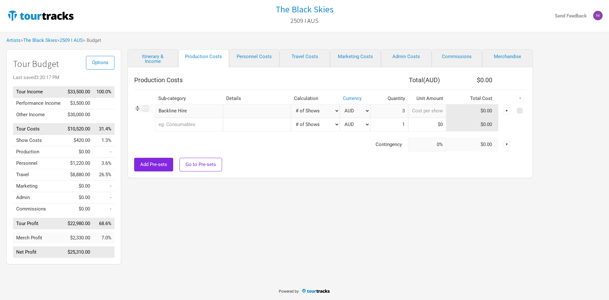
click at [427, 107] on input at bounding box center [427, 111] width 38 height 14
type input "$0"
click at [367, 175] on div "Production Costs Total ( AUD ) $0.00 Sub-category Details Calculation Currency …" at bounding box center [331, 122] width 406 height 111
click at [423, 111] on input at bounding box center [427, 111] width 38 height 14
type input "$300"
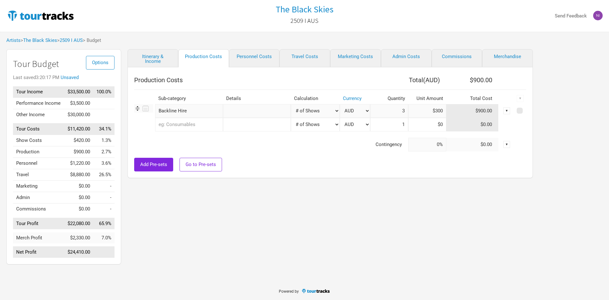
drag, startPoint x: 306, startPoint y: 180, endPoint x: 303, endPoint y: 182, distance: 3.3
click at [306, 181] on div "Itinerary & Income Production Costs Personnel Costs Travel Costs Marketing Cost…" at bounding box center [324, 158] width 406 height 218
click at [172, 124] on input "text" at bounding box center [189, 125] width 68 height 14
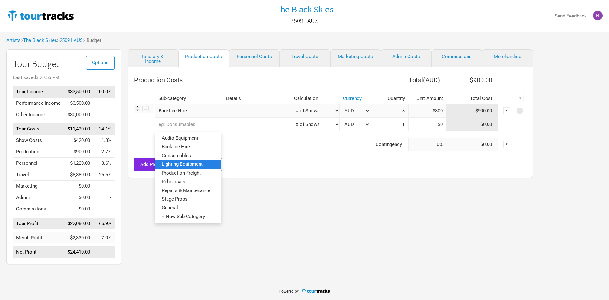
click at [212, 164] on link "Lighting Equipment" at bounding box center [187, 164] width 65 height 9
select select "Shows"
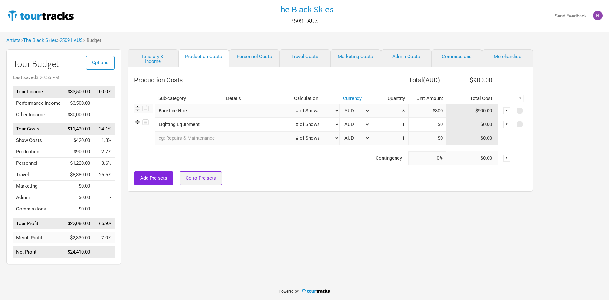
type input "3"
click at [413, 126] on input at bounding box center [427, 125] width 38 height 14
type input "$500"
click at [145, 51] on link "Itinerary & Income" at bounding box center [153, 58] width 51 height 18
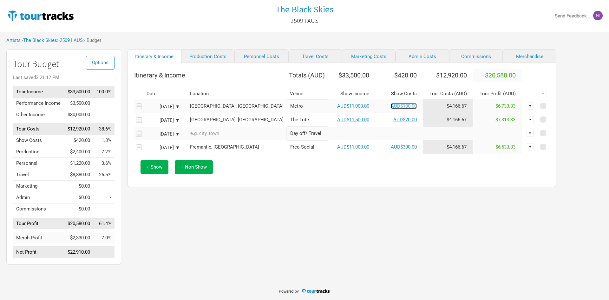
click at [391, 107] on link "AUD$100.00" at bounding box center [404, 106] width 26 height 6
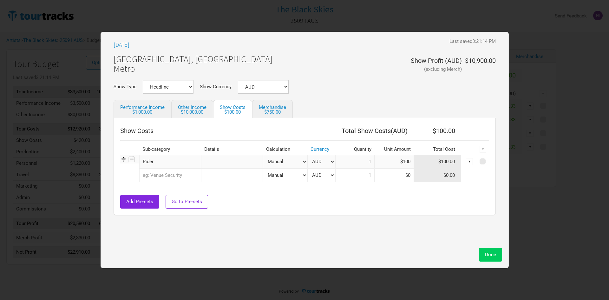
click at [491, 255] on span "Done" at bounding box center [490, 255] width 11 height 6
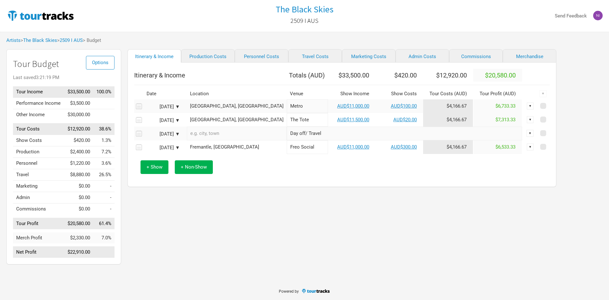
click at [319, 196] on div "Itinerary & Income Production Costs Personnel Costs Travel Costs Marketing Cost…" at bounding box center [335, 158] width 429 height 218
click at [207, 59] on link "Production Costs" at bounding box center [208, 55] width 54 height 13
select select "Shows"
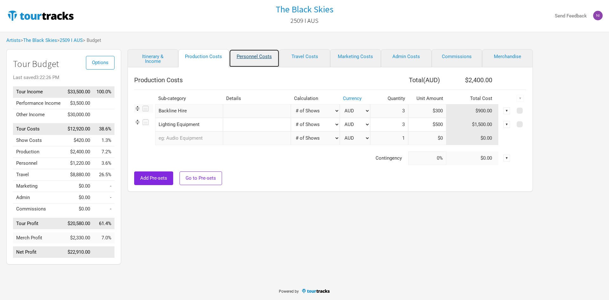
click at [252, 54] on link "Personnel Costs" at bounding box center [254, 58] width 51 height 18
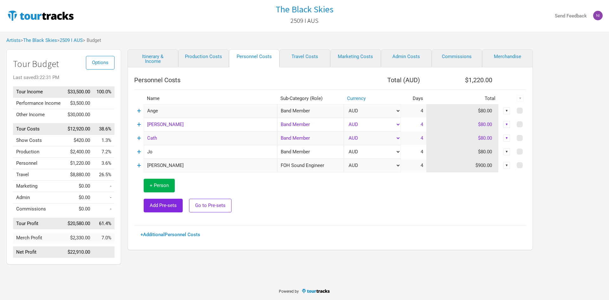
click at [187, 127] on input "[PERSON_NAME]" at bounding box center [211, 125] width 134 height 14
click at [203, 142] on input "Cath" at bounding box center [211, 138] width 134 height 14
click at [198, 112] on input "Ange" at bounding box center [211, 111] width 134 height 14
click at [321, 109] on input "Band Member" at bounding box center [310, 111] width 67 height 14
type input "Band Membe"
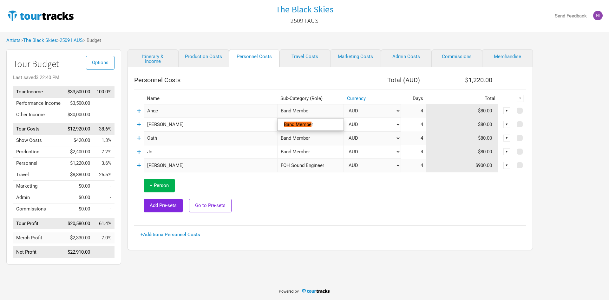
type input "Band Memb"
type input "Band Mem"
type input "Band Me"
type input "Band M"
type input "Band"
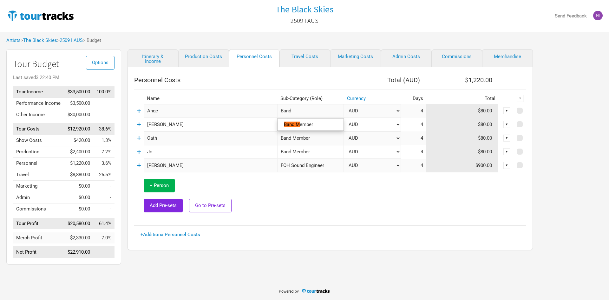
type input "Band"
type input "Ban"
type input "Ba"
type input "B"
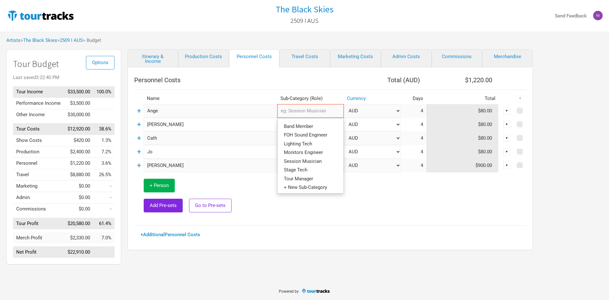
click at [374, 190] on td at bounding box center [401, 195] width 249 height 47
click at [520, 125] on span at bounding box center [520, 124] width 6 height 6
click at [526, 125] on input "checkbox" at bounding box center [528, 124] width 4 height 4
checkbox input "true"
click at [519, 139] on span at bounding box center [520, 138] width 6 height 6
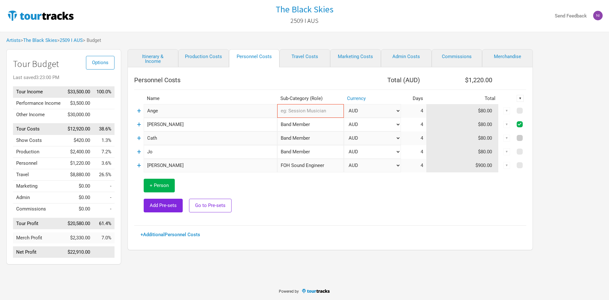
click at [526, 139] on input "checkbox" at bounding box center [528, 138] width 4 height 4
checkbox input "true"
click at [519, 151] on span at bounding box center [520, 152] width 6 height 6
click at [526, 151] on input "checkbox" at bounding box center [528, 152] width 4 height 4
checkbox input "true"
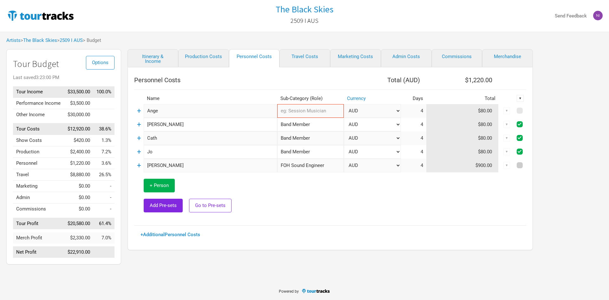
click at [519, 165] on span at bounding box center [520, 165] width 6 height 6
click at [526, 165] on input "checkbox" at bounding box center [528, 165] width 4 height 4
checkbox input "true"
click at [520, 98] on div "▼" at bounding box center [520, 98] width 7 height 7
click at [500, 140] on link "Delete" at bounding box center [504, 141] width 34 height 5
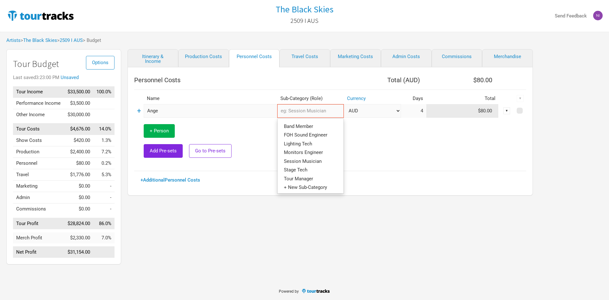
click at [285, 111] on input "text" at bounding box center [310, 111] width 67 height 14
click at [304, 158] on span "Session Musician" at bounding box center [303, 161] width 38 height 6
type input "Session Musician"
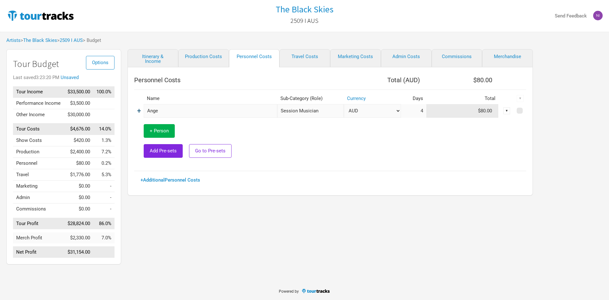
click at [138, 112] on link "+" at bounding box center [139, 111] width 4 height 8
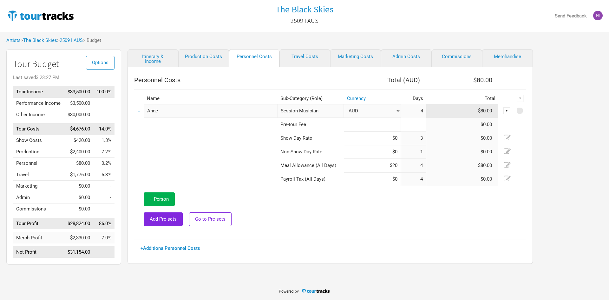
click at [372, 124] on input at bounding box center [372, 125] width 57 height 14
type input "$100"
type input "$0"
click at [372, 219] on td at bounding box center [401, 209] width 249 height 47
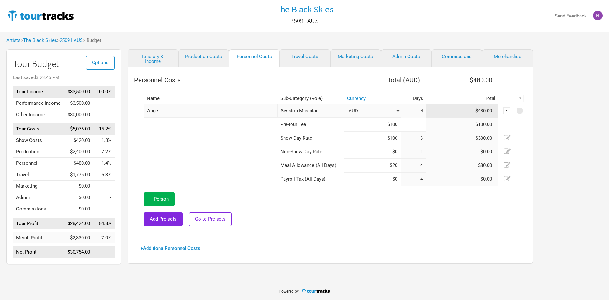
click at [139, 114] on link "-" at bounding box center [139, 111] width 2 height 8
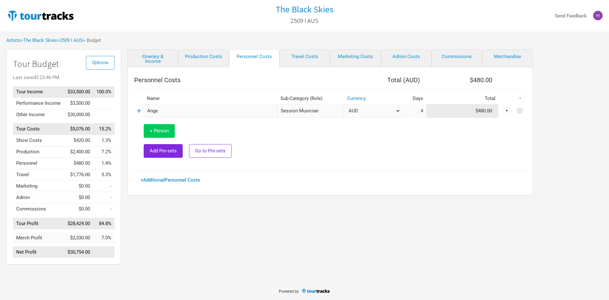
click at [157, 131] on span "+ Person" at bounding box center [159, 131] width 19 height 6
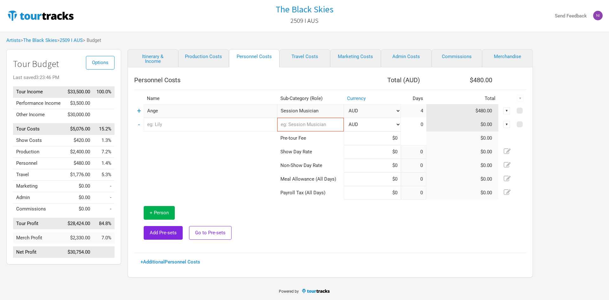
type input "3"
type input "1"
type input "4"
click at [167, 123] on input "text" at bounding box center [211, 125] width 134 height 14
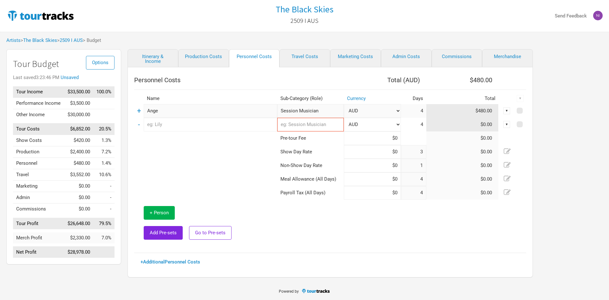
click at [187, 153] on td at bounding box center [205, 152] width 143 height 14
click at [318, 122] on input "text" at bounding box center [310, 125] width 67 height 14
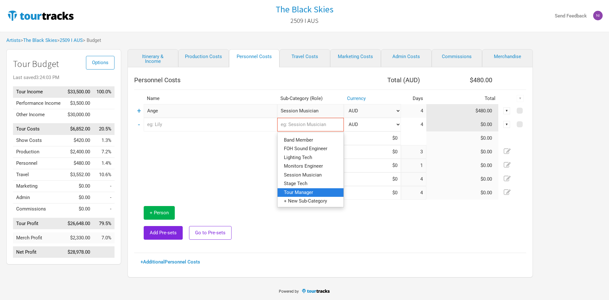
click at [318, 190] on link "Tour Manager" at bounding box center [311, 192] width 66 height 9
type input "Tour Manager"
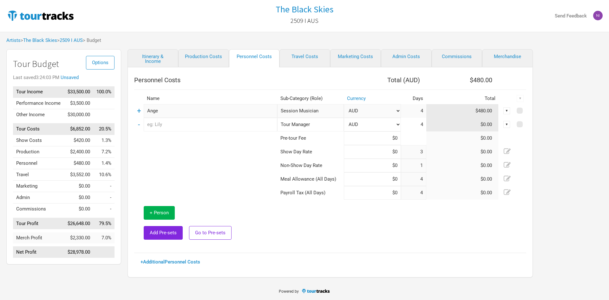
click at [178, 126] on input "text" at bounding box center [211, 125] width 134 height 14
type input "Lily"
click at [251, 139] on td at bounding box center [205, 138] width 143 height 14
click at [360, 139] on input at bounding box center [372, 138] width 57 height 14
type input "$100"
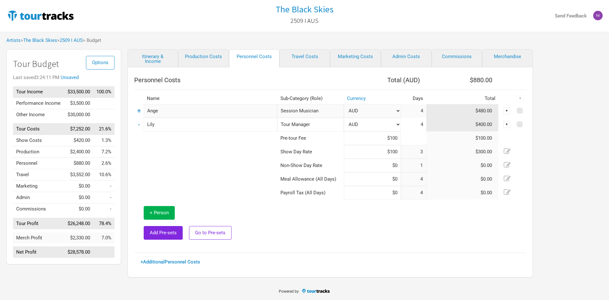
type input "$100"
type input "$0"
click at [379, 181] on input at bounding box center [372, 179] width 57 height 14
type input "$20"
type input "$0"
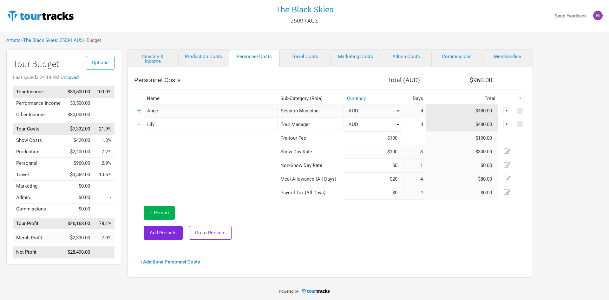
click at [337, 245] on td at bounding box center [401, 223] width 249 height 47
click at [139, 127] on link "-" at bounding box center [139, 124] width 2 height 8
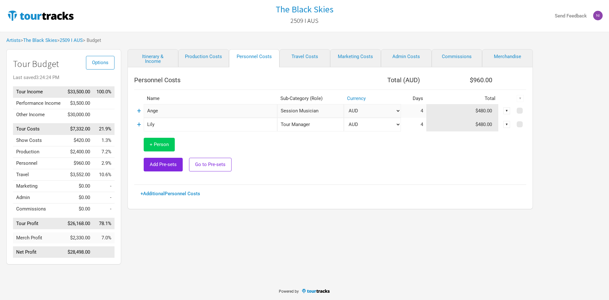
click at [163, 146] on span "+ Person" at bounding box center [159, 145] width 19 height 6
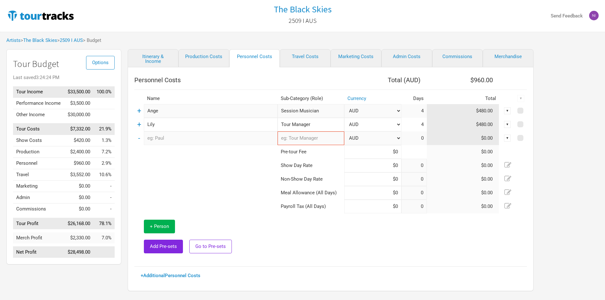
type input "3"
type input "1"
type input "4"
click at [168, 136] on input "text" at bounding box center [211, 138] width 134 height 14
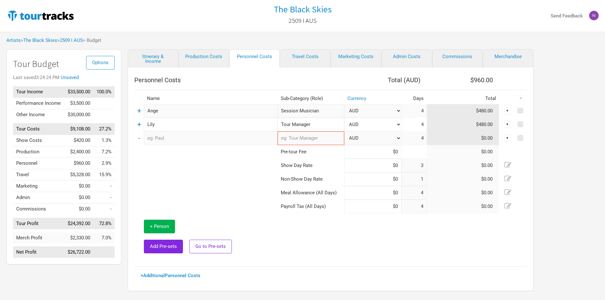
click at [172, 164] on td at bounding box center [205, 166] width 143 height 14
click at [173, 137] on input "text" at bounding box center [211, 138] width 134 height 14
type input "Superannuation for contractors"
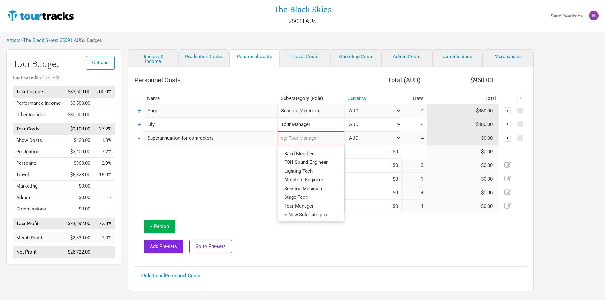
click at [227, 187] on td at bounding box center [205, 193] width 143 height 14
click at [295, 142] on input "text" at bounding box center [310, 138] width 67 height 14
click at [239, 190] on td at bounding box center [205, 193] width 143 height 14
click at [234, 198] on td at bounding box center [205, 193] width 143 height 14
click at [205, 142] on input "Superannuation for contractors" at bounding box center [211, 138] width 134 height 14
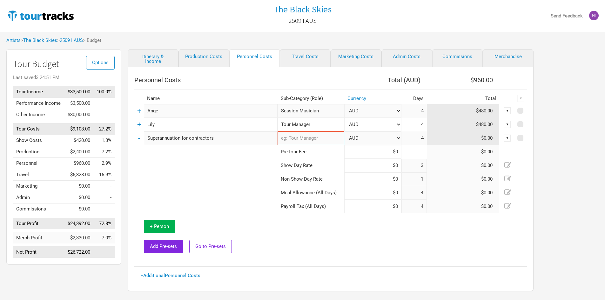
drag, startPoint x: 216, startPoint y: 139, endPoint x: 225, endPoint y: 132, distance: 11.4
click at [146, 137] on input "Superannuation for contractors" at bounding box center [211, 138] width 134 height 14
click at [251, 159] on td at bounding box center [205, 166] width 143 height 14
click at [286, 137] on input "text" at bounding box center [310, 138] width 67 height 14
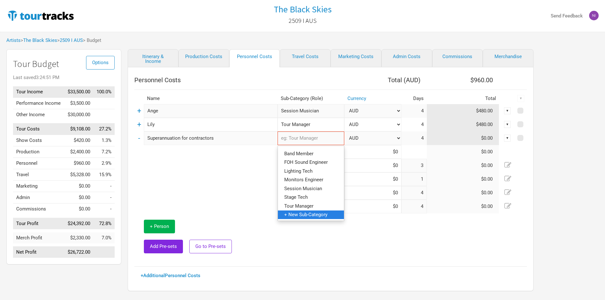
click at [307, 216] on span "+ New Sub-Category" at bounding box center [305, 214] width 43 height 6
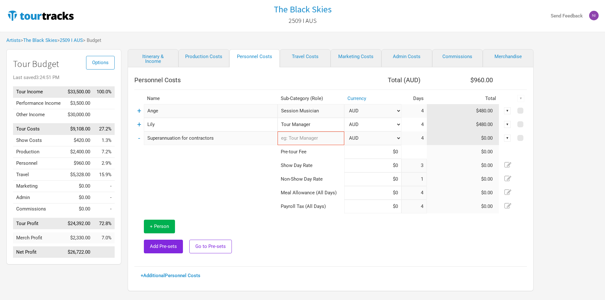
click at [297, 143] on input "text" at bounding box center [310, 138] width 67 height 14
click at [293, 137] on input "text" at bounding box center [310, 138] width 67 height 14
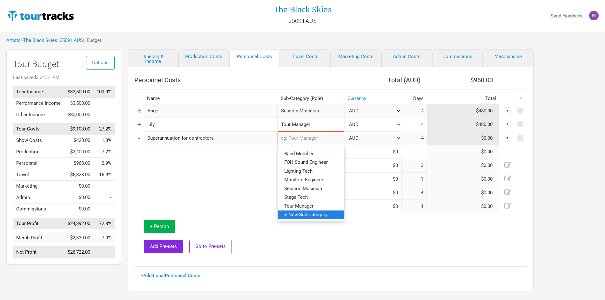
click at [304, 215] on span "+ New Sub-Category" at bounding box center [305, 214] width 43 height 6
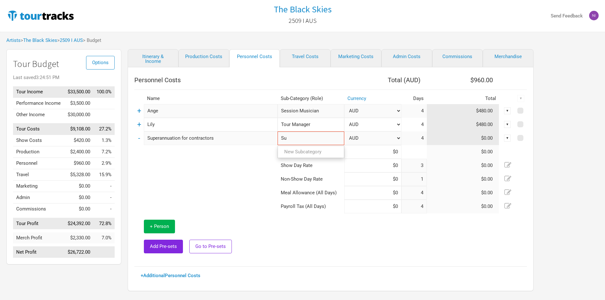
type input "S"
click at [70, 39] on link "2509 I AUS" at bounding box center [71, 40] width 23 height 6
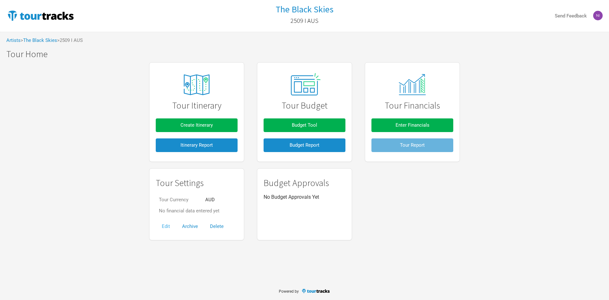
click at [165, 230] on button "Edit" at bounding box center [166, 227] width 20 height 14
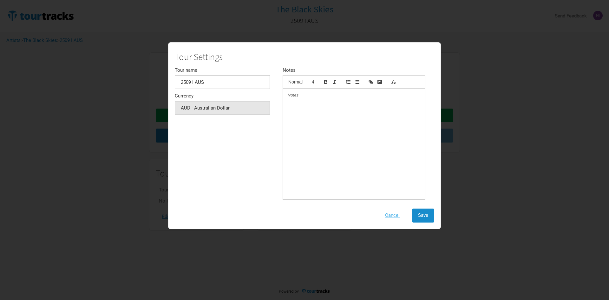
click at [388, 219] on button "Cancel" at bounding box center [392, 215] width 27 height 14
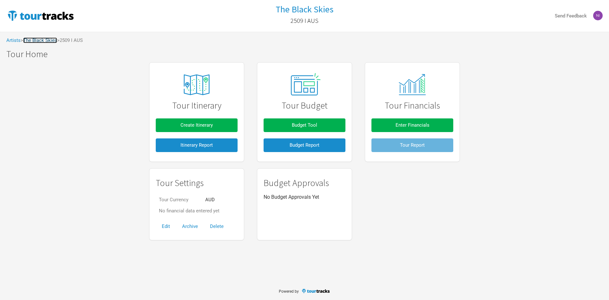
click at [51, 39] on link "The Black Skies" at bounding box center [40, 40] width 34 height 6
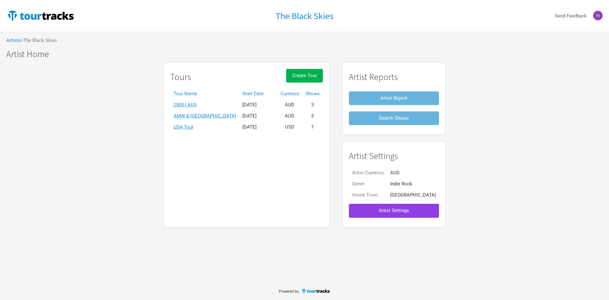
click at [378, 204] on button "Artist Settings" at bounding box center [394, 211] width 90 height 14
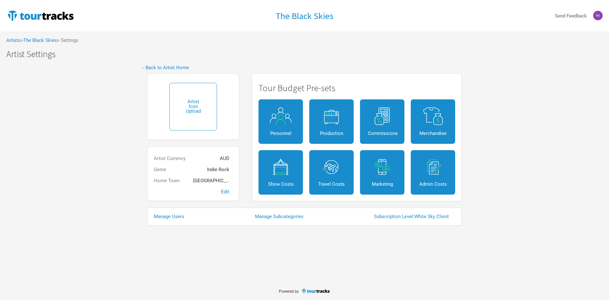
click at [276, 220] on div "Manage Users Manage Subcategories Subscription Level: White Sky Client" at bounding box center [304, 217] width 315 height 18
click at [278, 215] on link "Manage Subcategories" at bounding box center [282, 216] width 55 height 5
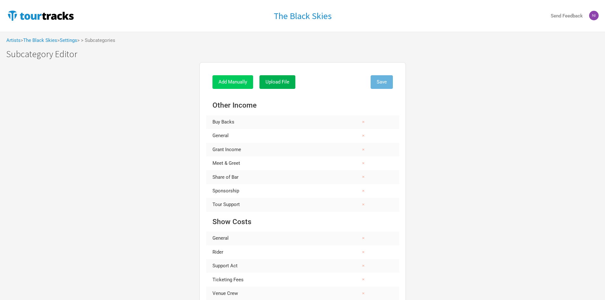
click at [223, 82] on span "Add Manually" at bounding box center [232, 82] width 29 height 6
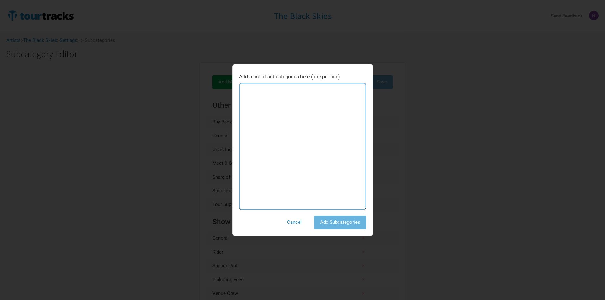
click at [263, 95] on textarea at bounding box center [302, 146] width 127 height 127
type textarea "Superannuation for contractors"
click at [356, 226] on button "Add Subcategories" at bounding box center [340, 222] width 52 height 14
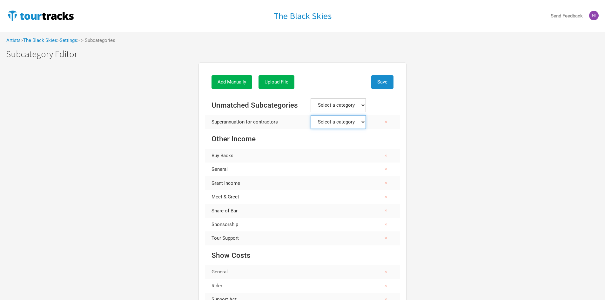
click at [340, 123] on contractors "Select a category Performance Other Income Show Costs Production Personnel Trav…" at bounding box center [337, 122] width 55 height 14
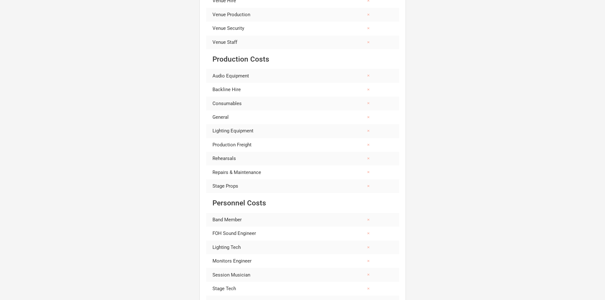
scroll to position [317, 0]
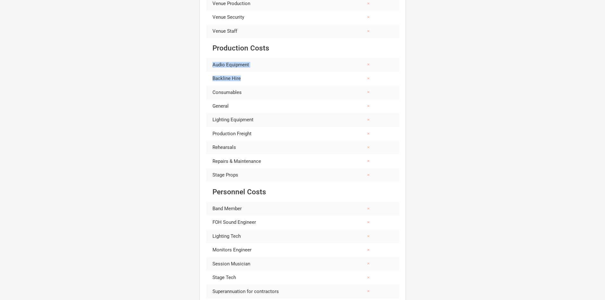
drag, startPoint x: 213, startPoint y: 65, endPoint x: 290, endPoint y: 72, distance: 76.9
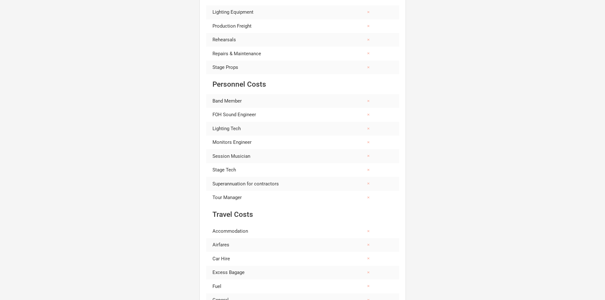
scroll to position [444, 0]
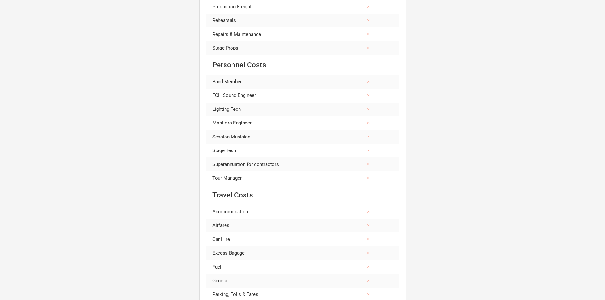
click at [238, 164] on td "Superannuation for contractors" at bounding box center [270, 164] width 128 height 14
drag, startPoint x: 213, startPoint y: 167, endPoint x: 280, endPoint y: 167, distance: 66.6
click at [280, 167] on td "Superannuation for contractors" at bounding box center [270, 164] width 128 height 14
click at [159, 167] on div "Add Manually Upload File Save Other Income Buy Backs × General × Grant Income ×…" at bounding box center [302, 261] width 605 height 1292
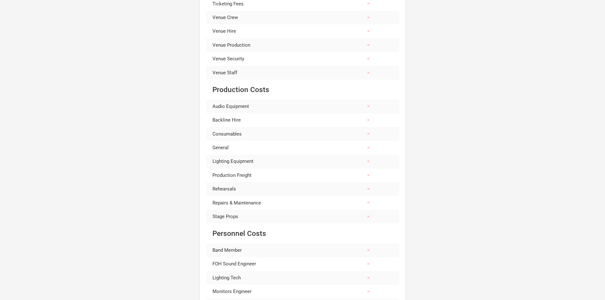
scroll to position [275, 0]
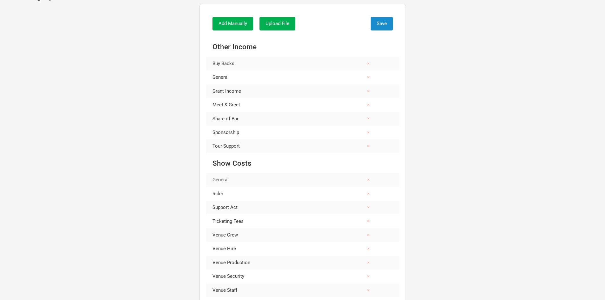
scroll to position [0, 0]
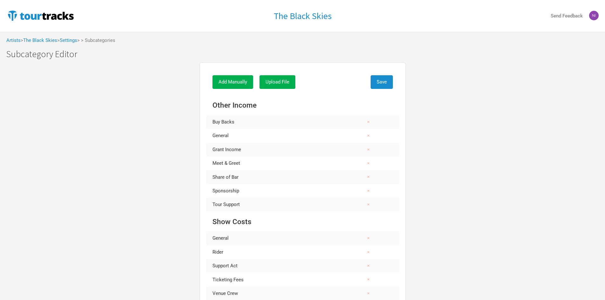
click at [72, 41] on link "Settings" at bounding box center [68, 40] width 17 height 6
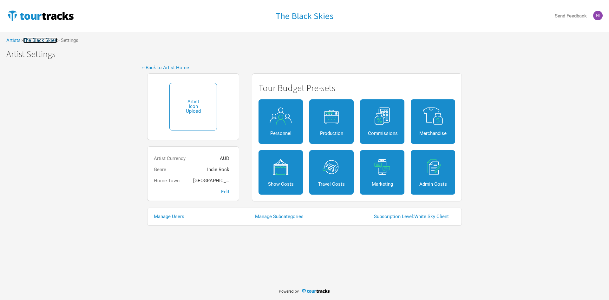
click at [55, 39] on link "The Black Skies" at bounding box center [40, 40] width 34 height 6
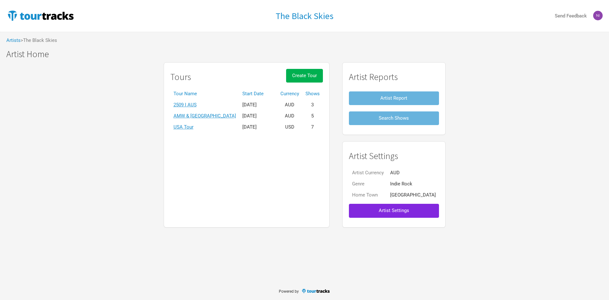
click at [201, 109] on td "2509 I AUS" at bounding box center [204, 104] width 69 height 11
click at [197, 107] on link "2509 I AUS" at bounding box center [185, 105] width 23 height 6
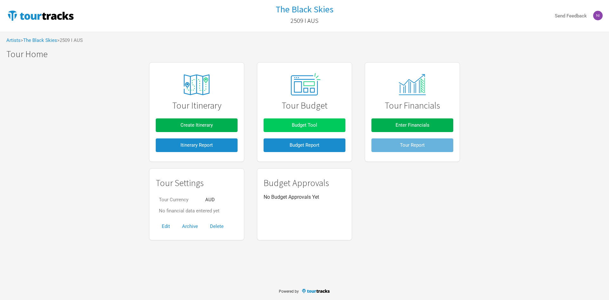
click at [316, 126] on span "Budget Tool" at bounding box center [304, 125] width 25 height 6
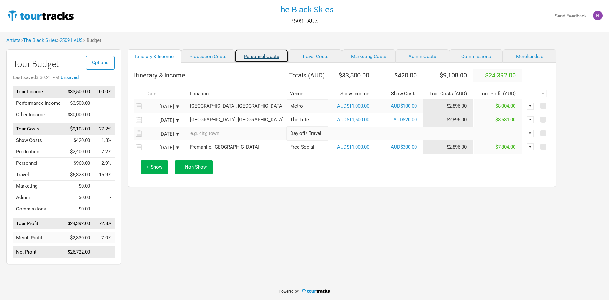
click at [251, 58] on link "Personnel Costs" at bounding box center [262, 55] width 54 height 13
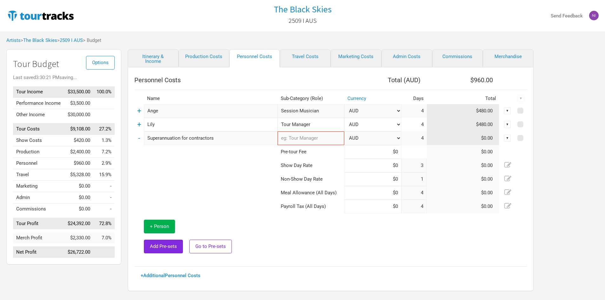
click at [238, 182] on td at bounding box center [205, 179] width 143 height 14
click at [207, 147] on td at bounding box center [205, 152] width 143 height 14
click at [164, 228] on span "+ Person" at bounding box center [159, 226] width 19 height 6
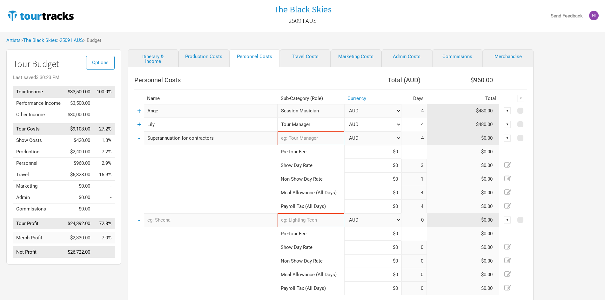
type input "3"
type input "1"
type input "4"
click at [137, 138] on td "-" at bounding box center [139, 138] width 10 height 14
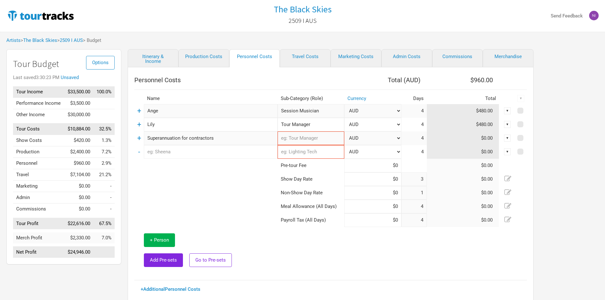
click at [355, 153] on select "AUD New ..." at bounding box center [372, 152] width 57 height 14
click at [344, 145] on select "AUD New ..." at bounding box center [372, 152] width 57 height 14
select select "AUD"
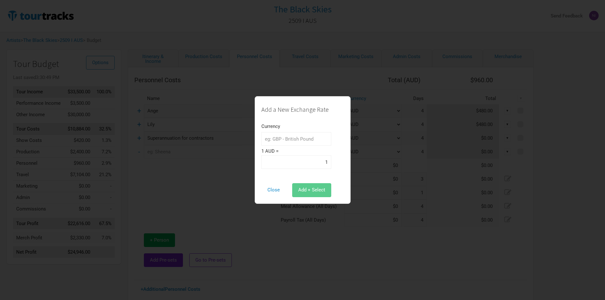
click at [292, 135] on input "text" at bounding box center [296, 139] width 70 height 14
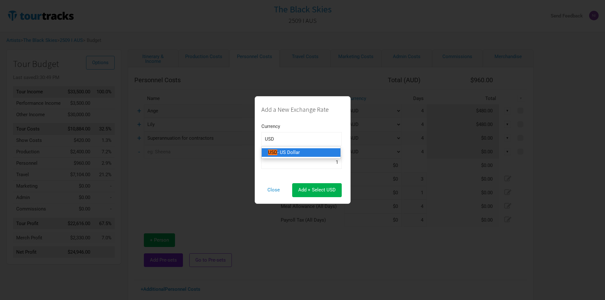
click at [311, 149] on link "USD - US Dollar" at bounding box center [300, 152] width 79 height 9
type input "USD - US Dollar"
click at [316, 162] on input "1" at bounding box center [301, 162] width 80 height 14
type input "0.67"
click at [337, 192] on button "Add + Select USD" at bounding box center [317, 190] width 50 height 14
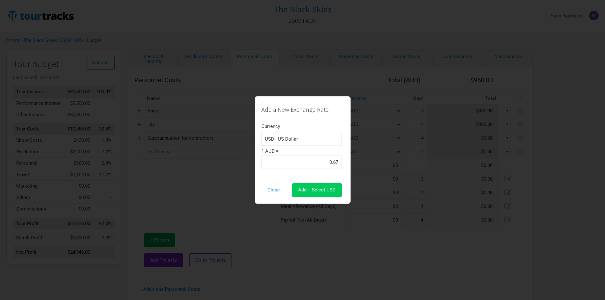
select select "USD"
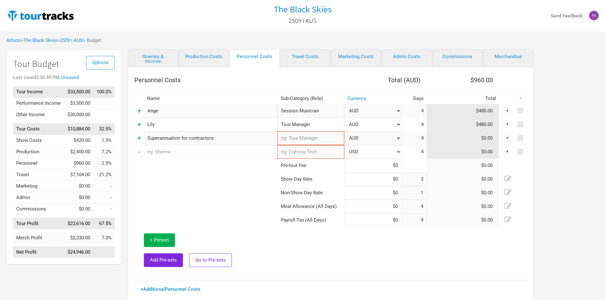
click at [205, 154] on input "text" at bounding box center [211, 152] width 134 height 14
type input "[PERSON_NAME]"
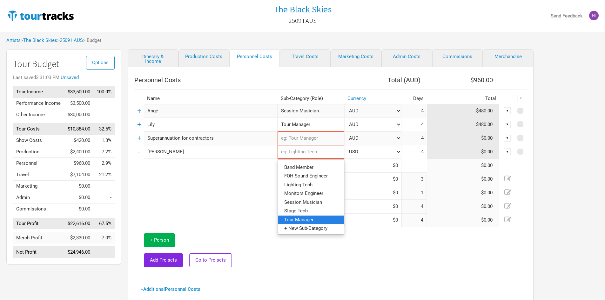
click at [311, 221] on span "Tour Manager" at bounding box center [298, 219] width 29 height 6
type input "Tour Manager"
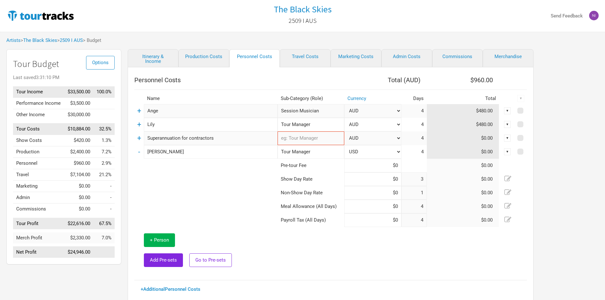
click at [248, 204] on td at bounding box center [205, 207] width 143 height 14
click at [523, 126] on span at bounding box center [520, 124] width 6 height 6
click at [526, 126] on input "checkbox" at bounding box center [528, 124] width 4 height 4
checkbox input "true"
click at [521, 101] on div "▼" at bounding box center [520, 98] width 7 height 7
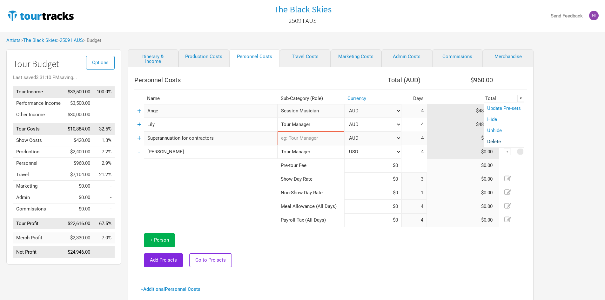
click at [493, 141] on link "Delete" at bounding box center [504, 141] width 34 height 5
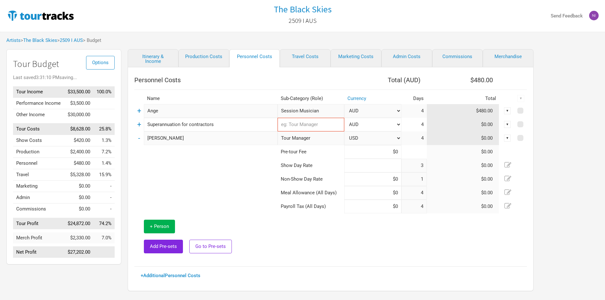
click at [379, 165] on input at bounding box center [372, 166] width 57 height 14
type input "$0"
drag, startPoint x: 379, startPoint y: 157, endPoint x: 418, endPoint y: 155, distance: 39.1
click at [379, 157] on input at bounding box center [372, 152] width 57 height 14
type input "$100"
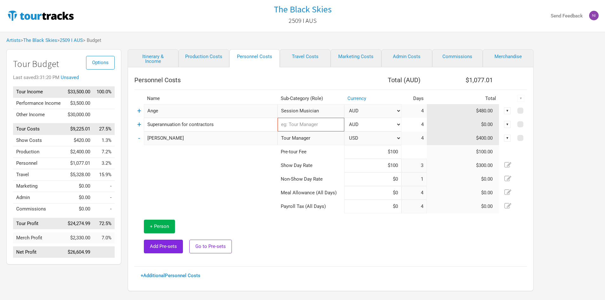
type input "$100"
type input "$0"
click at [252, 181] on td at bounding box center [205, 179] width 143 height 14
drag, startPoint x: 474, startPoint y: 165, endPoint x: 493, endPoint y: 165, distance: 19.0
click at [493, 165] on td "$300.00" at bounding box center [463, 166] width 72 height 14
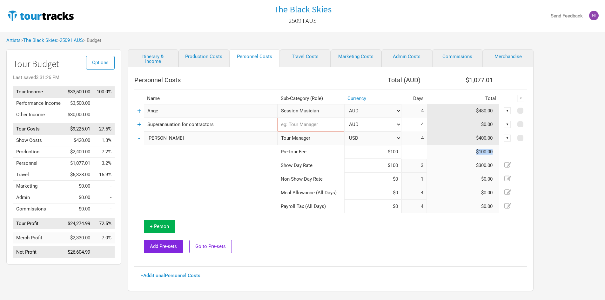
drag, startPoint x: 474, startPoint y: 152, endPoint x: 496, endPoint y: 153, distance: 21.3
click at [496, 153] on td "$100.00" at bounding box center [463, 152] width 72 height 14
click at [477, 172] on td "$300.00" at bounding box center [463, 166] width 72 height 14
drag, startPoint x: 465, startPoint y: 78, endPoint x: 503, endPoint y: 82, distance: 37.7
click at [503, 82] on tr "Personnel Costs Total ( AUD ) $1,077.01" at bounding box center [330, 80] width 392 height 13
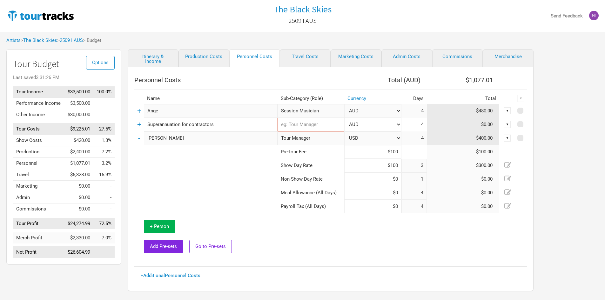
click at [207, 193] on td at bounding box center [205, 193] width 143 height 14
click at [191, 58] on link "Production Costs" at bounding box center [203, 58] width 51 height 18
select select "Shows"
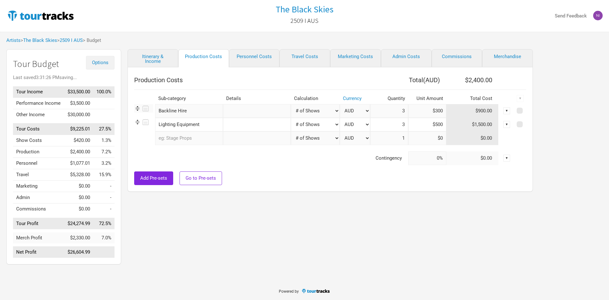
click at [104, 63] on span "Options" at bounding box center [100, 63] width 17 height 6
click at [270, 200] on div "Itinerary & Income Production Costs Personnel Costs Travel Costs Marketing Cost…" at bounding box center [324, 158] width 406 height 218
click at [519, 61] on link "Merchandise" at bounding box center [507, 58] width 51 height 18
select select "Set Amount"
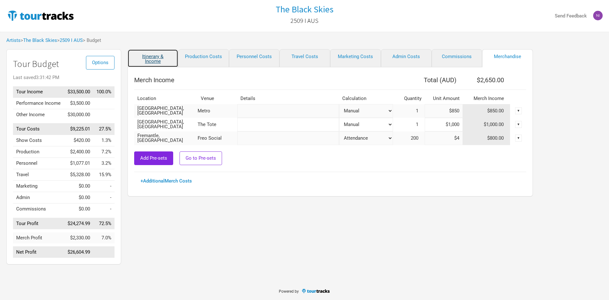
click at [154, 52] on link "Itinerary & Income" at bounding box center [153, 58] width 51 height 18
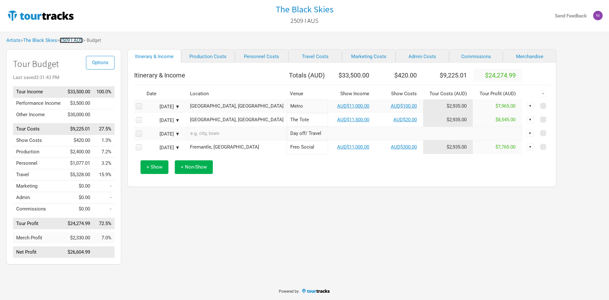
click at [79, 38] on link "2509 I AUS" at bounding box center [71, 40] width 23 height 6
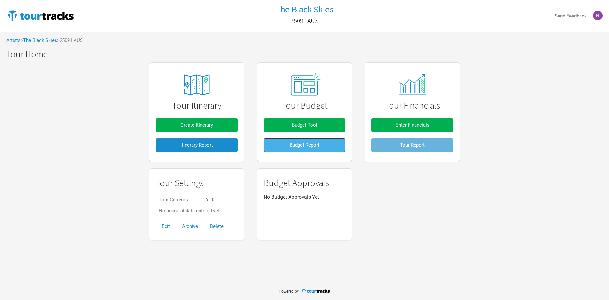
click at [307, 147] on span "Budget Report" at bounding box center [305, 145] width 30 height 6
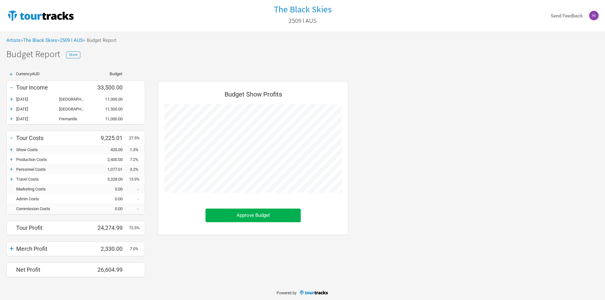
scroll to position [205, 203]
click at [7, 162] on div "+" at bounding box center [12, 159] width 10 height 6
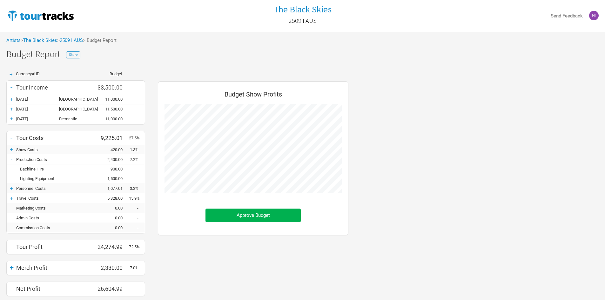
click at [12, 159] on div "-" at bounding box center [12, 159] width 10 height 6
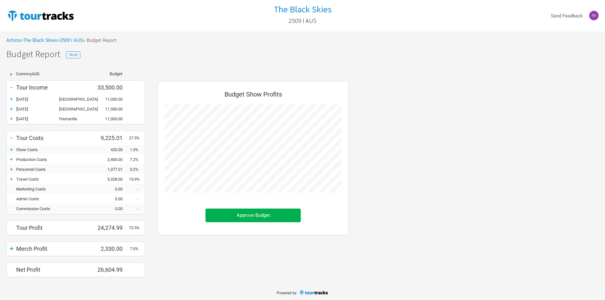
scroll to position [205, 203]
click at [10, 167] on div "+" at bounding box center [12, 169] width 10 height 6
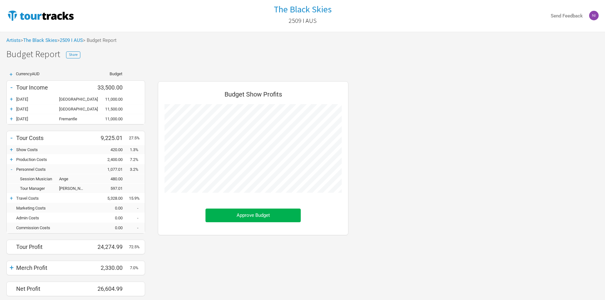
scroll to position [21, 0]
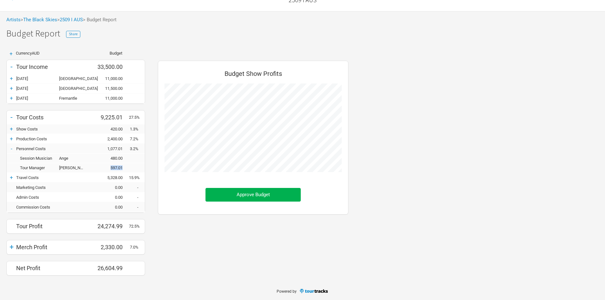
drag, startPoint x: 110, startPoint y: 167, endPoint x: 132, endPoint y: 167, distance: 21.3
click at [132, 167] on div "Tour Manager [PERSON_NAME] 597.01" at bounding box center [76, 168] width 138 height 10
click at [129, 167] on div "Tour Manager [PERSON_NAME] 597.01" at bounding box center [76, 168] width 138 height 10
drag, startPoint x: 109, startPoint y: 167, endPoint x: 135, endPoint y: 168, distance: 26.4
click at [135, 168] on div "Tour Manager [PERSON_NAME] 597.01" at bounding box center [76, 168] width 138 height 10
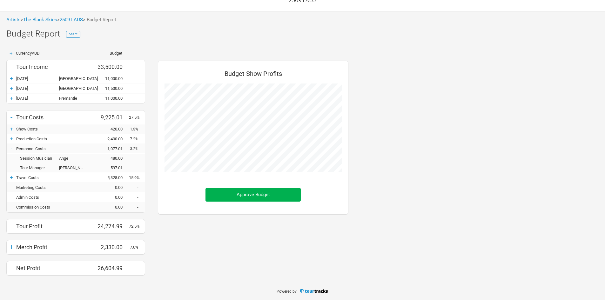
click at [192, 240] on div "Budget Show Profits Approve Budget" at bounding box center [252, 169] width 203 height 224
click at [14, 81] on div "+" at bounding box center [12, 78] width 10 height 6
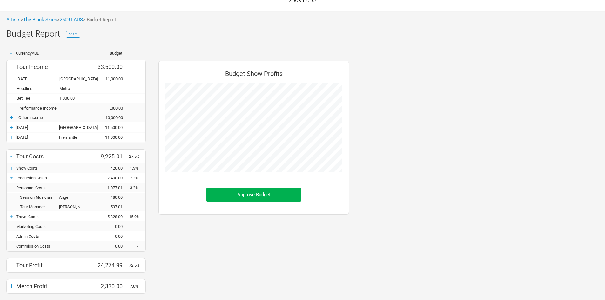
scroll to position [263, 203]
click at [11, 119] on div "+" at bounding box center [12, 117] width 10 height 6
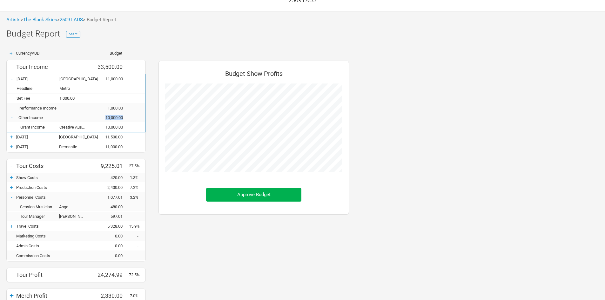
drag, startPoint x: 101, startPoint y: 118, endPoint x: 137, endPoint y: 120, distance: 36.5
click at [137, 120] on div "- Other Income 10,000.00" at bounding box center [76, 118] width 138 height 10
click at [111, 111] on div "Performance Income 1,000.00" at bounding box center [76, 108] width 138 height 10
click at [109, 108] on div "1,000.00" at bounding box center [110, 108] width 38 height 5
drag, startPoint x: 105, startPoint y: 108, endPoint x: 130, endPoint y: 109, distance: 25.4
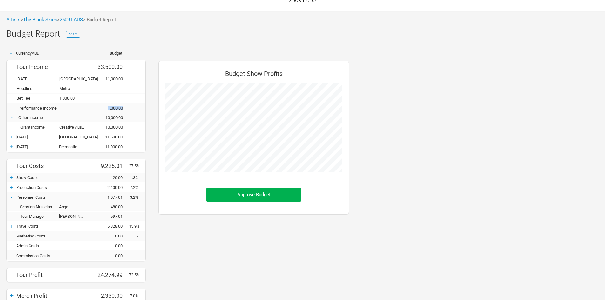
click at [130, 109] on div "Performance Income 1,000.00" at bounding box center [76, 108] width 138 height 10
drag, startPoint x: 103, startPoint y: 125, endPoint x: 128, endPoint y: 126, distance: 24.8
click at [128, 126] on div "10,000.00" at bounding box center [110, 127] width 38 height 5
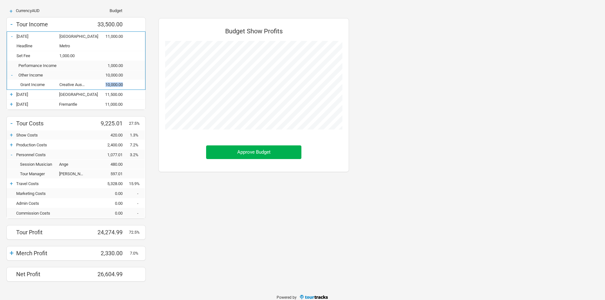
scroll to position [69, 0]
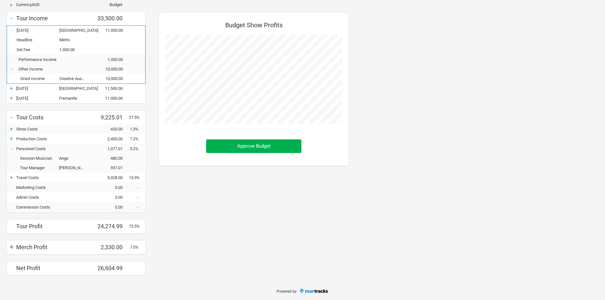
click at [12, 86] on div "+" at bounding box center [12, 88] width 10 height 6
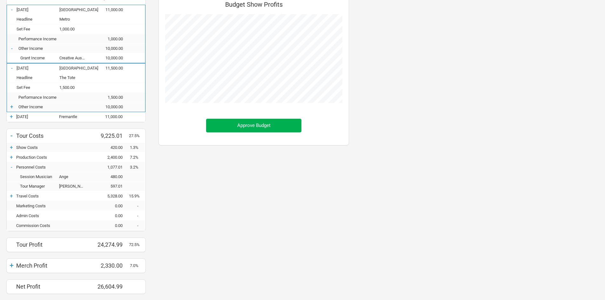
scroll to position [101, 0]
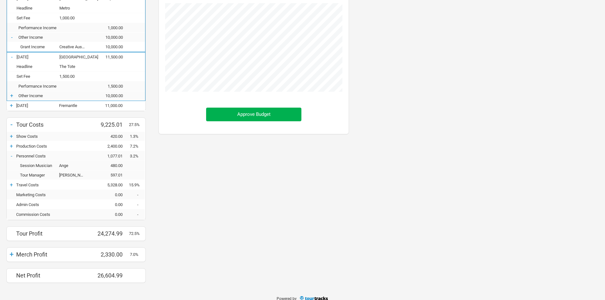
click at [11, 148] on div "+" at bounding box center [12, 146] width 10 height 6
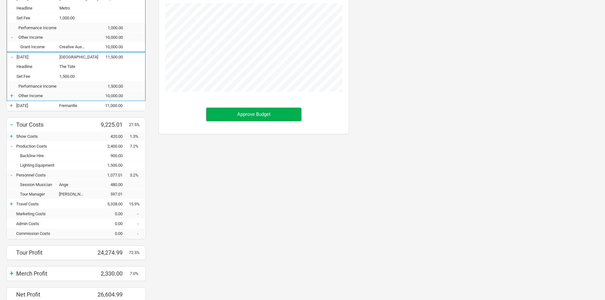
click at [13, 139] on div "+" at bounding box center [12, 136] width 10 height 6
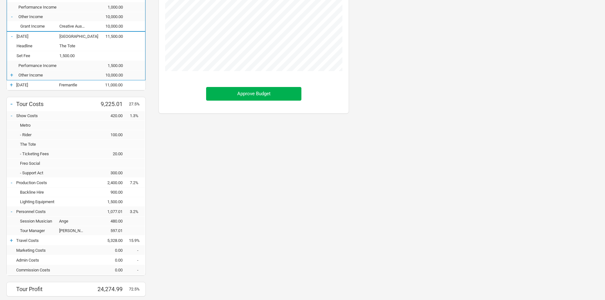
scroll to position [133, 0]
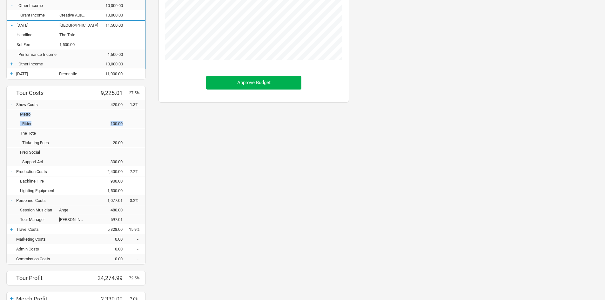
drag, startPoint x: 18, startPoint y: 116, endPoint x: 124, endPoint y: 126, distance: 106.1
click at [124, 126] on div "Metro - Rider 100.00 The Tote - Ticketing Fees 20.00 Freo Social - Support Act …" at bounding box center [76, 137] width 138 height 57
click at [158, 149] on div "Budget Show Profits Approve Budget" at bounding box center [253, 139] width 203 height 388
drag, startPoint x: 16, startPoint y: 115, endPoint x: 124, endPoint y: 125, distance: 109.3
click at [124, 125] on div "Metro - Rider 100.00 The Tote - Ticketing Fees 20.00 Freo Social - Support Act …" at bounding box center [76, 137] width 138 height 57
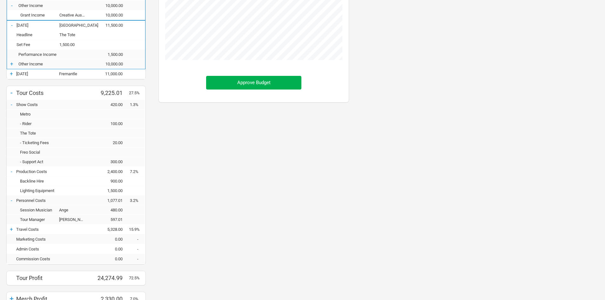
click at [26, 167] on div "- Production Costs 2,400.00 7.2%" at bounding box center [76, 172] width 138 height 10
drag, startPoint x: 18, startPoint y: 140, endPoint x: 214, endPoint y: 157, distance: 196.5
click at [138, 149] on div "Metro - Rider 100.00 The Tote - Ticketing Fees 20.00 Freo Social - Support Act …" at bounding box center [76, 137] width 138 height 57
click at [249, 157] on div "Budget Show Profits Approve Budget" at bounding box center [253, 139] width 203 height 388
click at [256, 185] on div "Budget Show Profits Approve Budget" at bounding box center [253, 139] width 203 height 388
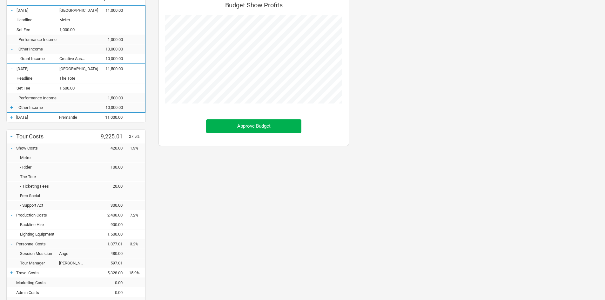
scroll to position [0, 0]
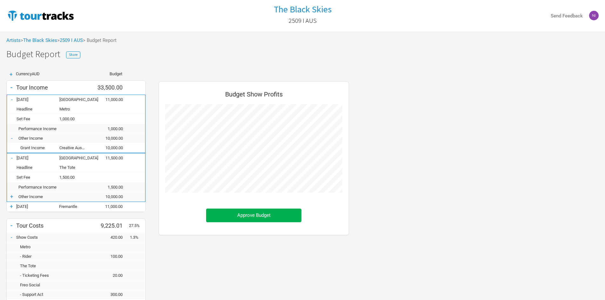
click at [185, 253] on div "Budget Show Profits Approve Budget" at bounding box center [253, 272] width 203 height 388
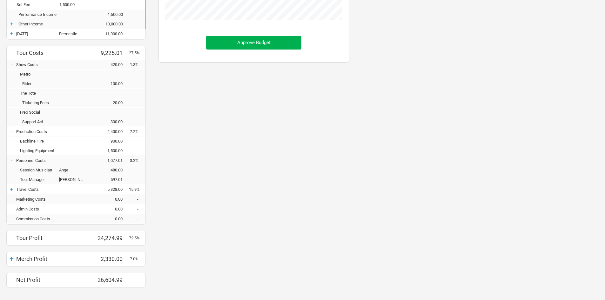
scroll to position [184, 0]
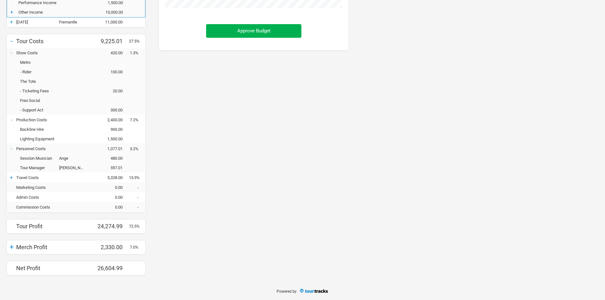
click at [12, 249] on div "+" at bounding box center [12, 246] width 10 height 9
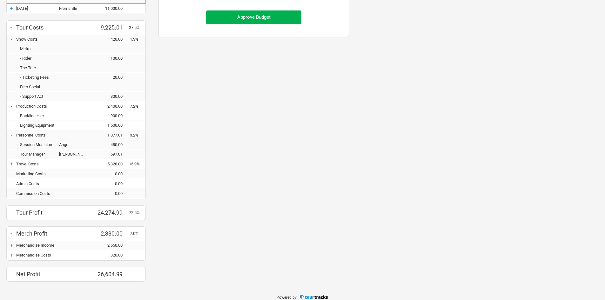
scroll to position [204, 0]
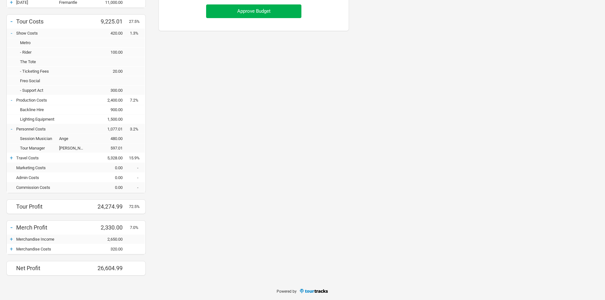
click at [12, 240] on div "+" at bounding box center [12, 239] width 10 height 6
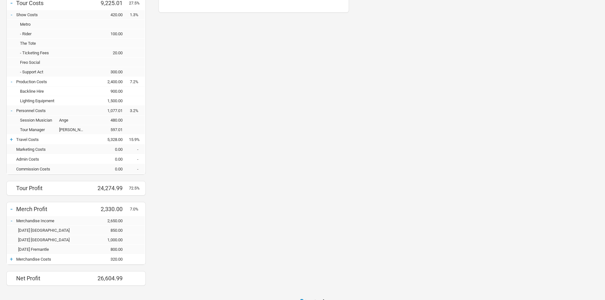
scroll to position [233, 0]
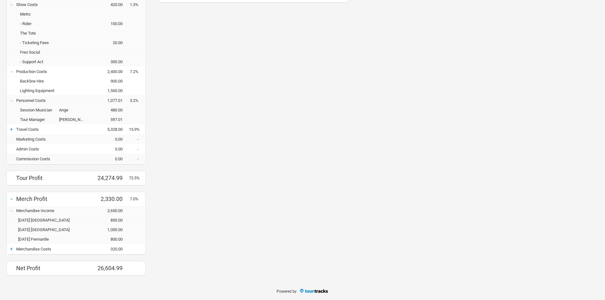
click at [11, 250] on div "+" at bounding box center [12, 249] width 10 height 6
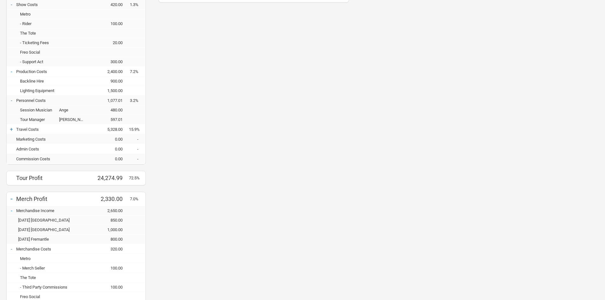
scroll to position [290, 0]
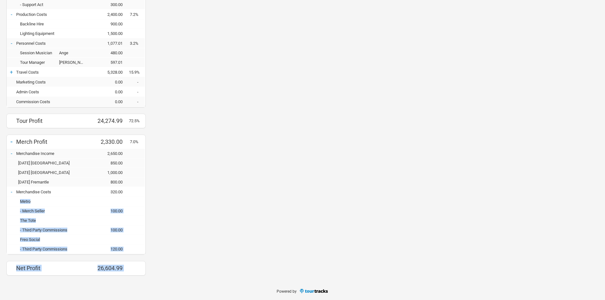
drag, startPoint x: 18, startPoint y: 202, endPoint x: 158, endPoint y: 247, distance: 146.5
click at [158, 247] on div "+ Currency AUD Budget - Tour Income 33,500.00 - [DATE] [GEOGRAPHIC_DATA] 11,000…" at bounding box center [177, 29] width 355 height 506
click at [190, 242] on div "Budget Show Profits Approve Budget" at bounding box center [253, 34] width 203 height 493
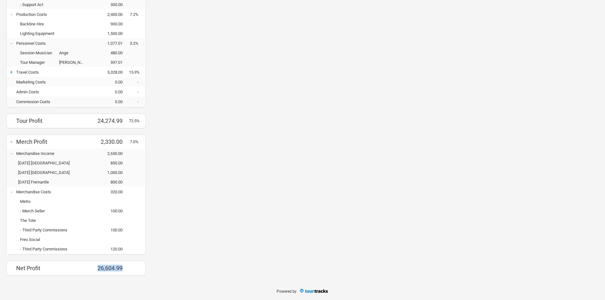
drag, startPoint x: 90, startPoint y: 268, endPoint x: 148, endPoint y: 268, distance: 57.8
click at [125, 268] on div "Net Profit 26,604.99" at bounding box center [76, 268] width 138 height 10
click at [214, 266] on div "Budget Show Profits Approve Budget" at bounding box center [253, 34] width 203 height 493
drag, startPoint x: 97, startPoint y: 267, endPoint x: 144, endPoint y: 268, distance: 47.0
click at [144, 268] on div "Net Profit 26,604.99" at bounding box center [76, 268] width 138 height 10
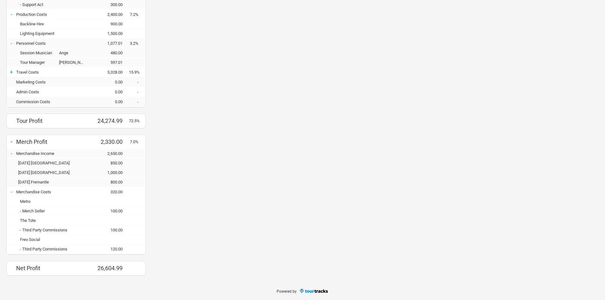
click at [229, 227] on div "Budget Show Profits Approve Budget" at bounding box center [253, 34] width 203 height 493
click at [12, 194] on div "-" at bounding box center [12, 192] width 10 height 6
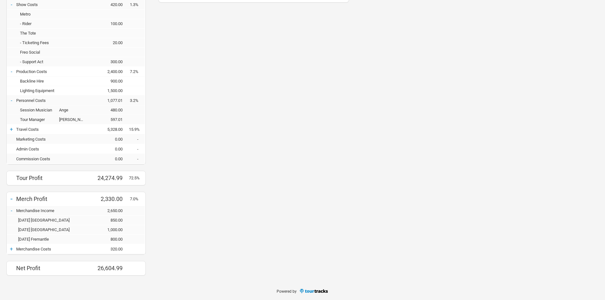
click at [9, 209] on div "-" at bounding box center [12, 210] width 10 height 6
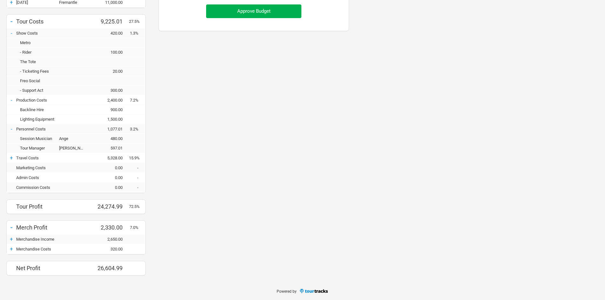
click at [200, 231] on div "Budget Show Profits Approve Budget" at bounding box center [253, 78] width 203 height 408
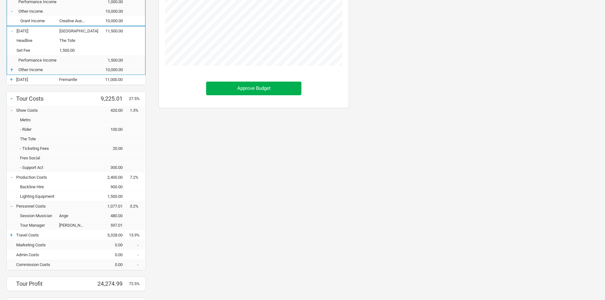
scroll to position [14, 0]
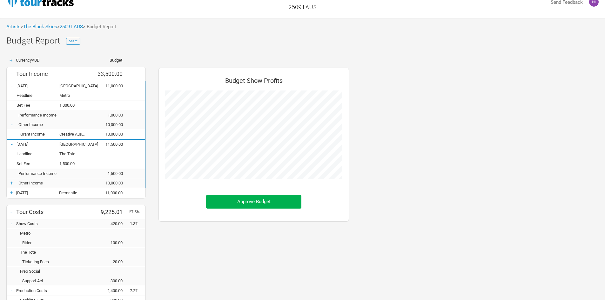
click at [10, 86] on div "-" at bounding box center [12, 86] width 10 height 6
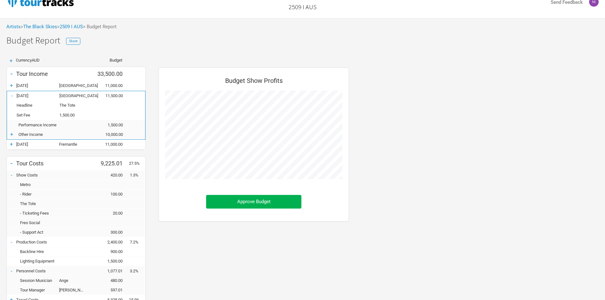
click at [10, 101] on div "Headline The Tote" at bounding box center [76, 106] width 138 height 10
click at [10, 99] on div "- [DATE] [GEOGRAPHIC_DATA] 11,500.00" at bounding box center [76, 96] width 138 height 10
click at [13, 96] on div "-" at bounding box center [12, 95] width 10 height 6
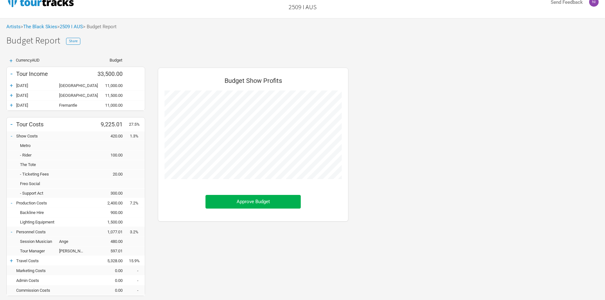
scroll to position [317021, 317138]
click at [213, 45] on div "Artists > The Black Skies > 2509 I AUS > Budget Report The Black Skies - 2509 I…" at bounding box center [302, 201] width 605 height 367
click at [72, 25] on link "2509 I AUS" at bounding box center [71, 27] width 23 height 6
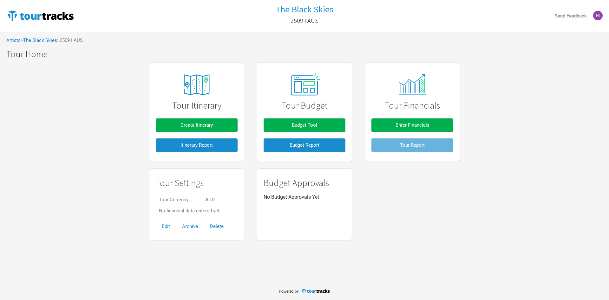
click at [142, 123] on div "Tour Itinerary Create Itinerary Itinerary Report Tour Budget Budget Tool Budget…" at bounding box center [304, 151] width 609 height 184
click at [133, 135] on div "Tour Itinerary Create Itinerary Itinerary Report Tour Budget Budget Tool Budget…" at bounding box center [304, 151] width 609 height 184
click at [54, 40] on link "The Black Skies" at bounding box center [40, 40] width 34 height 6
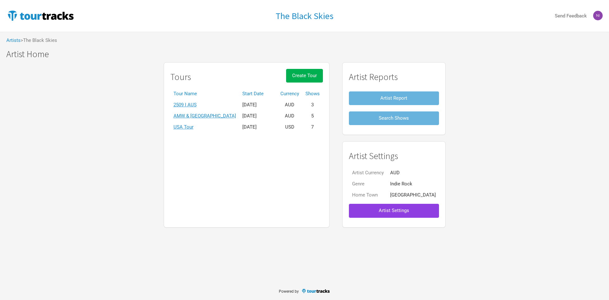
click at [401, 206] on button "Artist Settings" at bounding box center [394, 211] width 90 height 14
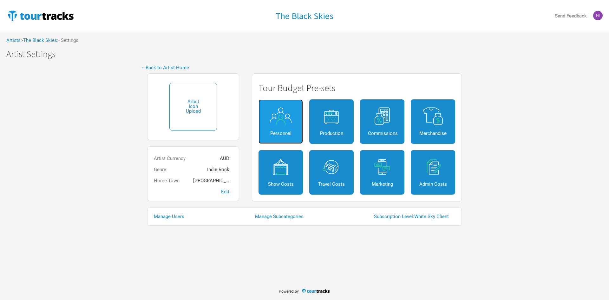
click at [285, 122] on img at bounding box center [281, 116] width 29 height 18
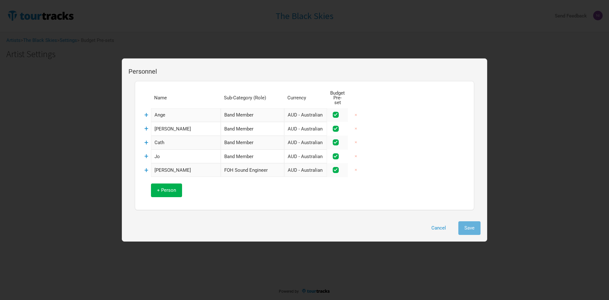
click at [196, 111] on input "Ange" at bounding box center [186, 115] width 70 height 14
click at [238, 109] on input "Band Member" at bounding box center [252, 115] width 63 height 14
click at [145, 111] on span "+" at bounding box center [146, 115] width 4 height 8
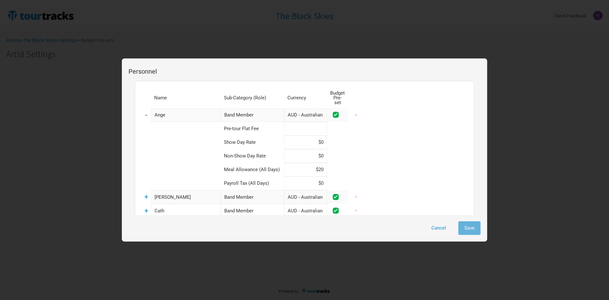
click at [301, 123] on input at bounding box center [305, 129] width 43 height 14
type input "$0"
click at [302, 136] on input at bounding box center [305, 143] width 43 height 14
type input "$0"
click at [145, 111] on span "-" at bounding box center [146, 115] width 2 height 8
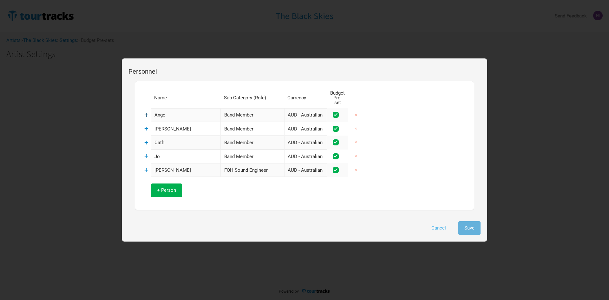
click at [440, 229] on button "Cancel" at bounding box center [439, 228] width 27 height 14
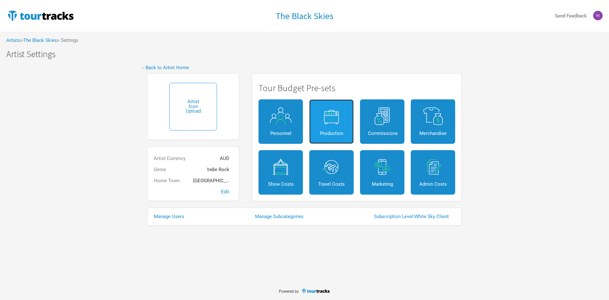
click at [329, 116] on img at bounding box center [331, 116] width 29 height 18
select select "Shows"
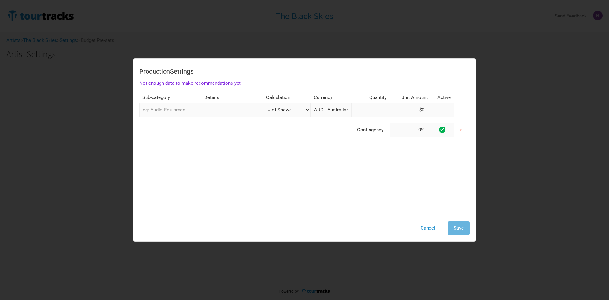
click at [192, 110] on input "text" at bounding box center [170, 110] width 62 height 14
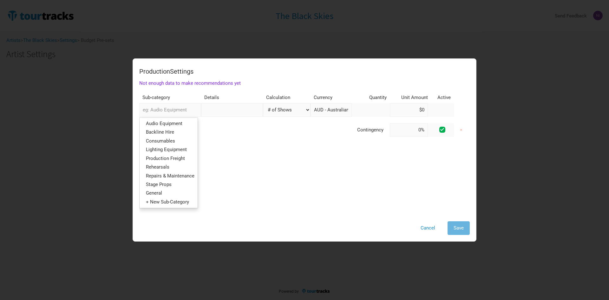
click at [393, 163] on div "Production Settings Not enough data to make recommendations yet Sub-category De…" at bounding box center [304, 140] width 331 height 150
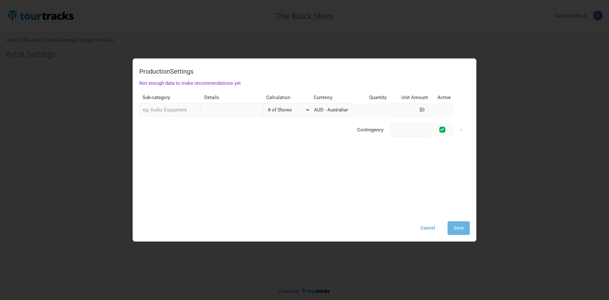
click at [399, 128] on input at bounding box center [409, 130] width 38 height 14
type input "0%"
click at [399, 216] on div at bounding box center [304, 218] width 331 height 6
click at [432, 232] on button "Cancel" at bounding box center [428, 228] width 27 height 14
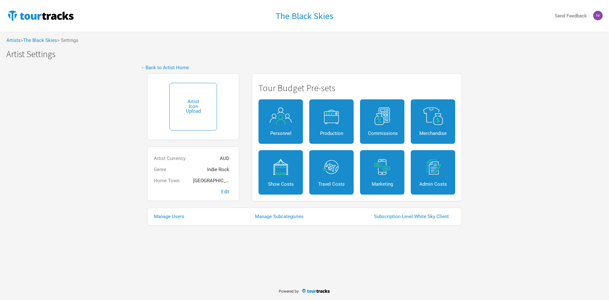
click at [343, 222] on div "Manage Users Manage Subcategories Subscription Level: White Sky Client" at bounding box center [304, 217] width 315 height 18
drag, startPoint x: 346, startPoint y: 221, endPoint x: 464, endPoint y: 220, distance: 117.7
click at [464, 220] on div "Manage Users Manage Subcategories Subscription Level: White Sky Client" at bounding box center [304, 216] width 327 height 24
click at [470, 245] on div "The Black Skies Send Feedback Artists > The Black Skies > Settings The Black Sk…" at bounding box center [304, 141] width 609 height 282
click at [330, 277] on div "The Black Skies Send Feedback Artists > The Black Skies > Settings The Black Sk…" at bounding box center [304, 141] width 609 height 282
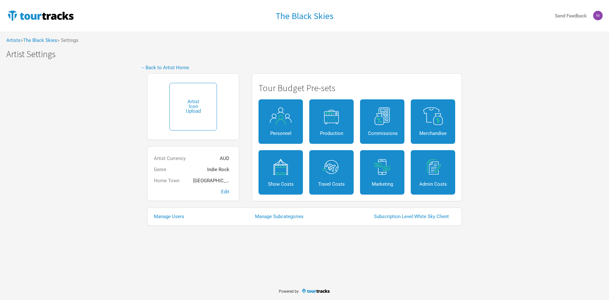
click at [295, 250] on div "The Black Skies Send Feedback Artists > The Black Skies > Settings The Black Sk…" at bounding box center [304, 141] width 609 height 282
click at [244, 236] on div "The Black Skies Send Feedback Artists > The Black Skies > Settings The Black Sk…" at bounding box center [304, 141] width 609 height 282
click at [168, 66] on link "← Back to Artist Home" at bounding box center [165, 68] width 48 height 6
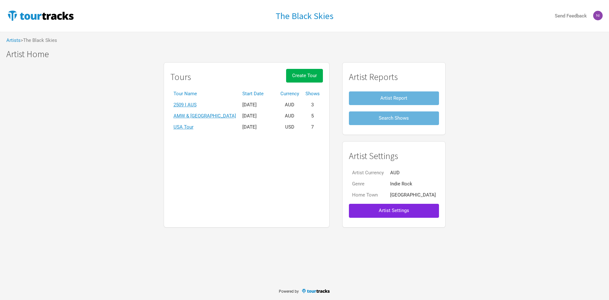
click at [203, 98] on th "Tour Name" at bounding box center [204, 93] width 69 height 11
click at [197, 105] on link "2509 I AUS" at bounding box center [185, 105] width 23 height 6
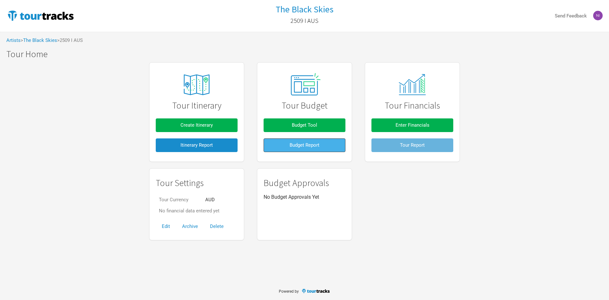
click at [302, 150] on button "Budget Report" at bounding box center [305, 145] width 82 height 14
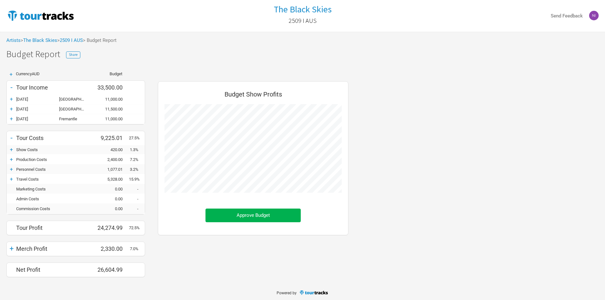
scroll to position [205, 203]
click at [71, 61] on div "Artists > The Black Skies > 2509 I AUS > Budget Report The Black Skies - 2509 I…" at bounding box center [302, 158] width 605 height 252
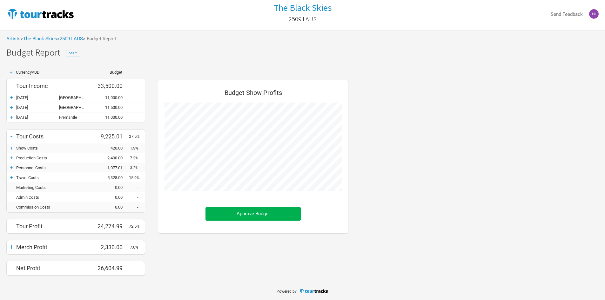
click at [70, 56] on button "Share" at bounding box center [73, 53] width 14 height 7
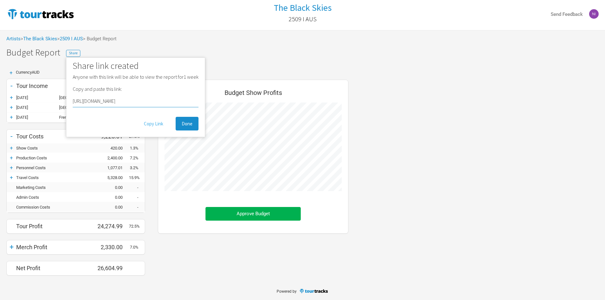
click at [151, 121] on button "Copy Link" at bounding box center [153, 124] width 31 height 14
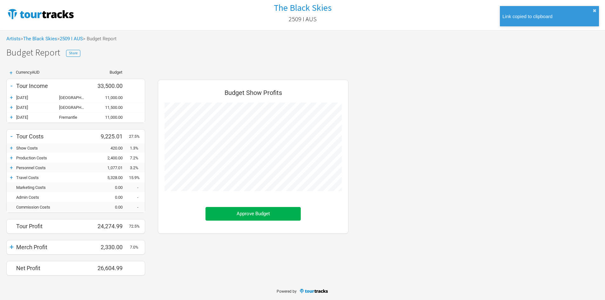
click at [166, 47] on div "Artists > The Black Skies > 2509 I AUS > Budget Report" at bounding box center [302, 38] width 605 height 17
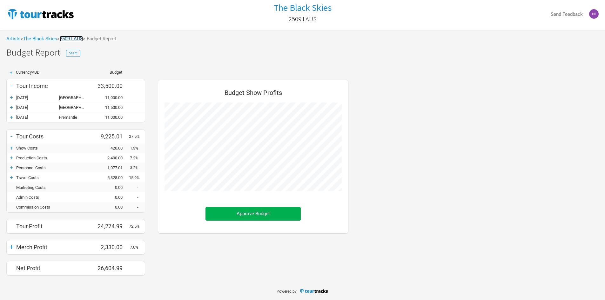
click at [83, 40] on link "2509 I AUS" at bounding box center [71, 39] width 23 height 6
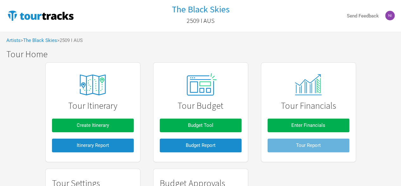
click at [0, 75] on div "Tour Itinerary Create Itinerary Itinerary Report Tour Budget Budget Tool Budget…" at bounding box center [200, 151] width 401 height 184
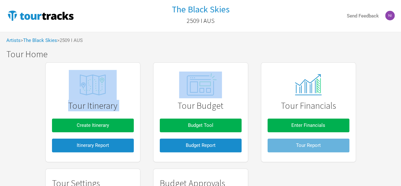
drag, startPoint x: 0, startPoint y: 112, endPoint x: 0, endPoint y: 133, distance: 20.9
click at [0, 133] on div "Tour Itinerary Create Itinerary Itinerary Report Tour Budget Budget Tool Budget…" at bounding box center [200, 151] width 401 height 184
click at [81, 160] on div "Tour Itinerary Create Itinerary Itinerary Report" at bounding box center [92, 112] width 95 height 100
